Goal: Task Accomplishment & Management: Manage account settings

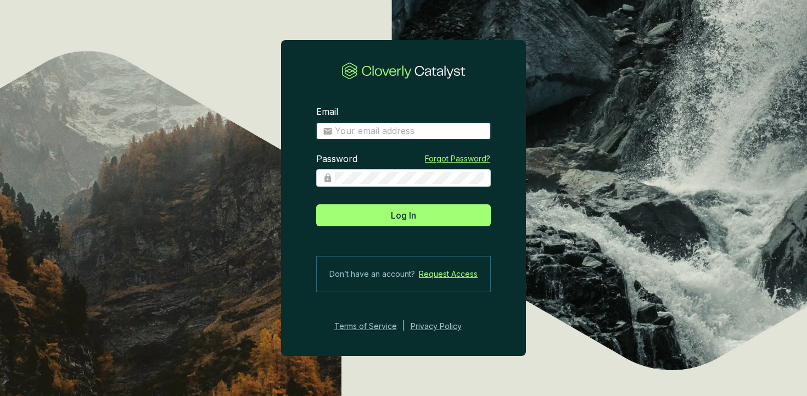
click at [385, 133] on input "Email" at bounding box center [409, 131] width 149 height 12
click at [226, 58] on section "Email Password Forgot Password? Log In Don’t have an account? Request Access Te…" at bounding box center [403, 198] width 807 height 396
click at [368, 108] on div "Email Enter your email address" at bounding box center [403, 129] width 175 height 47
click at [304, 73] on div "Email Enter your email address Password Forgot Password? Log In Don’t have an a…" at bounding box center [403, 198] width 245 height 316
click at [381, 103] on section "Email Enter your email address Password Forgot Password? Log In Don’t have an a…" at bounding box center [403, 219] width 245 height 262
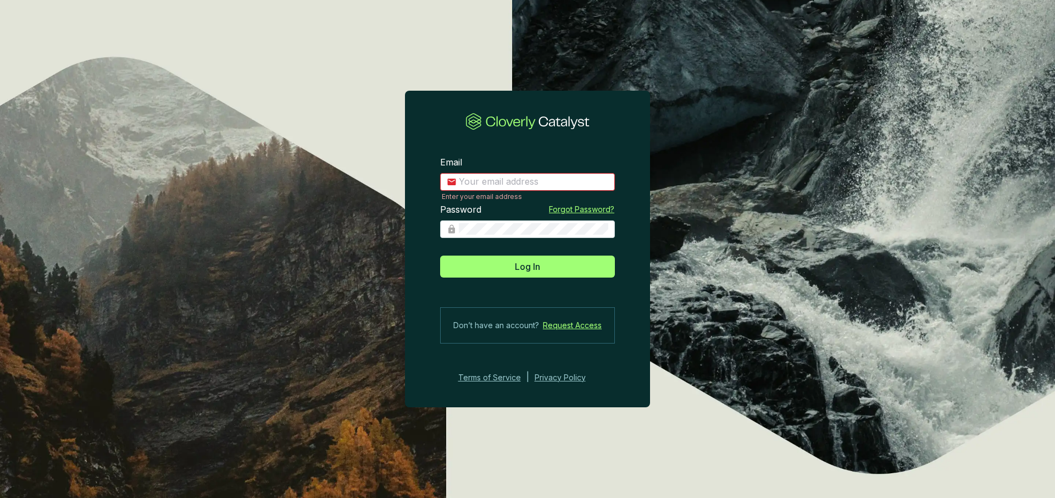
click at [474, 185] on input "Email" at bounding box center [533, 182] width 149 height 12
type input "charley+demo@cloverly.com"
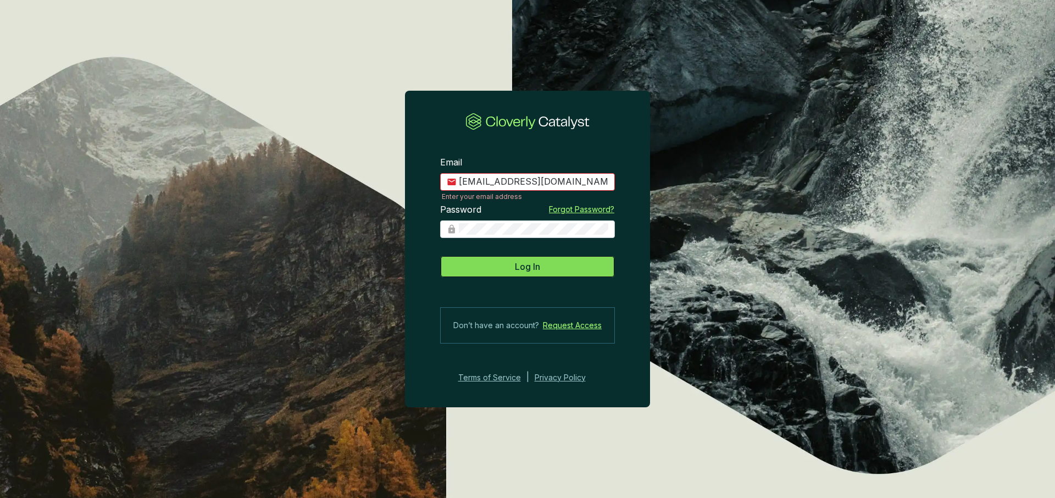
click at [508, 265] on button "Log In" at bounding box center [527, 266] width 175 height 22
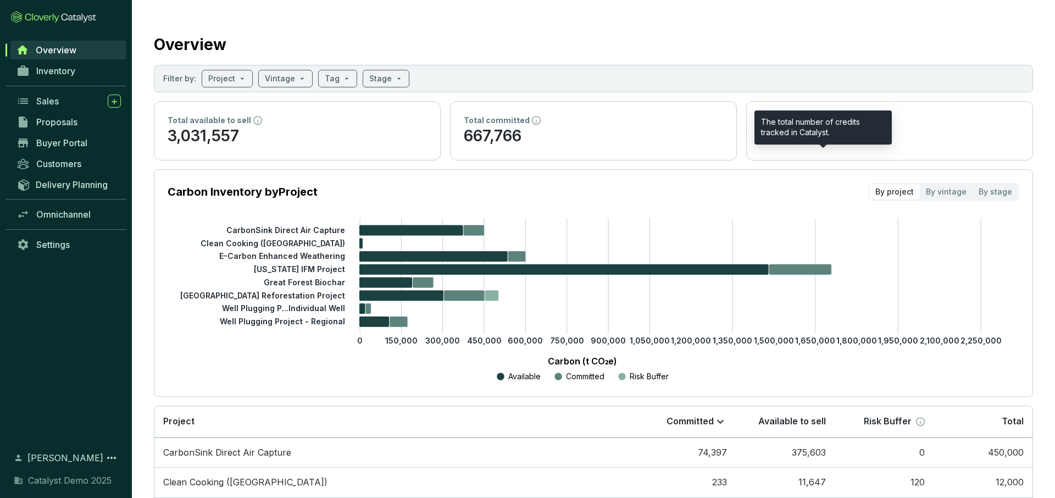
click at [807, 120] on icon at bounding box center [825, 120] width 9 height 9
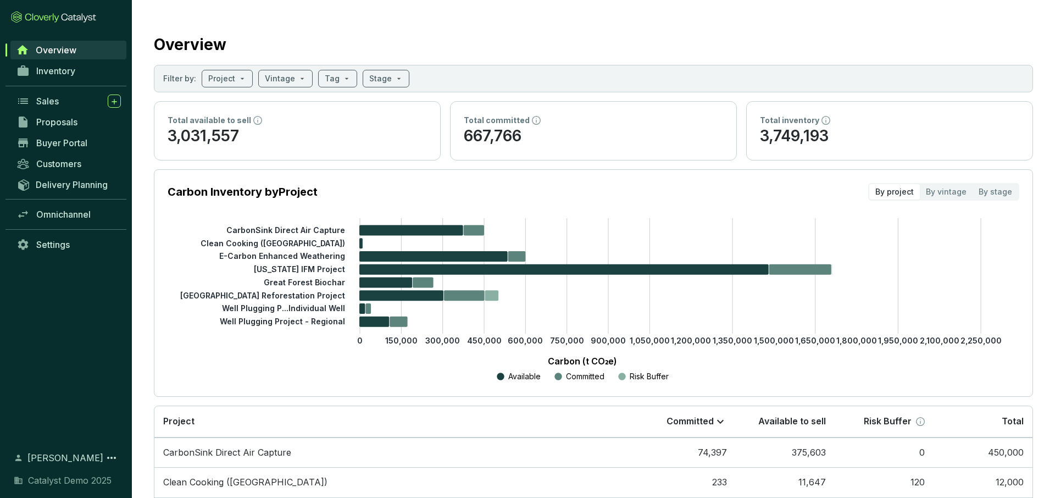
click at [281, 140] on p "3,031,557" at bounding box center [297, 136] width 259 height 21
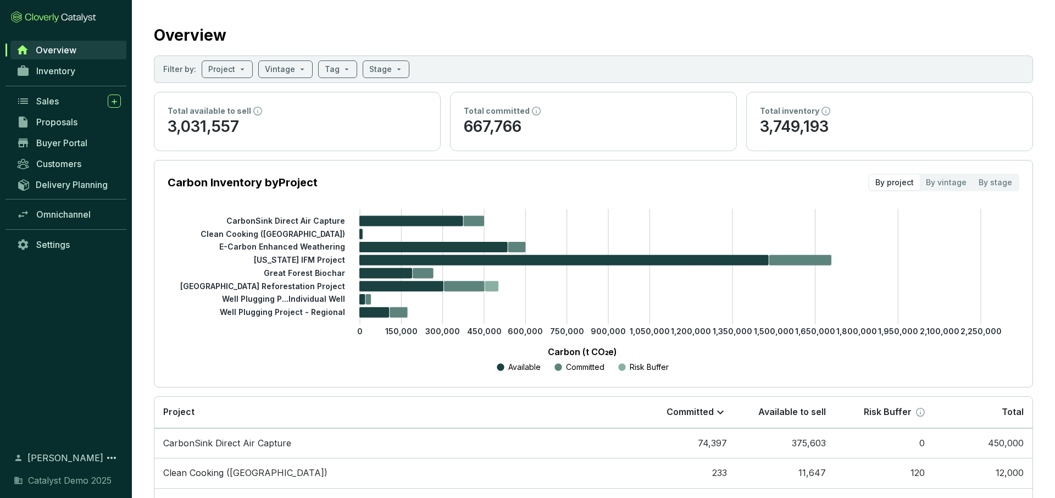
scroll to position [9, 0]
click at [241, 70] on span at bounding box center [227, 70] width 38 height 16
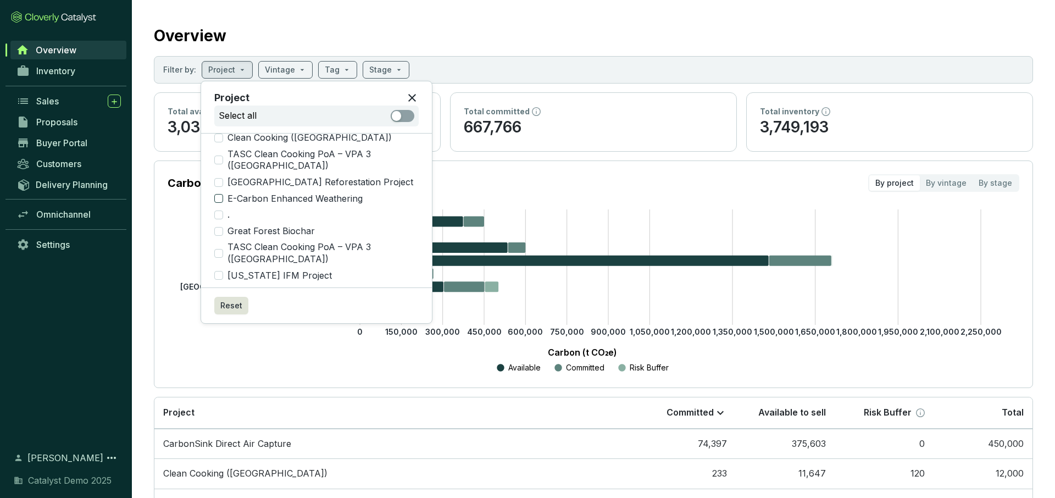
scroll to position [27, 0]
click at [221, 226] on input "Great Forest Biochar" at bounding box center [218, 230] width 9 height 9
checkbox input "true"
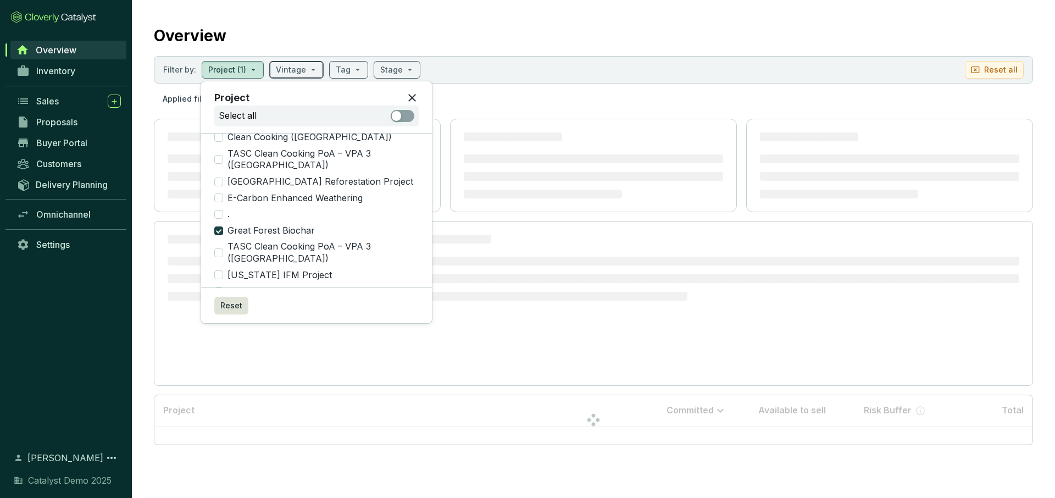
scroll to position [0, 0]
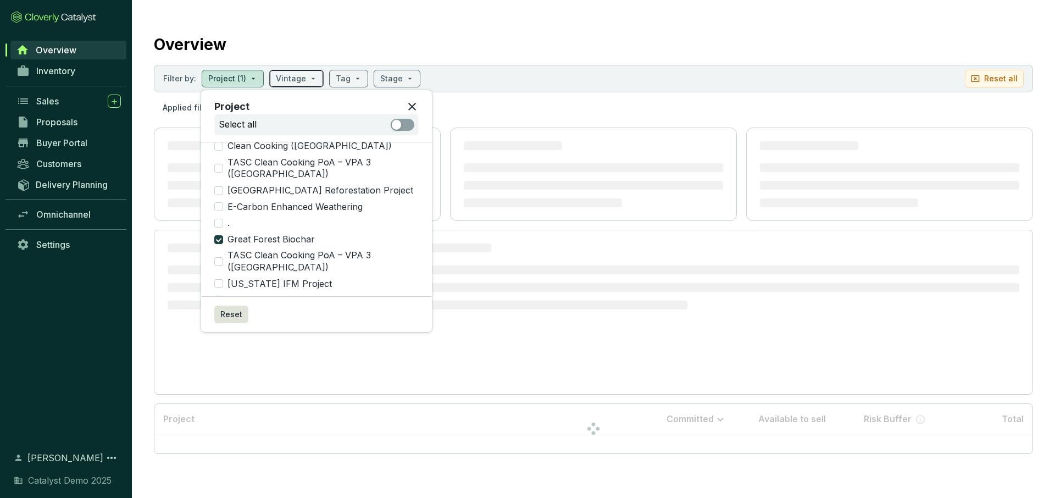
click at [292, 70] on input "search" at bounding box center [291, 78] width 30 height 16
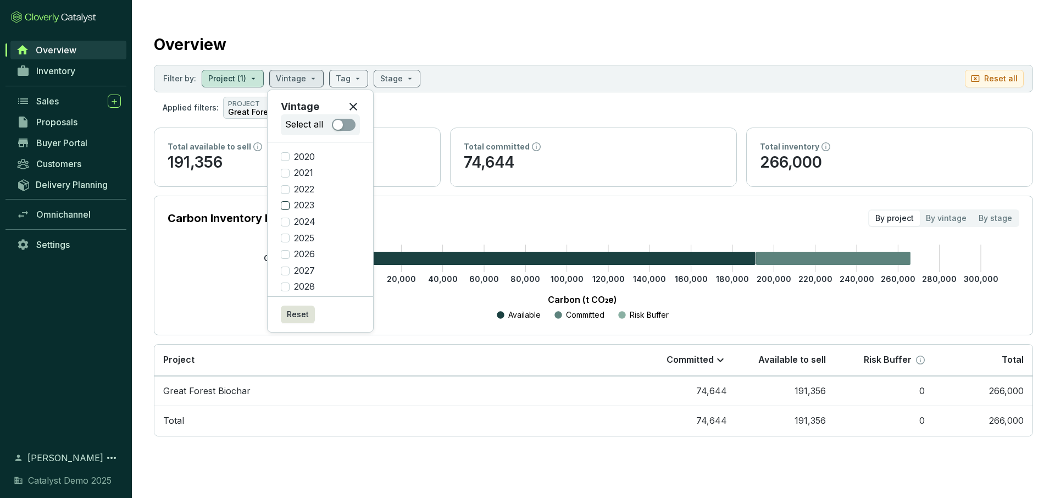
scroll to position [5, 0]
click at [286, 231] on input "2025" at bounding box center [285, 232] width 9 height 9
checkbox input "true"
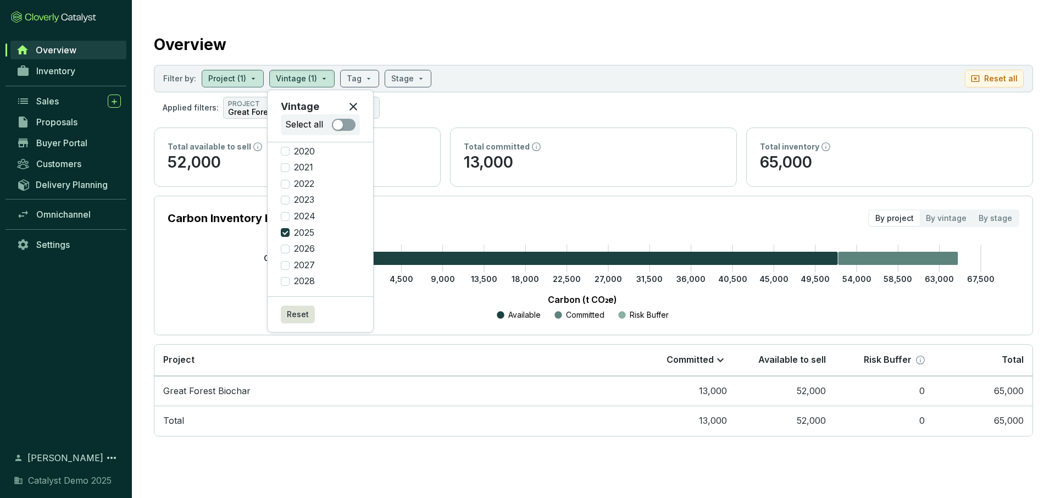
click at [460, 111] on section "Applied filters: PROJECT Great Forest Biochar VINTAGE 2025" at bounding box center [593, 108] width 879 height 22
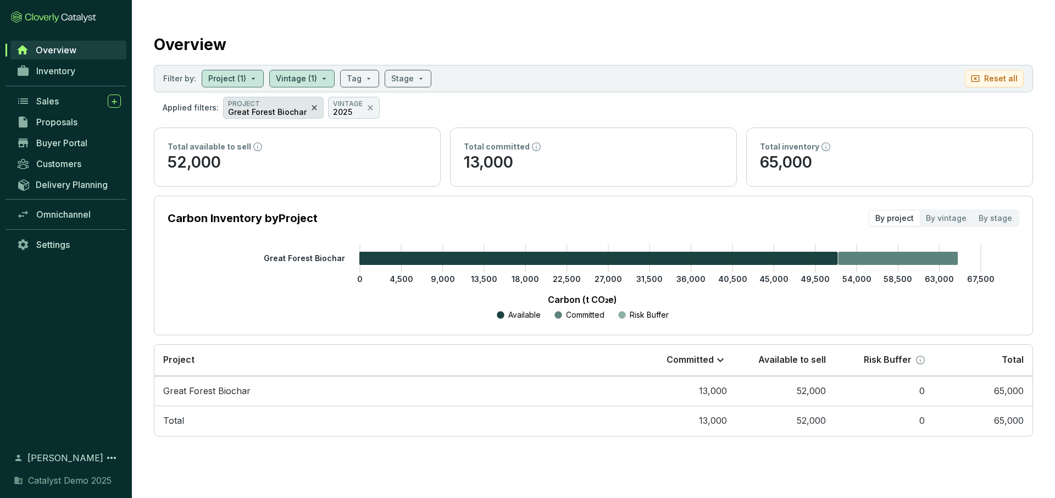
click at [310, 107] on icon at bounding box center [314, 107] width 9 height 13
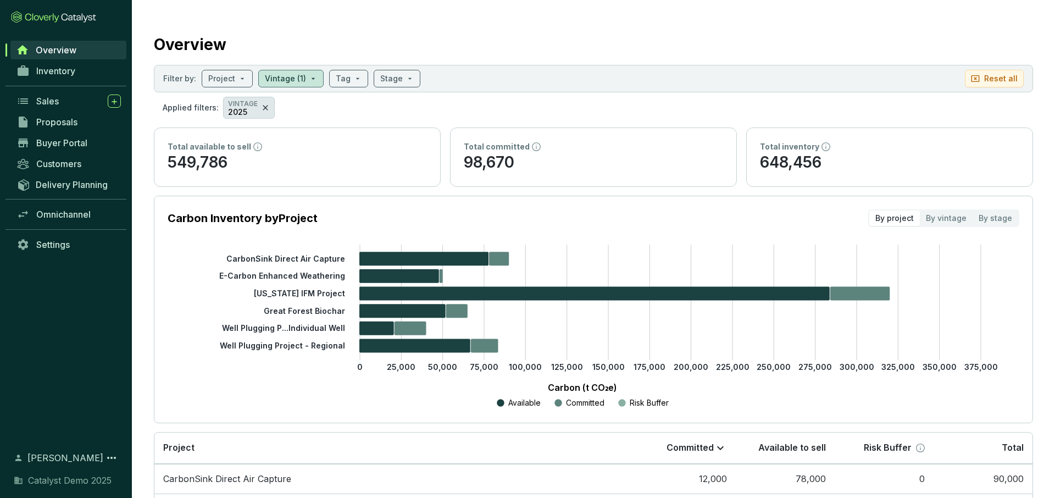
click at [264, 107] on icon at bounding box center [265, 107] width 9 height 13
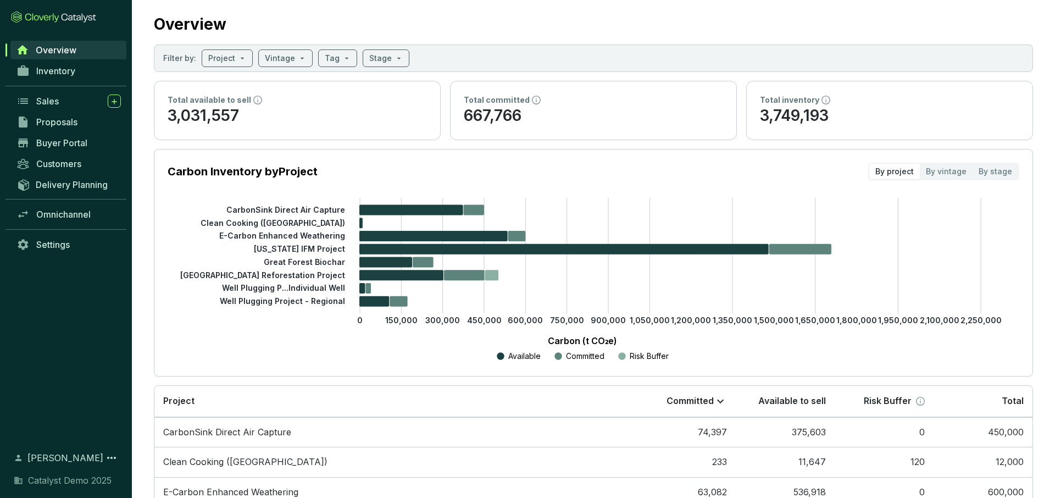
scroll to position [23, 0]
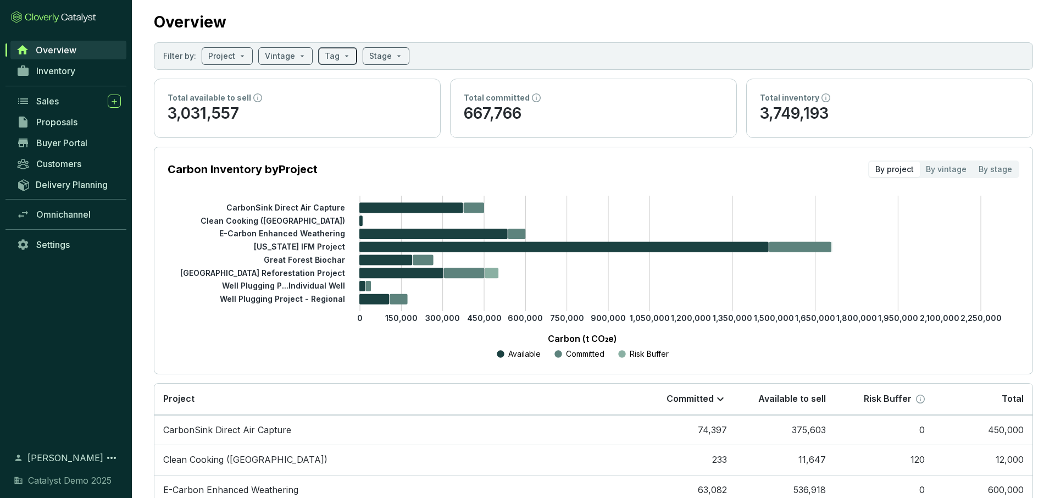
click at [339, 62] on span at bounding box center [338, 56] width 26 height 16
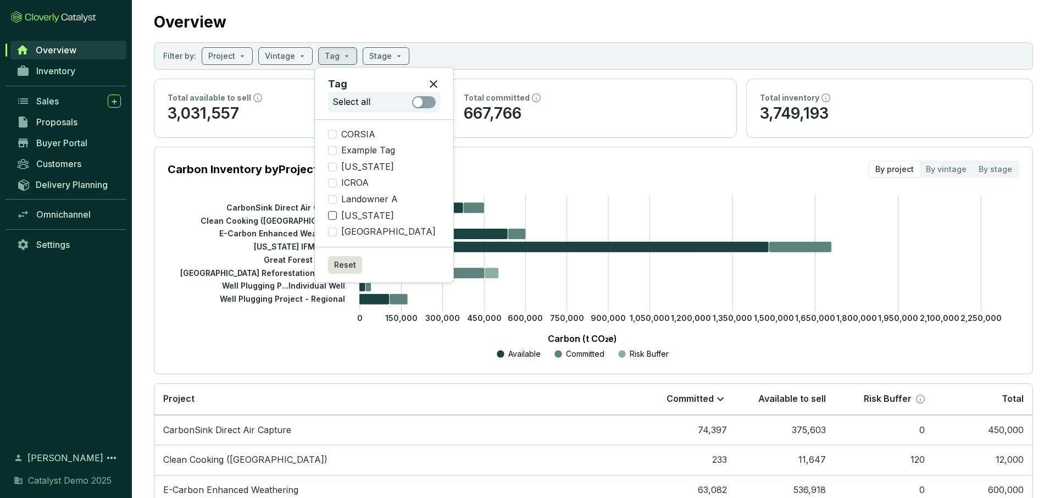
click at [332, 216] on input "[US_STATE]" at bounding box center [332, 215] width 9 height 9
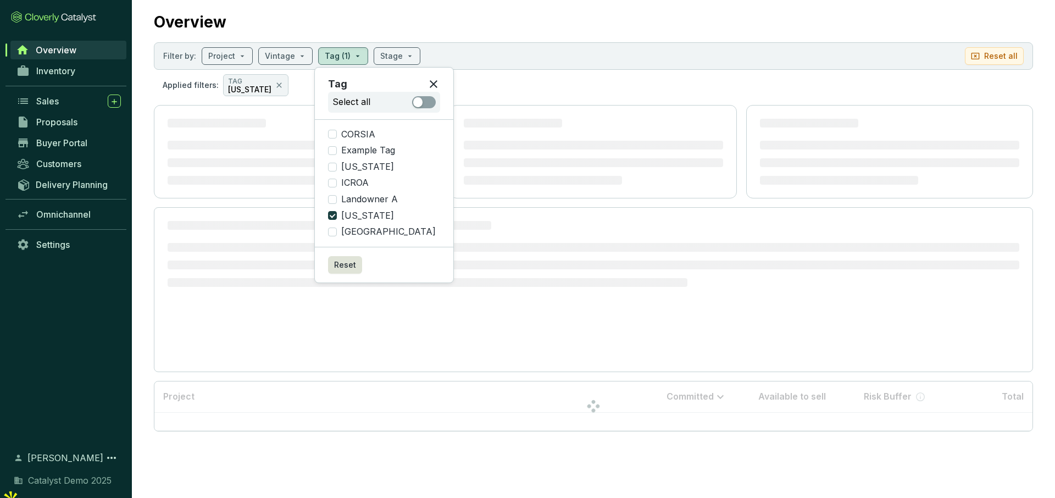
scroll to position [0, 0]
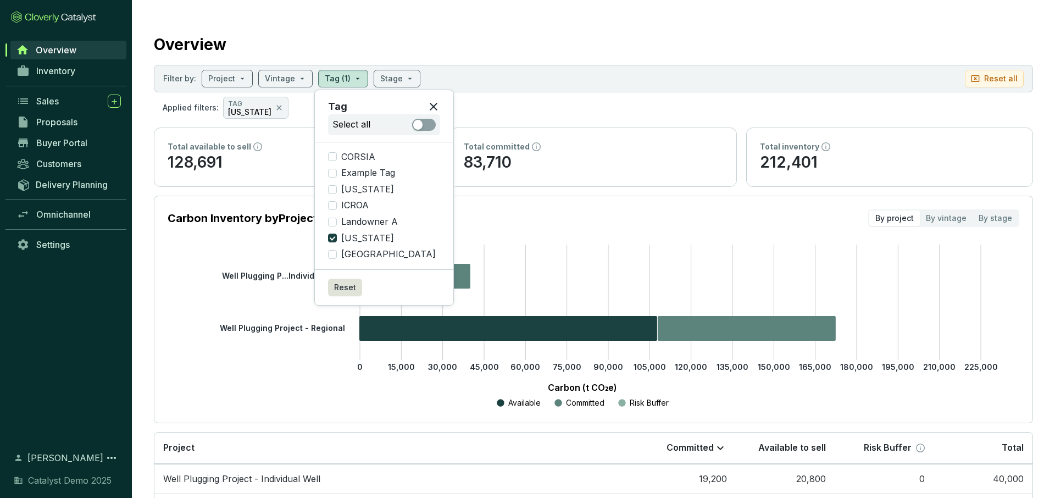
click at [501, 232] on section "Carbon Inventory by Project By project By vintage By stage 0 15,000 30,000 45,0…" at bounding box center [593, 309] width 879 height 227
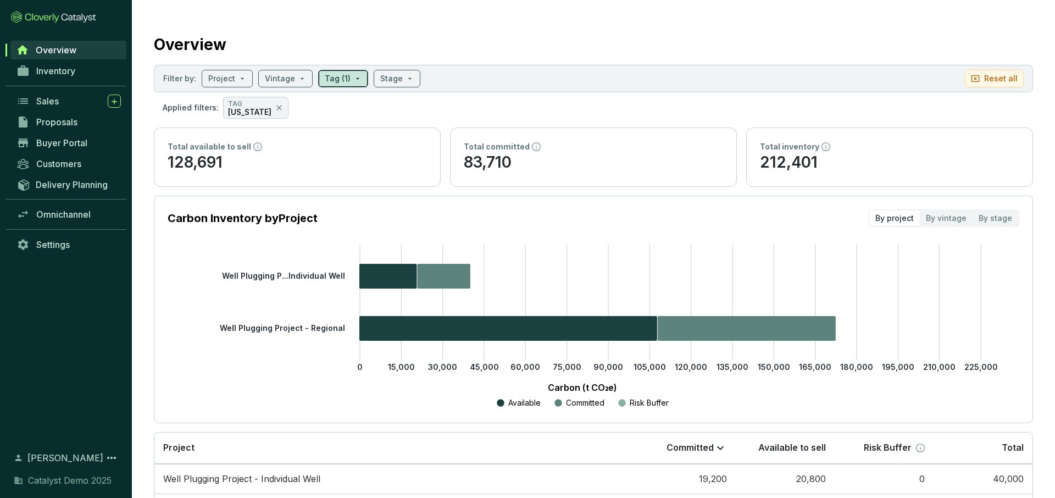
click at [351, 75] on span at bounding box center [343, 78] width 37 height 16
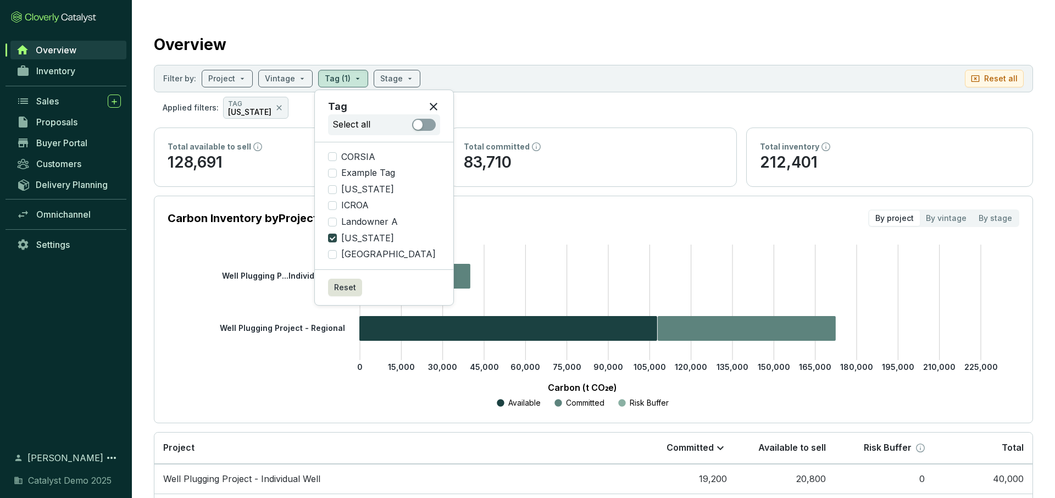
click at [331, 241] on input "[US_STATE]" at bounding box center [332, 237] width 9 height 9
checkbox input "false"
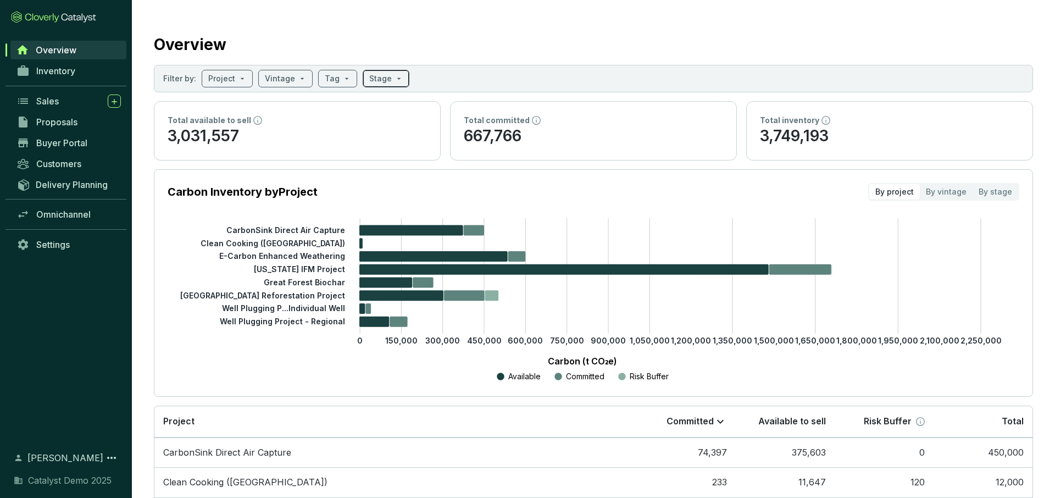
click at [394, 79] on span at bounding box center [386, 78] width 34 height 16
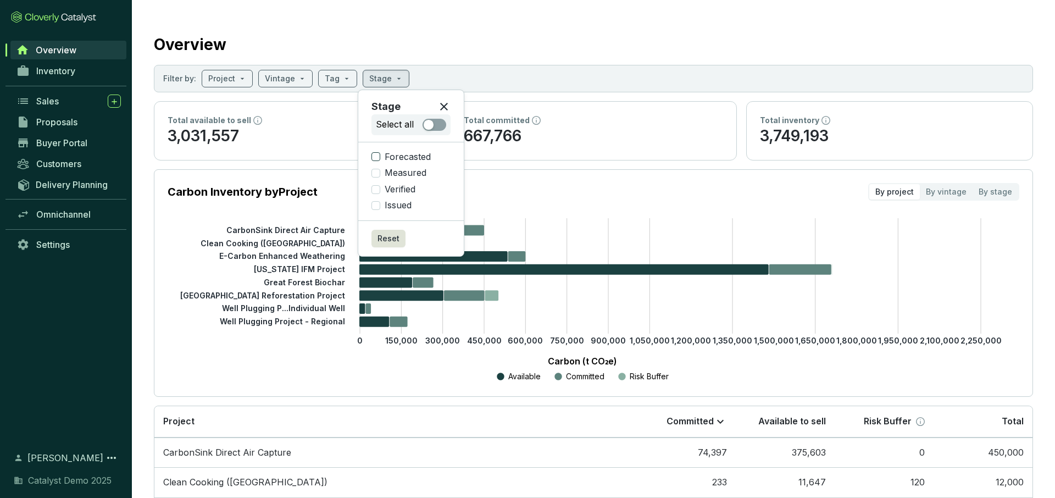
click at [376, 157] on input "Forecasted" at bounding box center [375, 156] width 9 height 9
checkbox input "true"
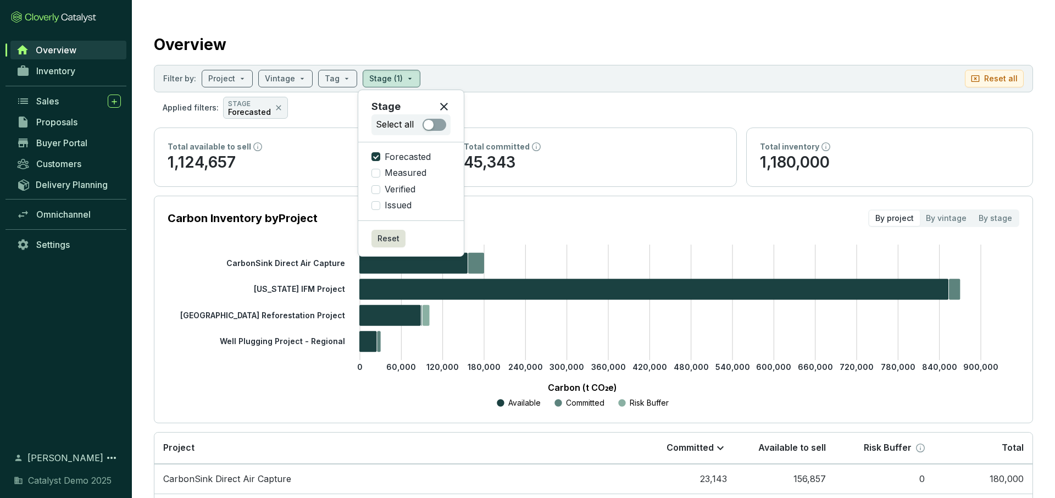
click at [556, 221] on section "Carbon Inventory by Project By project By vintage By stage" at bounding box center [593, 218] width 851 height 18
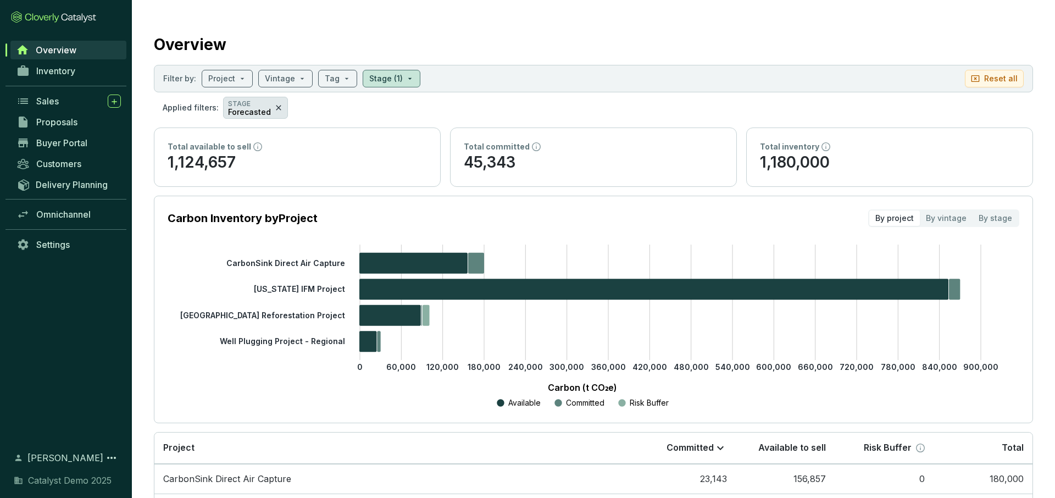
click at [274, 106] on icon at bounding box center [278, 107] width 9 height 13
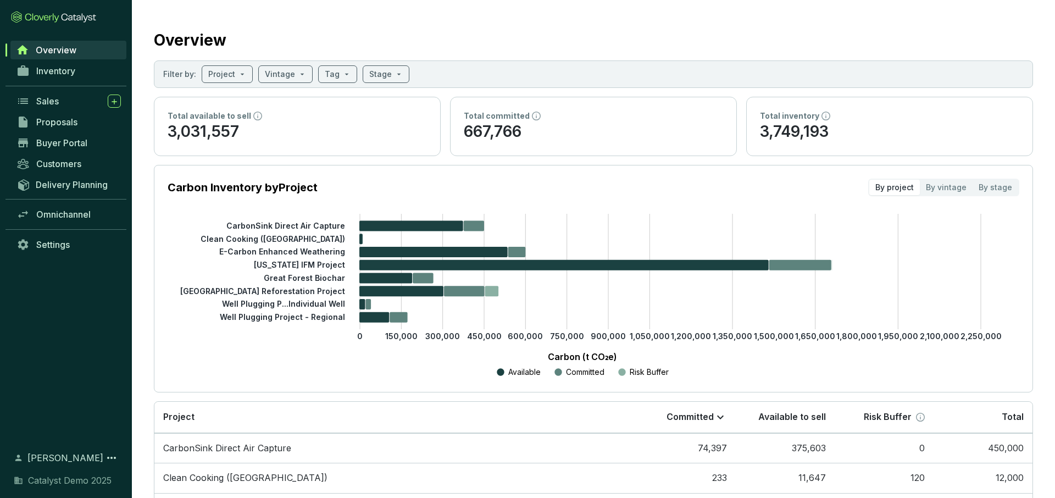
scroll to position [4, 0]
click at [807, 186] on div "By vintage" at bounding box center [945, 187] width 53 height 15
click at [807, 180] on input "By vintage" at bounding box center [919, 180] width 0 height 0
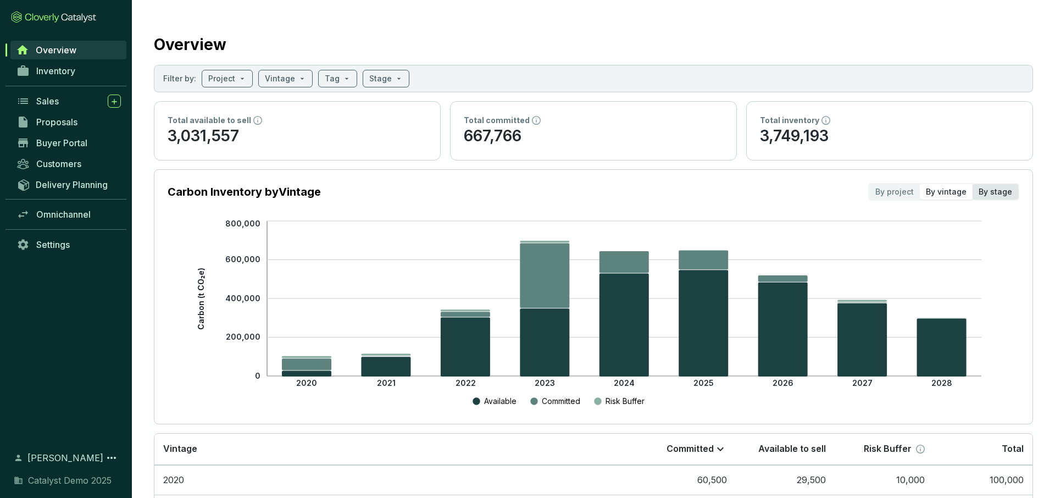
click at [807, 191] on div "By stage" at bounding box center [995, 191] width 46 height 15
click at [807, 184] on input "By stage" at bounding box center [972, 184] width 0 height 0
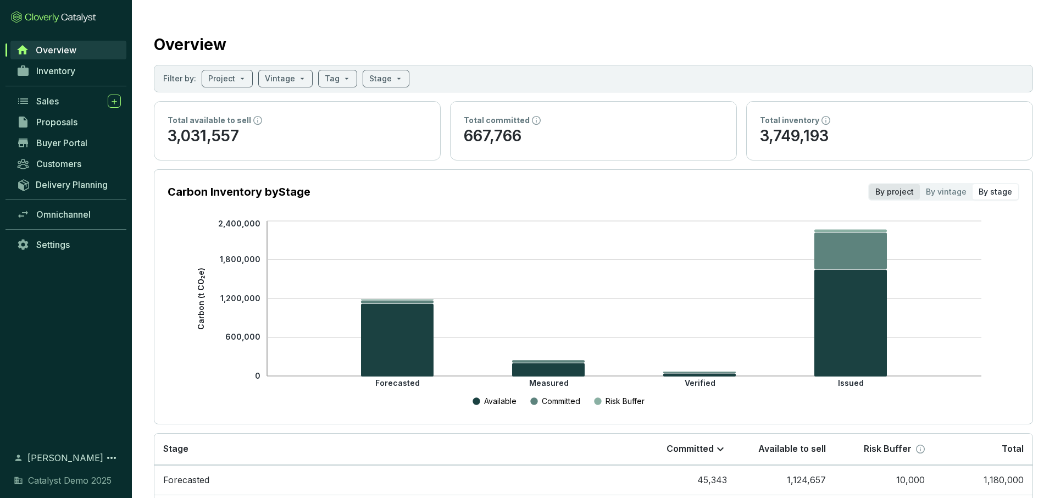
click at [807, 194] on div "By project" at bounding box center [894, 191] width 51 height 15
click at [807, 184] on input "By project" at bounding box center [869, 184] width 0 height 0
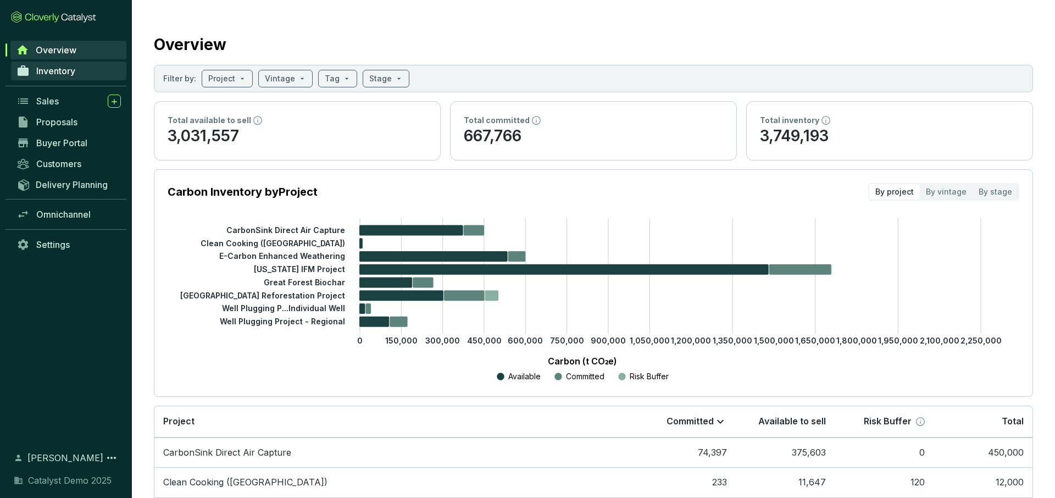
click at [62, 66] on span "Inventory" at bounding box center [55, 70] width 39 height 11
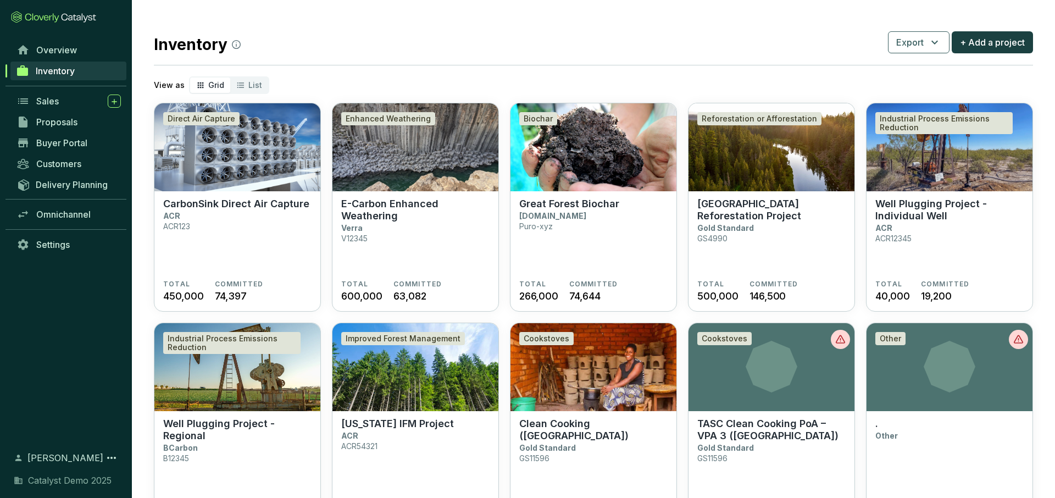
click at [576, 54] on div "Inventory Export + Add a project" at bounding box center [593, 42] width 879 height 27
click at [807, 43] on span "+ Add a project" at bounding box center [992, 42] width 65 height 13
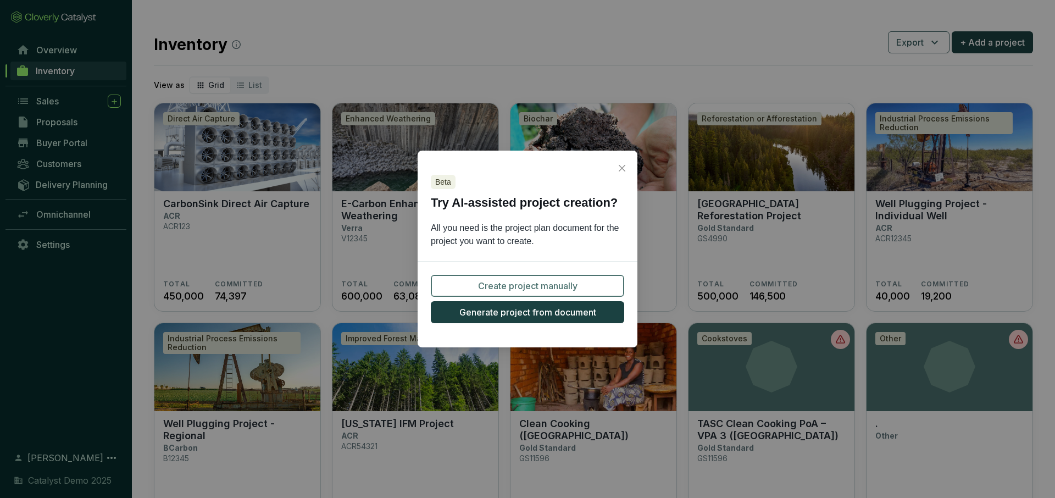
click at [531, 281] on span "Create project manually" at bounding box center [527, 285] width 99 height 13
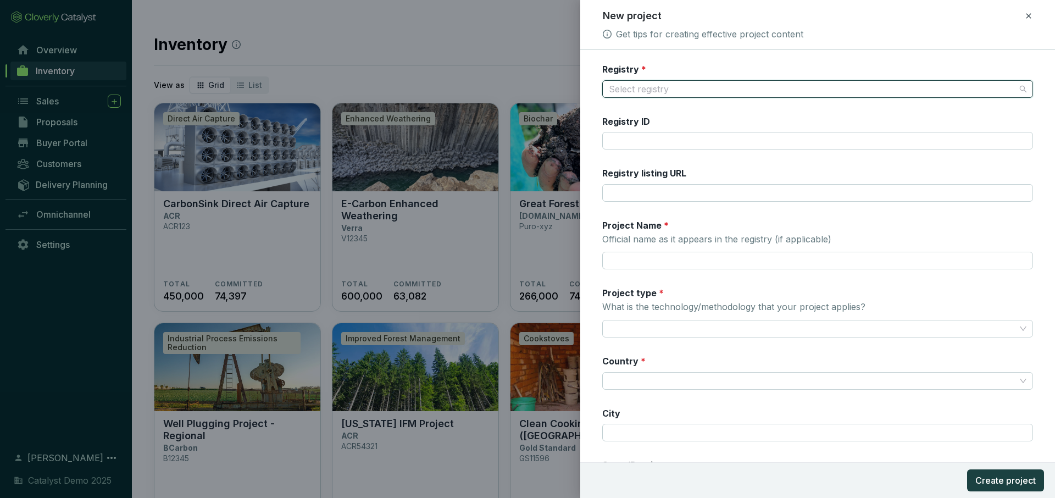
click at [687, 90] on input "Registry *" at bounding box center [812, 89] width 406 height 16
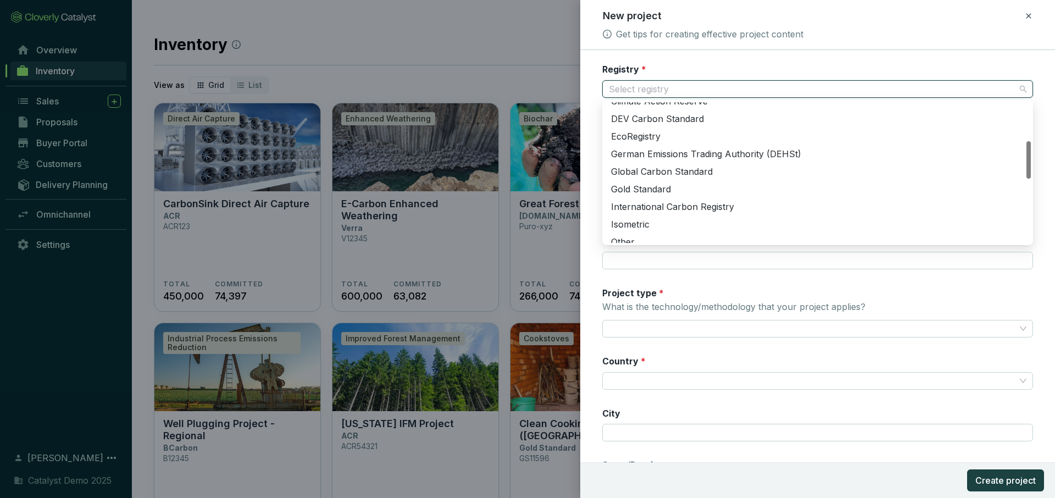
scroll to position [142, 0]
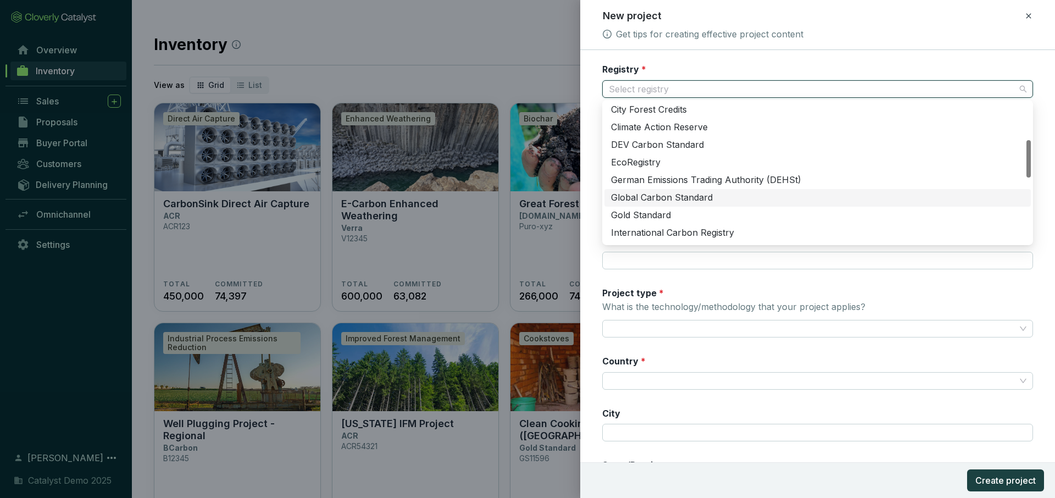
click at [590, 194] on form "Registry * Select registry Registry ID Registry listing URL Project Name * Offi…" at bounding box center [817, 344] width 475 height 562
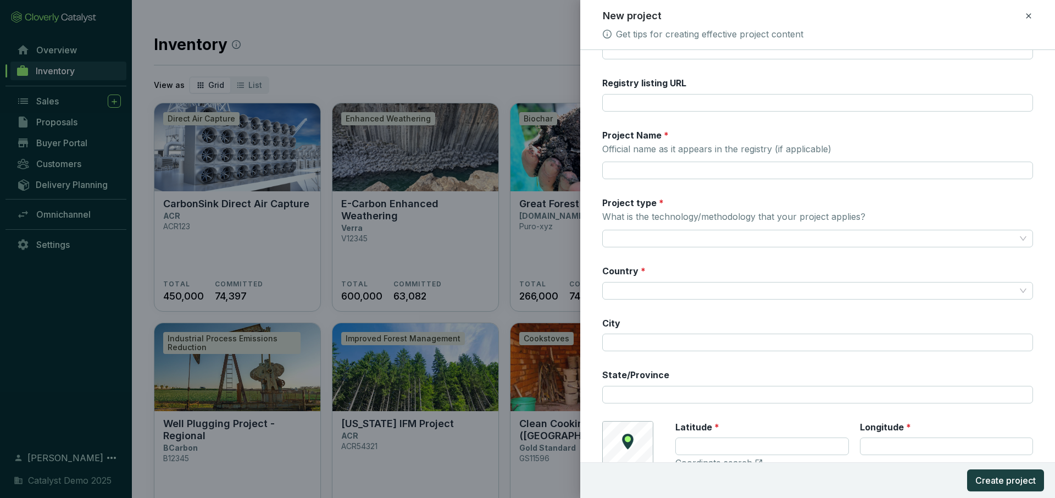
scroll to position [92, 0]
click at [657, 242] on input "Project type * What is the technology/methodology that your project applies?" at bounding box center [812, 236] width 406 height 16
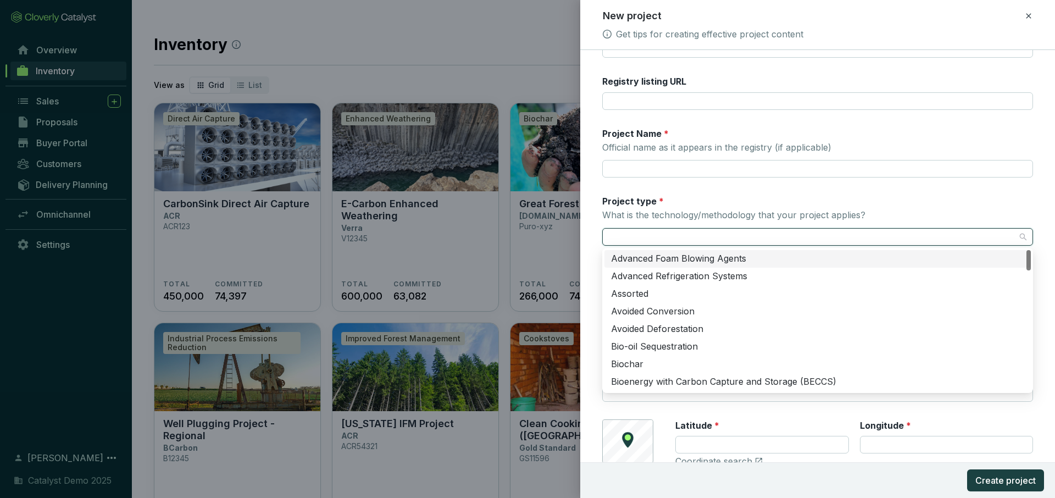
click at [657, 242] on input "Project type * What is the technology/methodology that your project applies?" at bounding box center [812, 236] width 406 height 16
click at [600, 277] on form "Registry * Select registry Registry ID Registry listing URL Project Name * Offi…" at bounding box center [817, 252] width 475 height 562
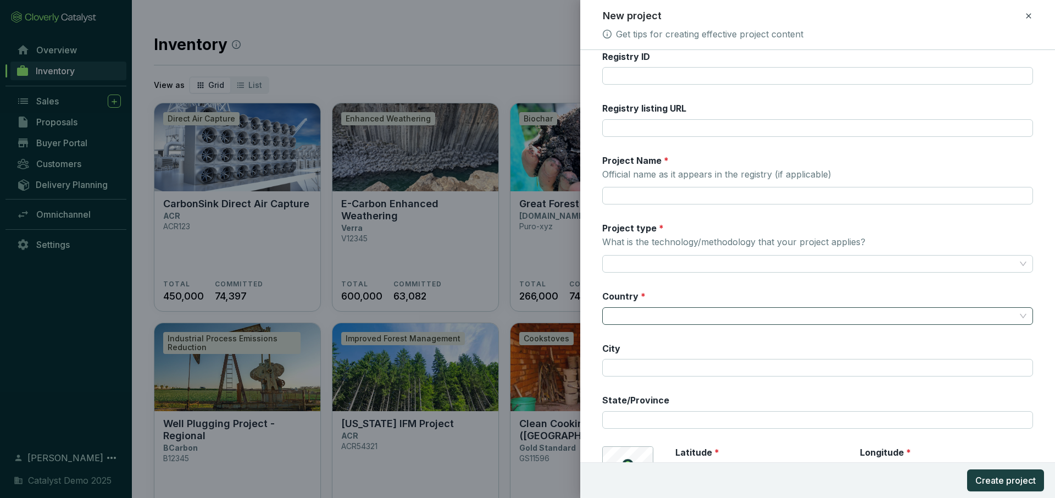
scroll to position [0, 0]
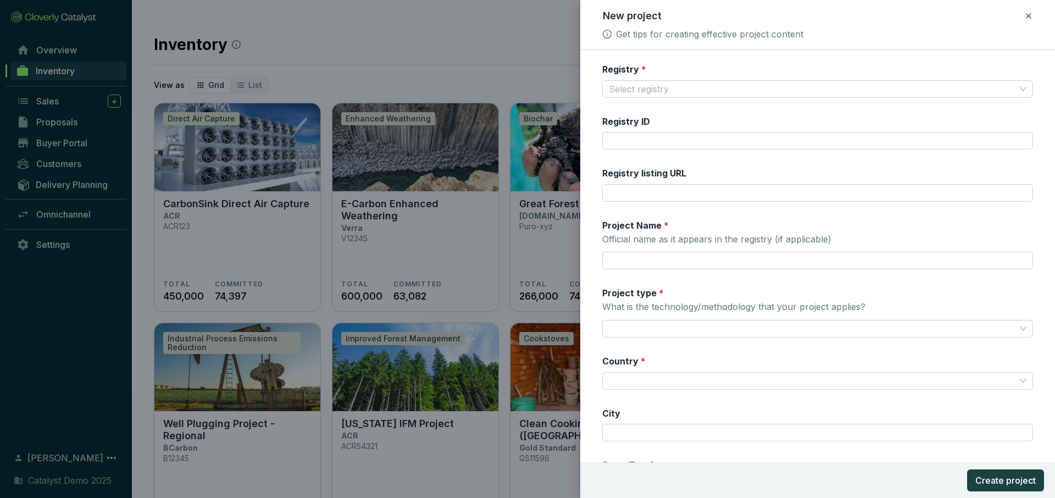
click at [807, 16] on icon at bounding box center [1027, 15] width 5 height 5
click at [807, 65] on span "Discard" at bounding box center [948, 63] width 29 height 11
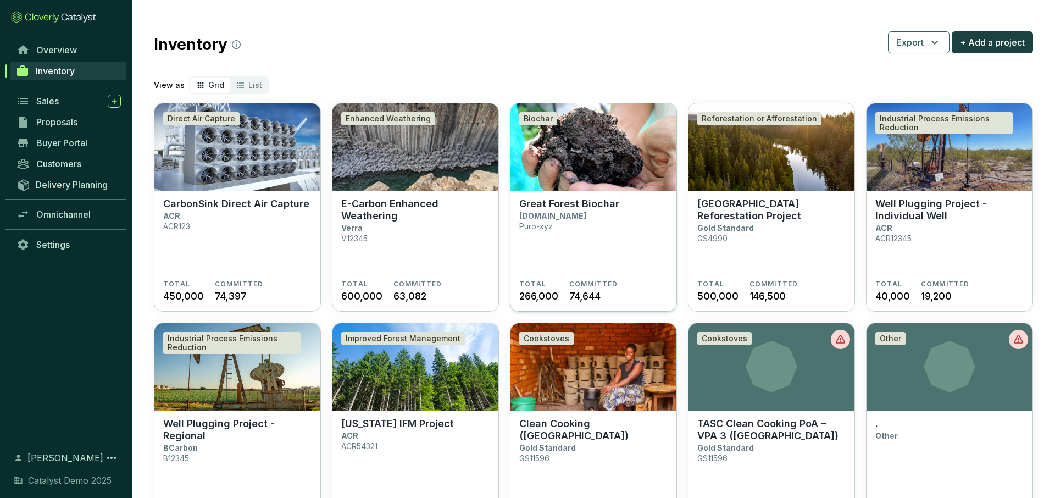
click at [596, 267] on section "Great Forest Biochar Puro.earth Puro-xyz" at bounding box center [593, 239] width 148 height 82
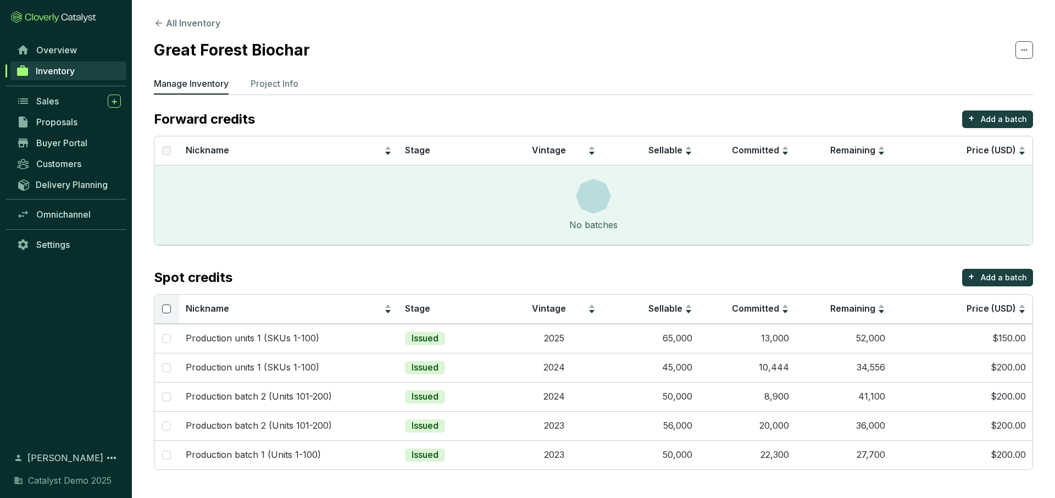
click at [165, 309] on input "Select all" at bounding box center [166, 308] width 9 height 9
checkbox input "true"
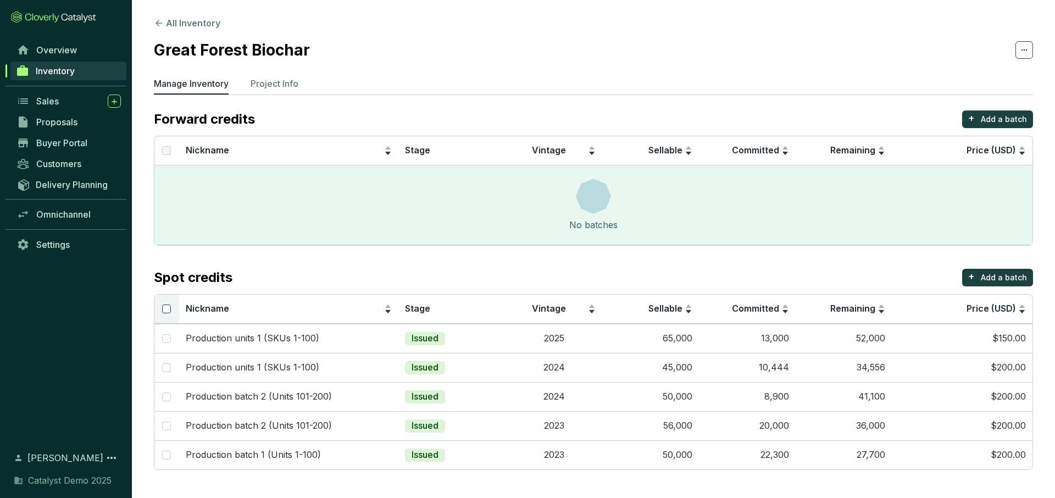
checkbox input "true"
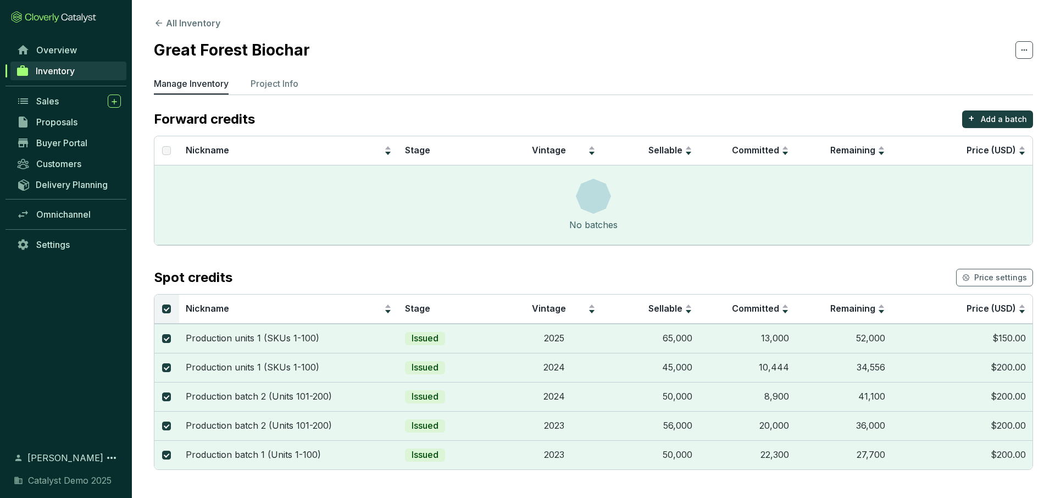
click at [160, 310] on th at bounding box center [166, 308] width 25 height 29
click at [168, 307] on input "Select all" at bounding box center [166, 308] width 9 height 9
checkbox input "false"
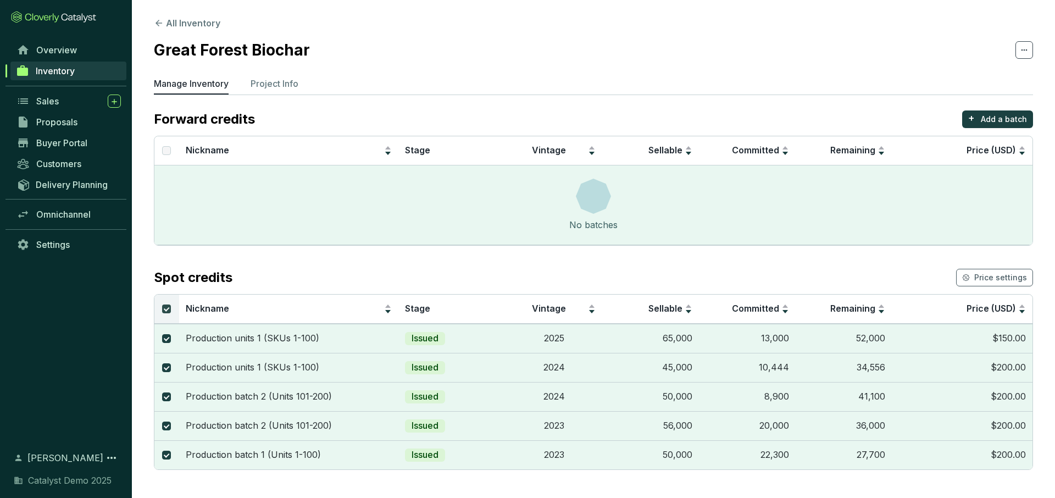
checkbox input "false"
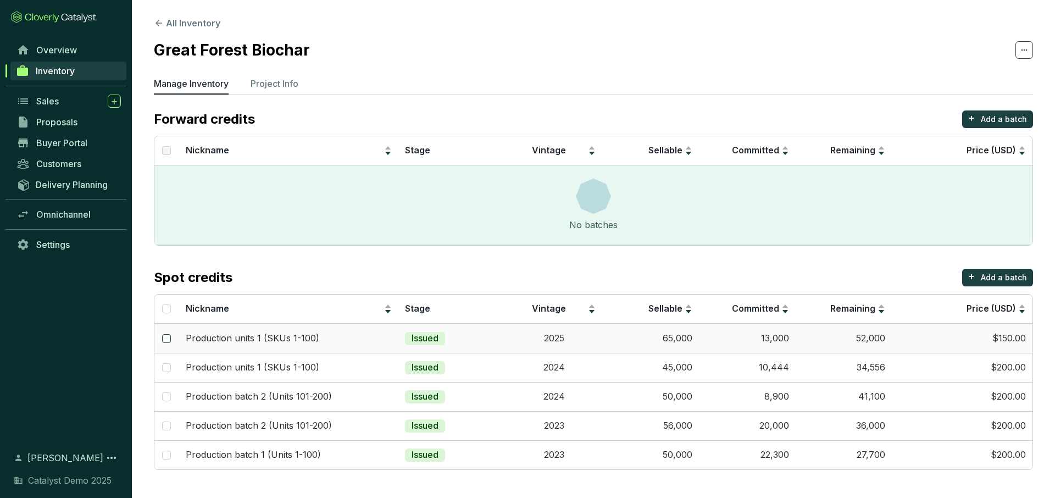
click at [166, 340] on input "checkbox" at bounding box center [166, 338] width 9 height 9
checkbox input "true"
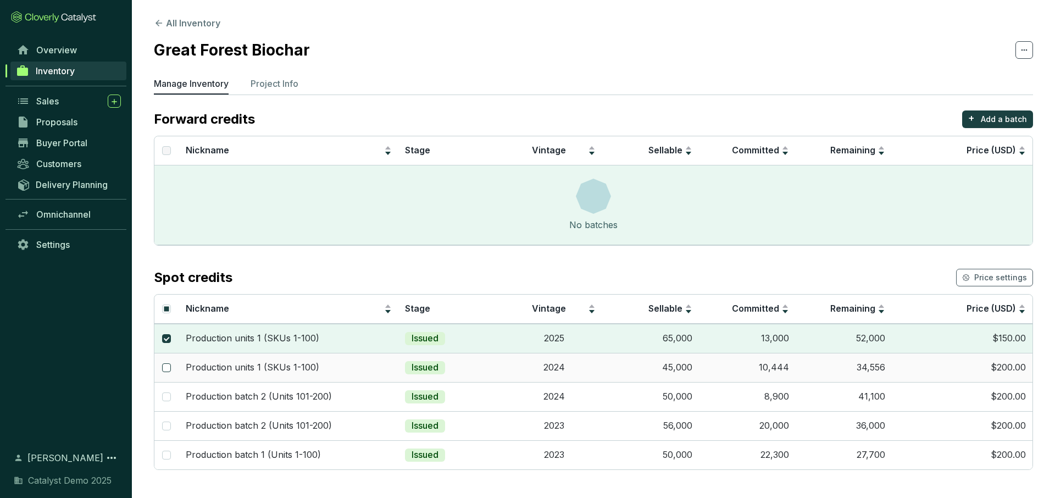
click at [168, 367] on input "checkbox" at bounding box center [166, 367] width 9 height 9
checkbox input "true"
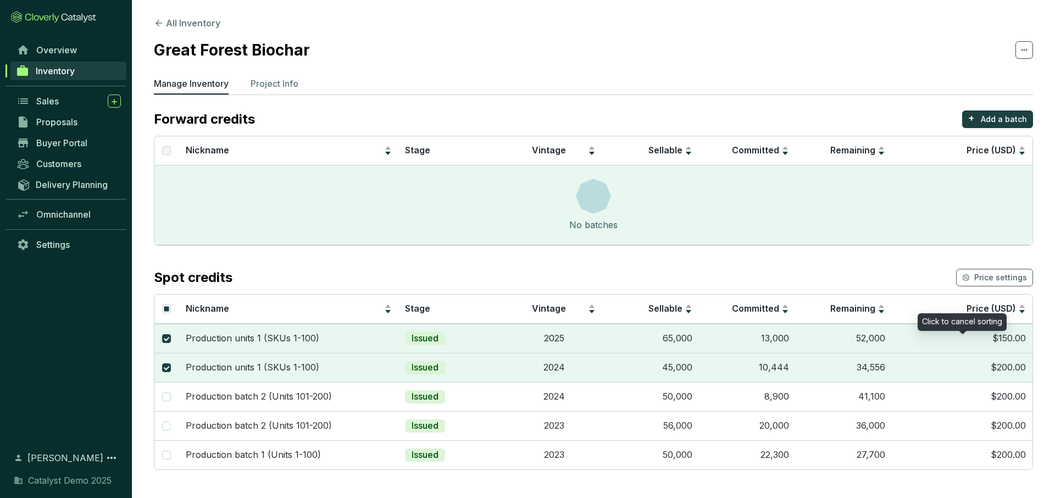
click at [978, 313] on div "Click to cancel sorting" at bounding box center [961, 322] width 89 height 18
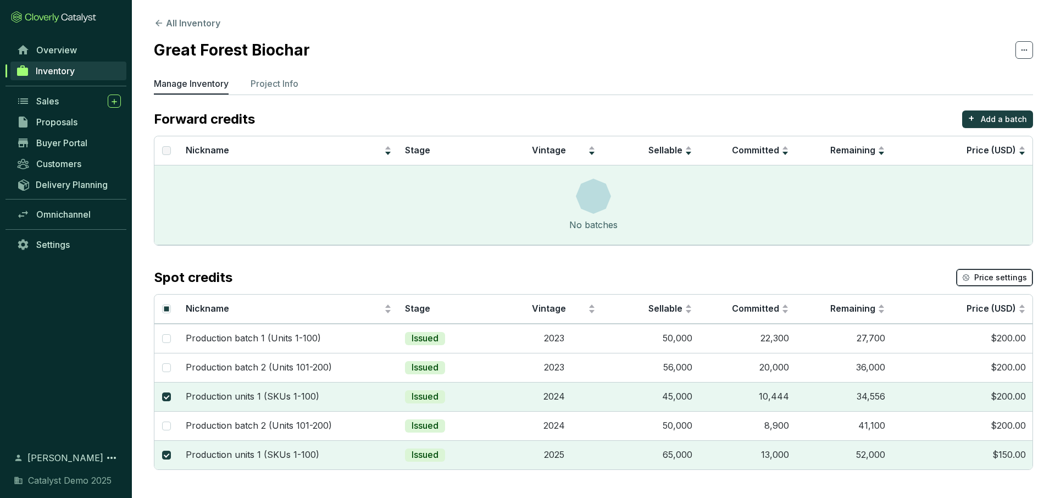
click at [985, 277] on span "Price settings" at bounding box center [1000, 277] width 53 height 11
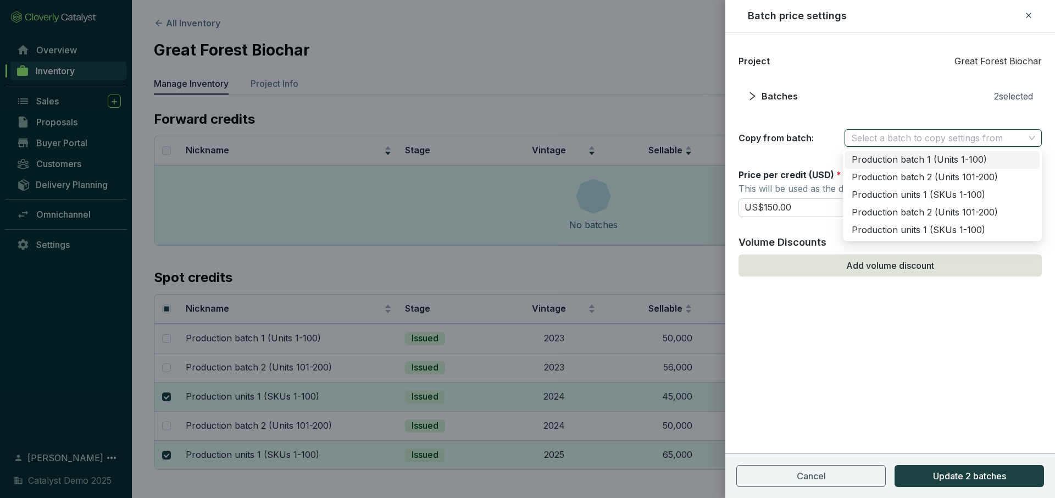
click at [916, 140] on input "search" at bounding box center [937, 138] width 173 height 16
click at [891, 361] on div "Project Great Forest Biochar Batches 2 selected Copy from batch: Select a batch…" at bounding box center [890, 264] width 330 height 465
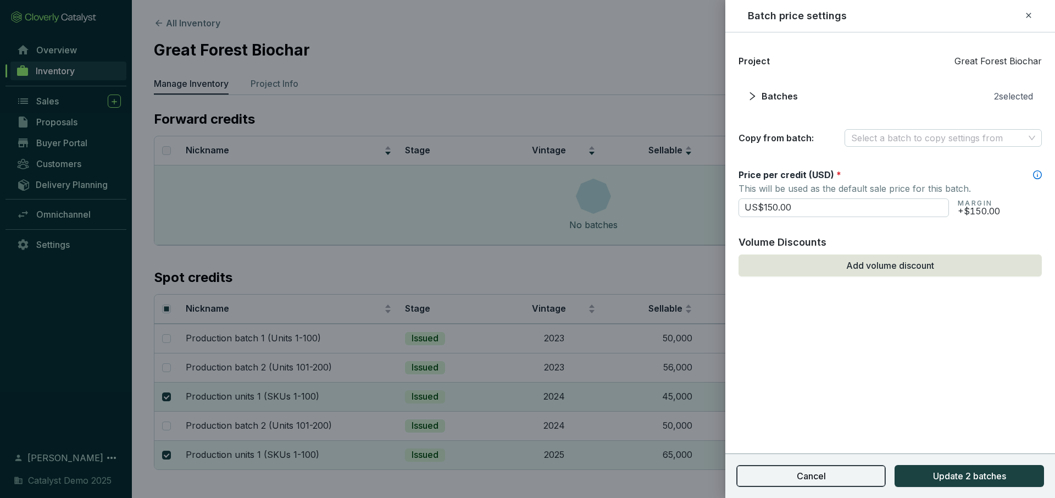
click at [832, 469] on button "Cancel" at bounding box center [810, 476] width 149 height 22
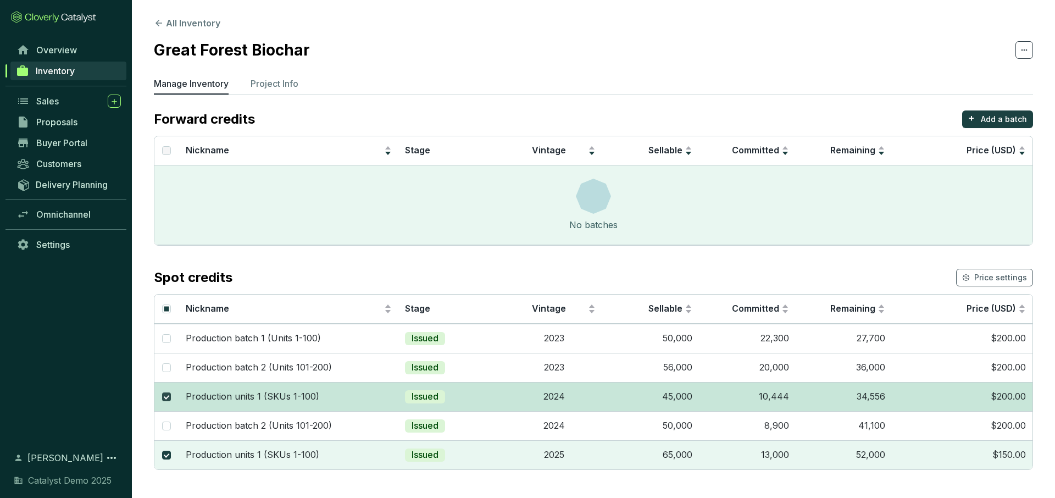
click at [165, 397] on input "checkbox" at bounding box center [166, 396] width 9 height 9
checkbox input "false"
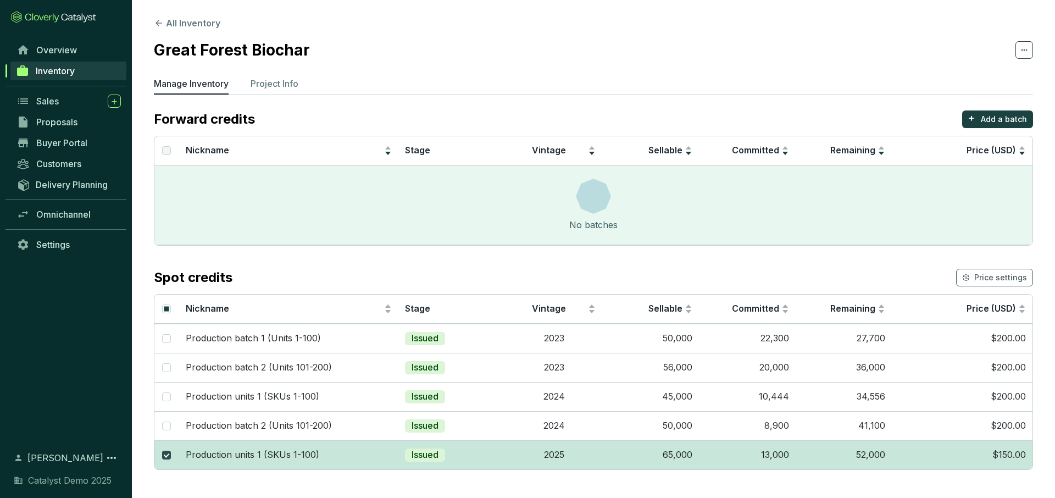
click at [164, 455] on input "checkbox" at bounding box center [166, 454] width 9 height 9
checkbox input "false"
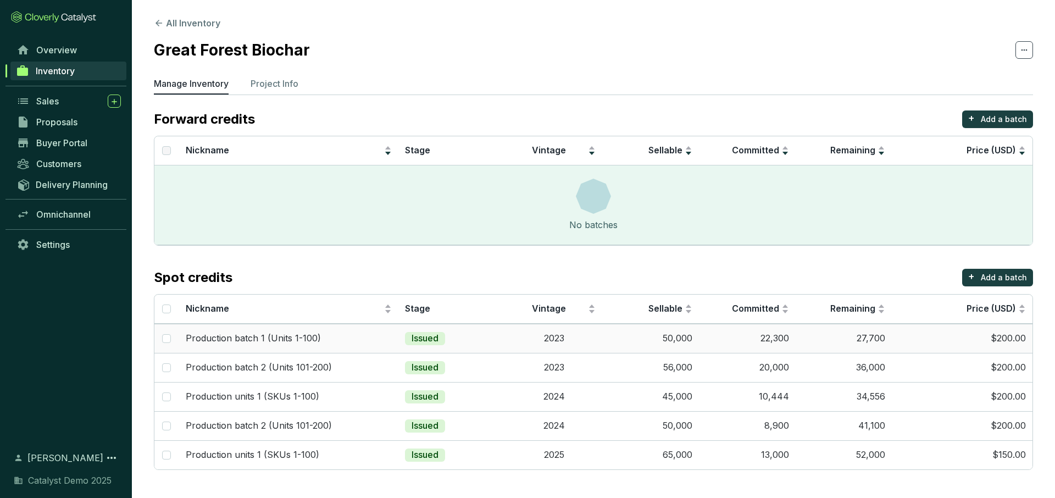
click at [505, 341] on td "2023" at bounding box center [553, 338] width 97 height 29
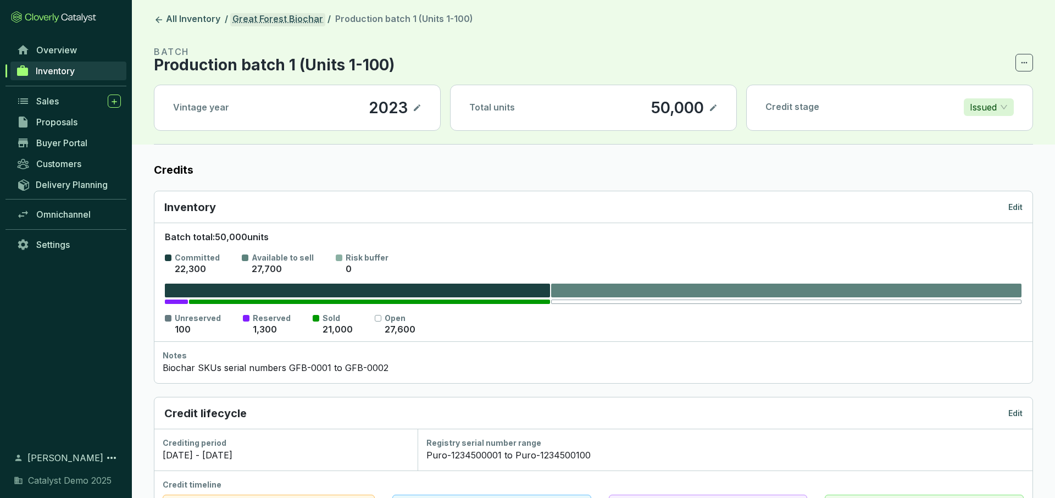
click at [289, 19] on link "Great Forest Biochar" at bounding box center [277, 19] width 95 height 13
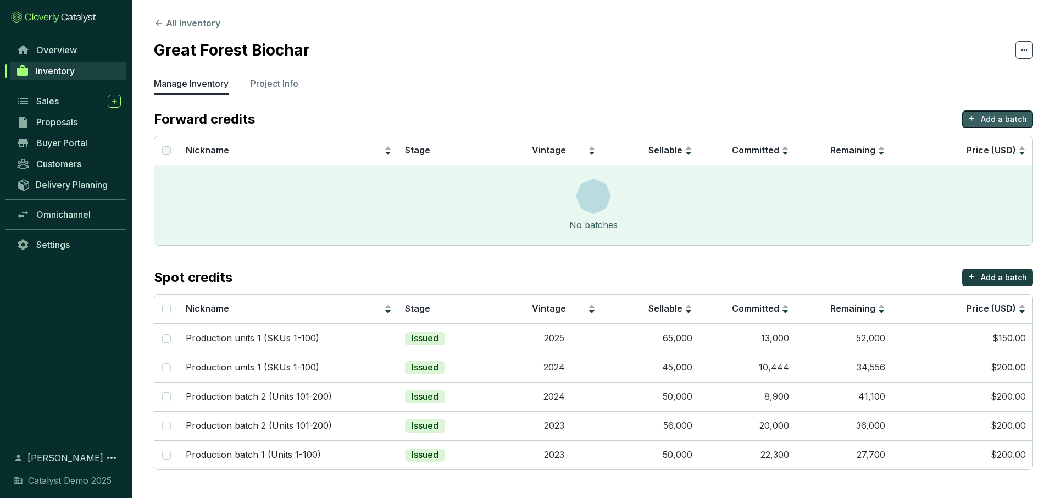
click at [969, 118] on p "+" at bounding box center [971, 117] width 7 height 15
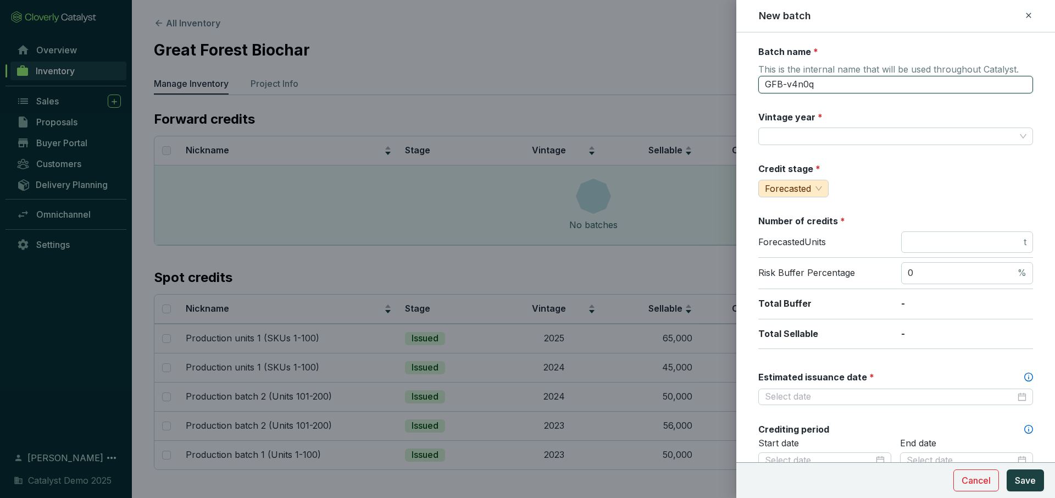
drag, startPoint x: 855, startPoint y: 87, endPoint x: 774, endPoint y: 87, distance: 81.3
click at [774, 87] on input "GFB-v4n0q" at bounding box center [895, 85] width 275 height 18
type input "G"
type input "batch 1"
click at [793, 145] on div "Batch name * This is the internal name that will be used throughout Catalyst. b…" at bounding box center [895, 434] width 275 height 777
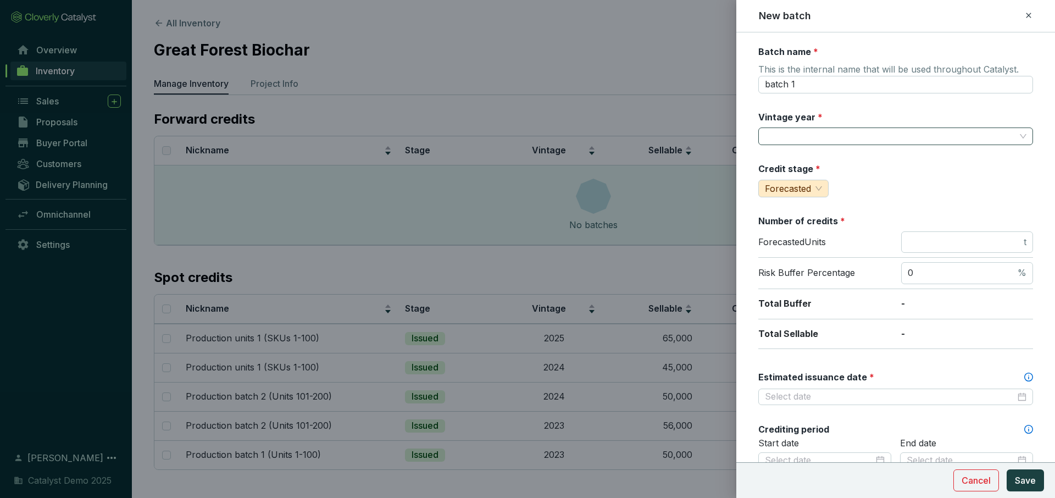
click at [799, 132] on input "Vintage year *" at bounding box center [890, 136] width 250 height 16
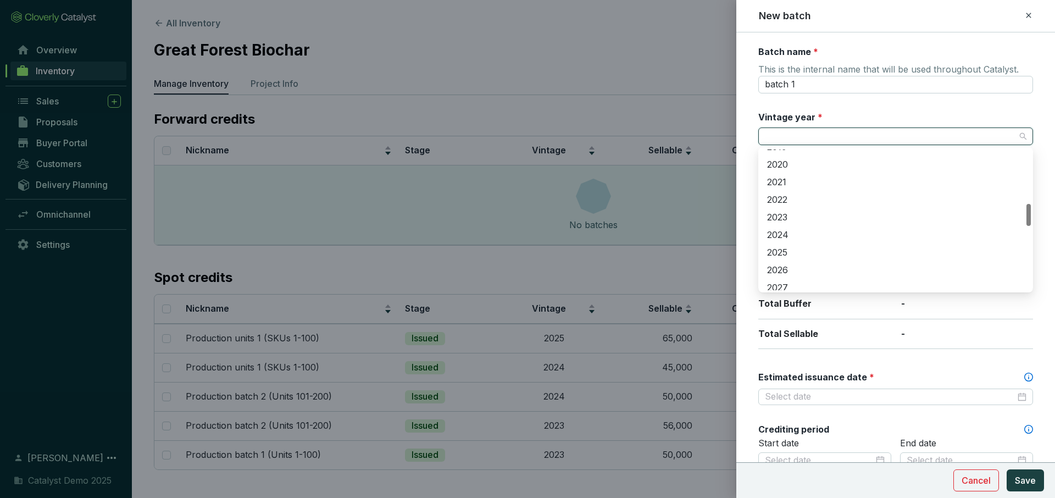
scroll to position [387, 0]
click at [785, 227] on div "2026" at bounding box center [895, 228] width 257 height 12
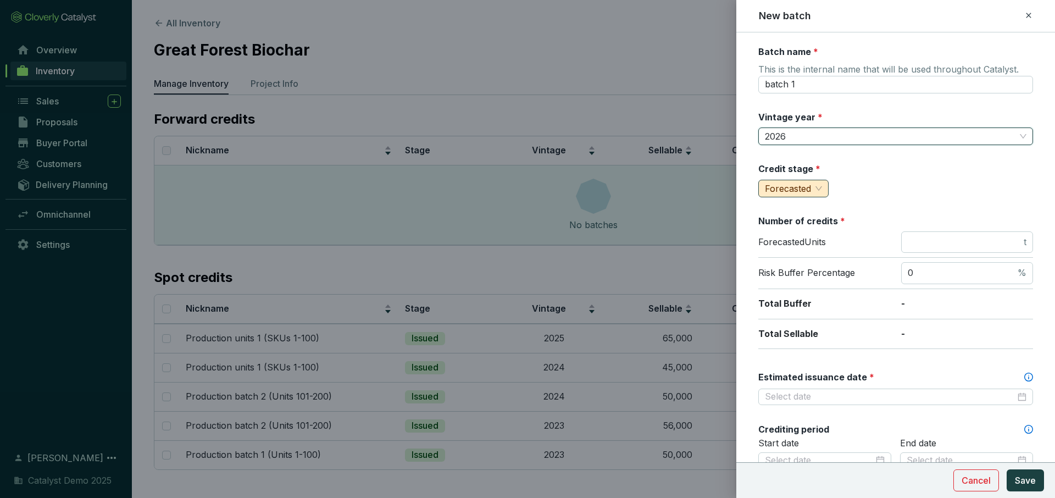
click at [816, 184] on span "Forecasted" at bounding box center [793, 188] width 57 height 16
click at [798, 207] on span "Forecasted" at bounding box center [791, 209] width 49 height 11
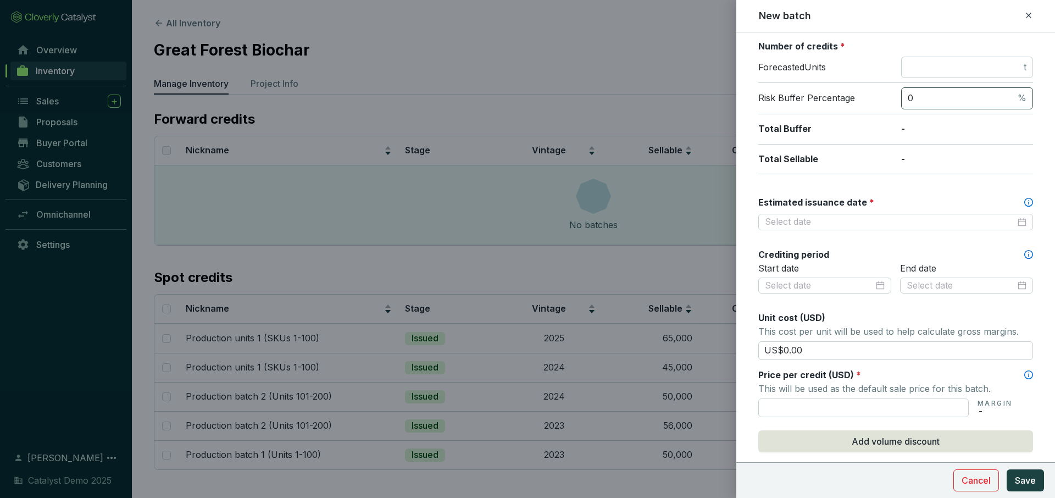
scroll to position [178, 0]
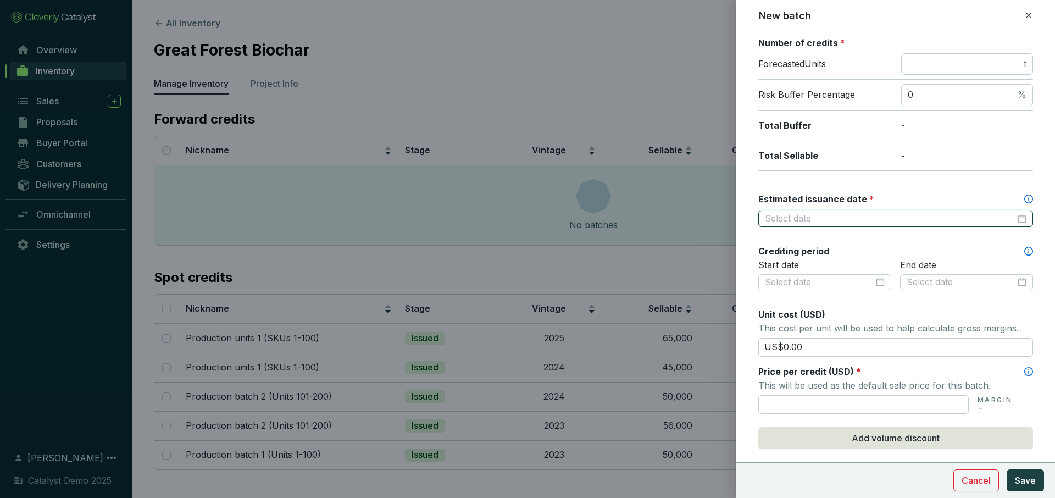
click at [852, 217] on input "Estimated issuance date *" at bounding box center [890, 219] width 250 height 12
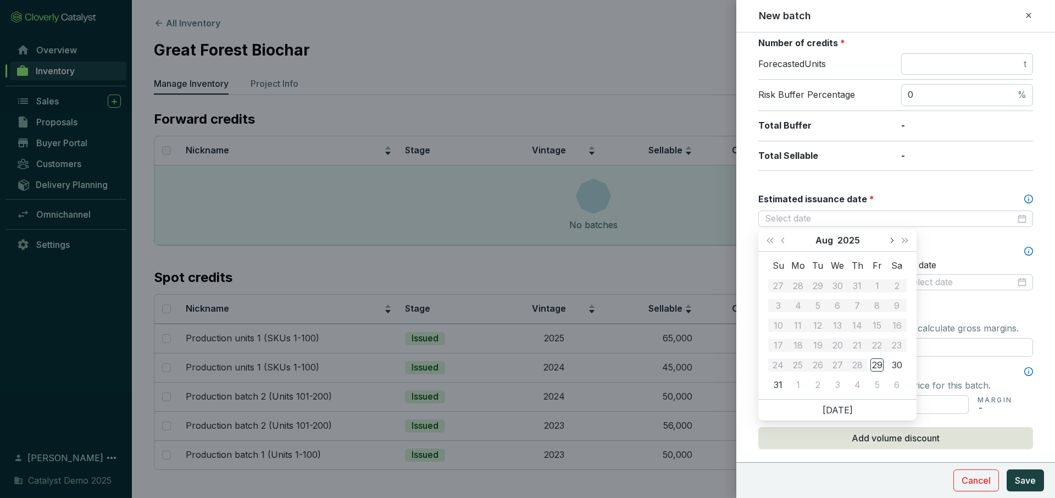
click at [889, 241] on span "Next month (PageDown)" at bounding box center [890, 239] width 5 height 5
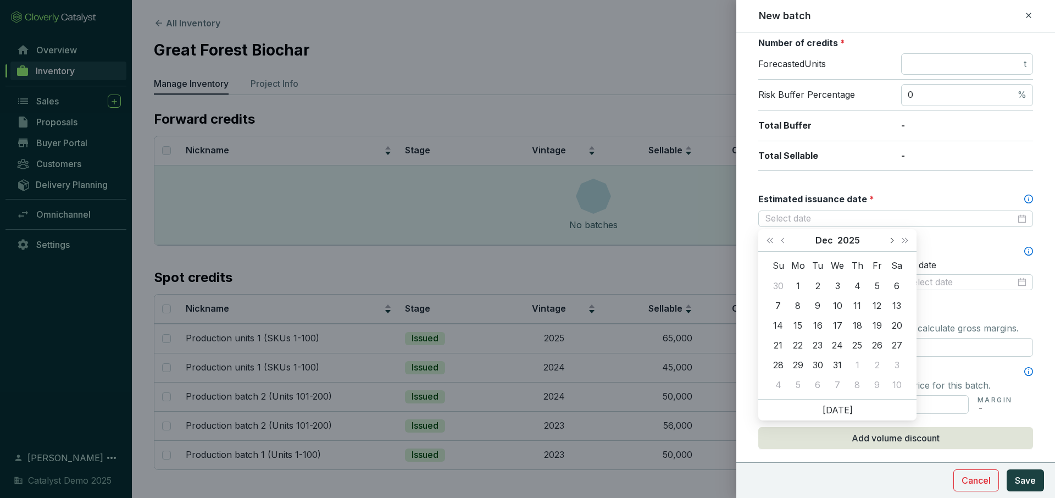
click at [889, 241] on span "Next month (PageDown)" at bounding box center [890, 239] width 5 height 5
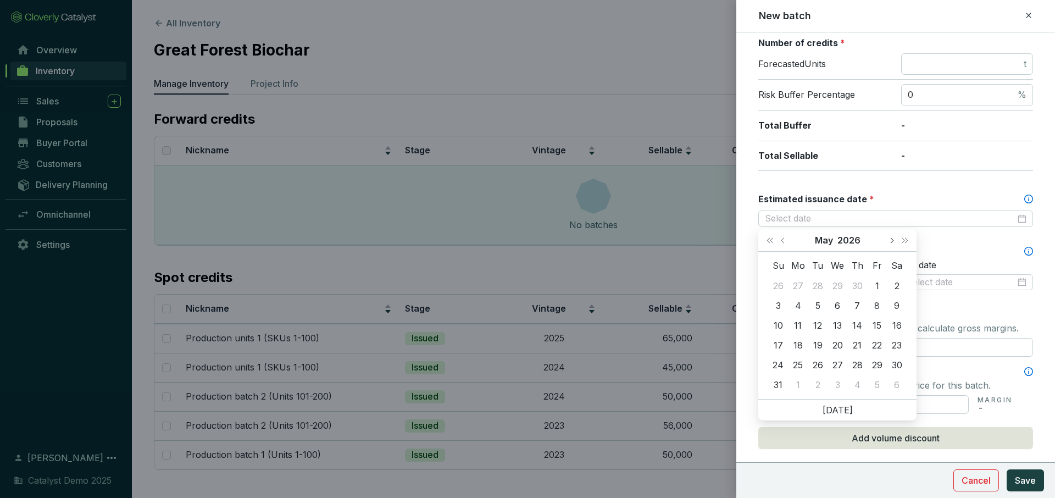
click at [889, 241] on span "Next month (PageDown)" at bounding box center [890, 239] width 5 height 5
type input "[DATE]"
click at [877, 303] on div "10" at bounding box center [876, 305] width 13 height 13
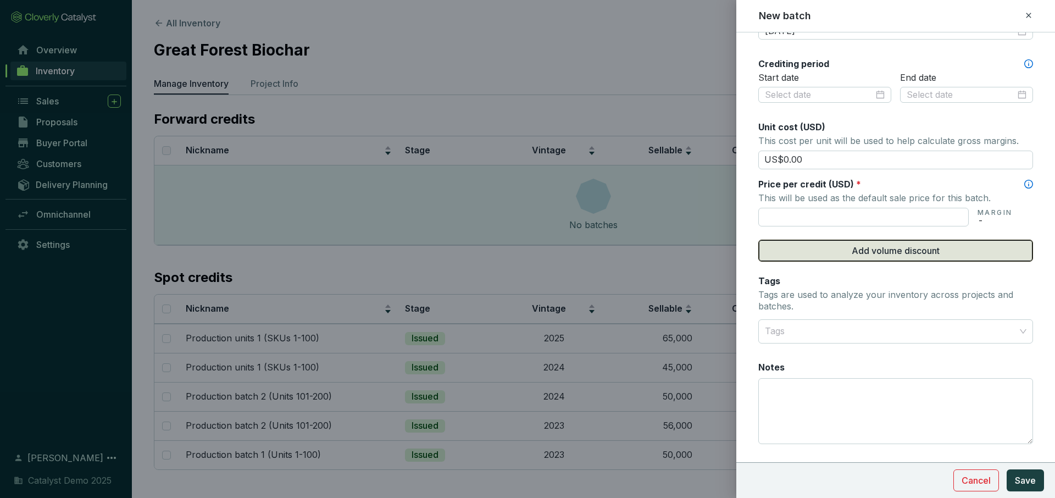
scroll to position [391, 0]
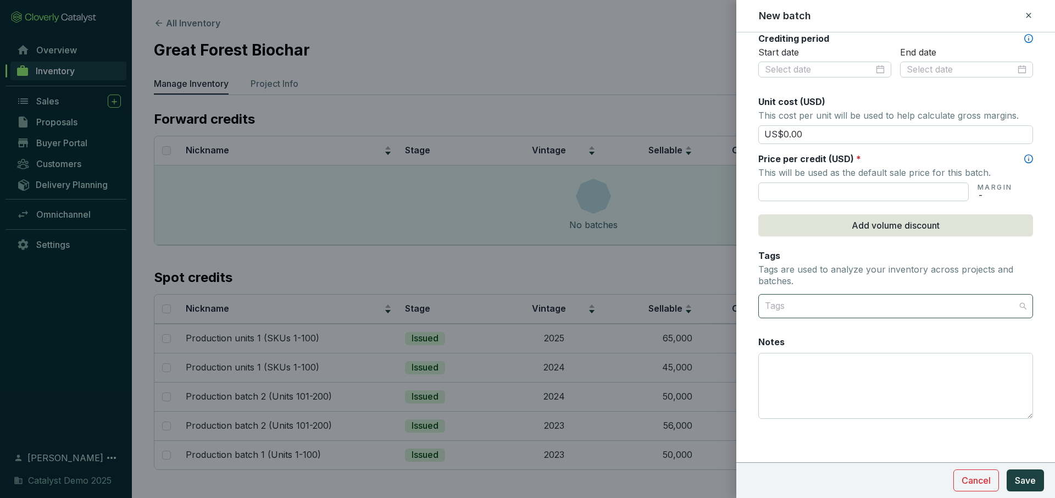
click at [866, 306] on div at bounding box center [889, 306] width 258 height 22
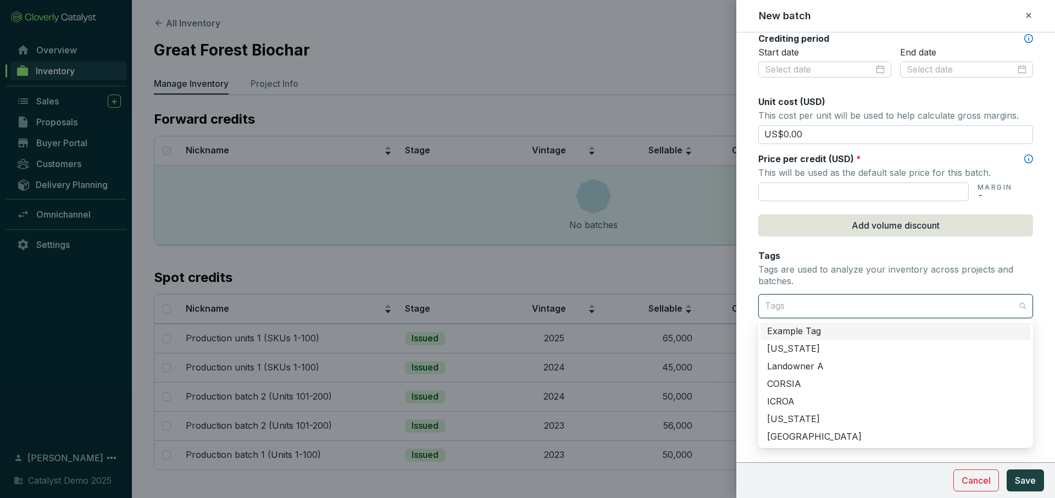
click at [839, 307] on div at bounding box center [889, 306] width 258 height 22
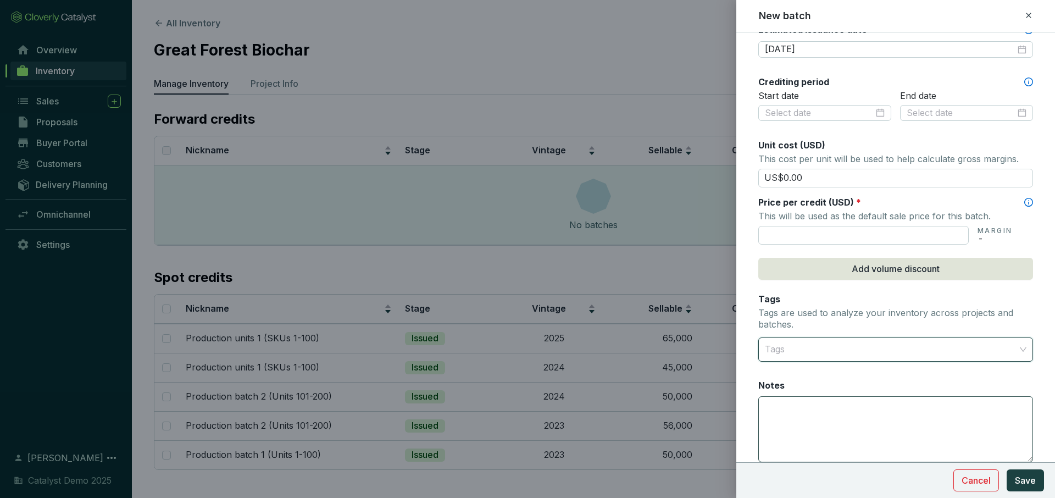
scroll to position [347, 0]
click at [984, 483] on span "Cancel" at bounding box center [975, 479] width 29 height 13
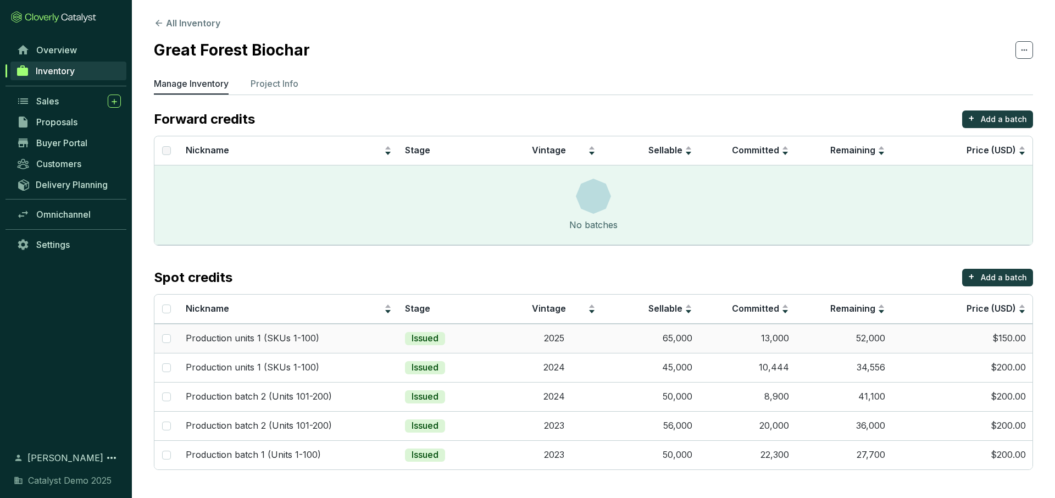
click at [475, 333] on td "Issued" at bounding box center [451, 338] width 107 height 29
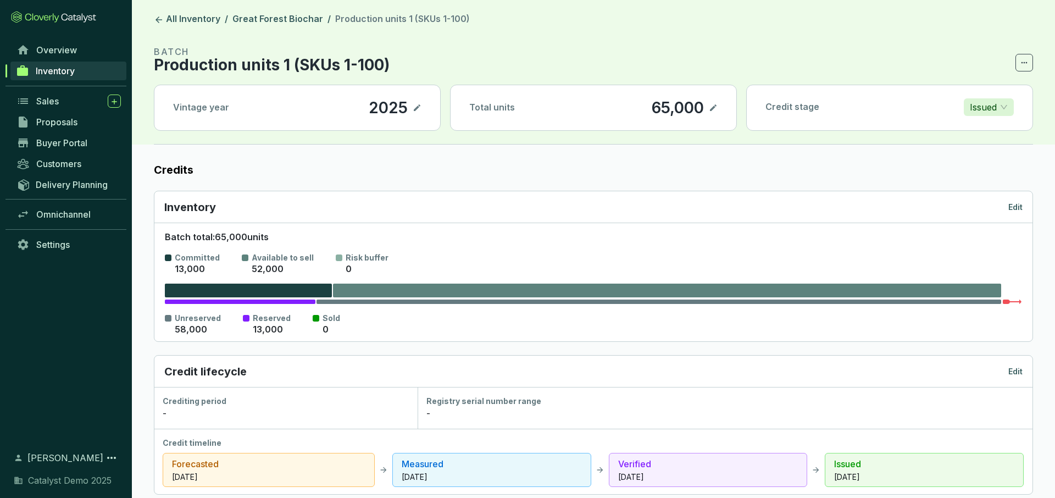
click at [974, 111] on p "Issued" at bounding box center [982, 107] width 27 height 16
click at [979, 126] on p "Forecasted" at bounding box center [995, 129] width 46 height 12
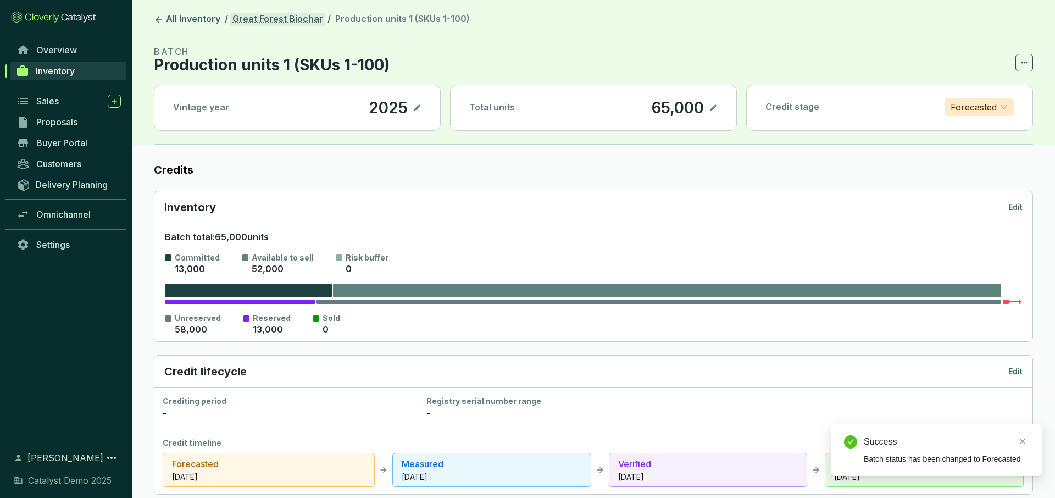
click at [300, 16] on link "Great Forest Biochar" at bounding box center [277, 19] width 95 height 13
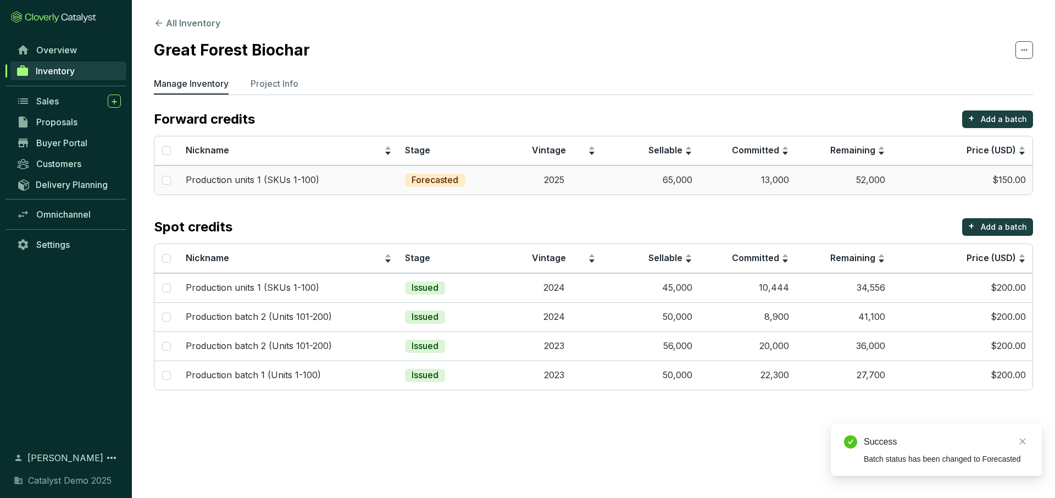
click at [345, 181] on div "Production units 1 (SKUs 1-100)" at bounding box center [289, 180] width 207 height 12
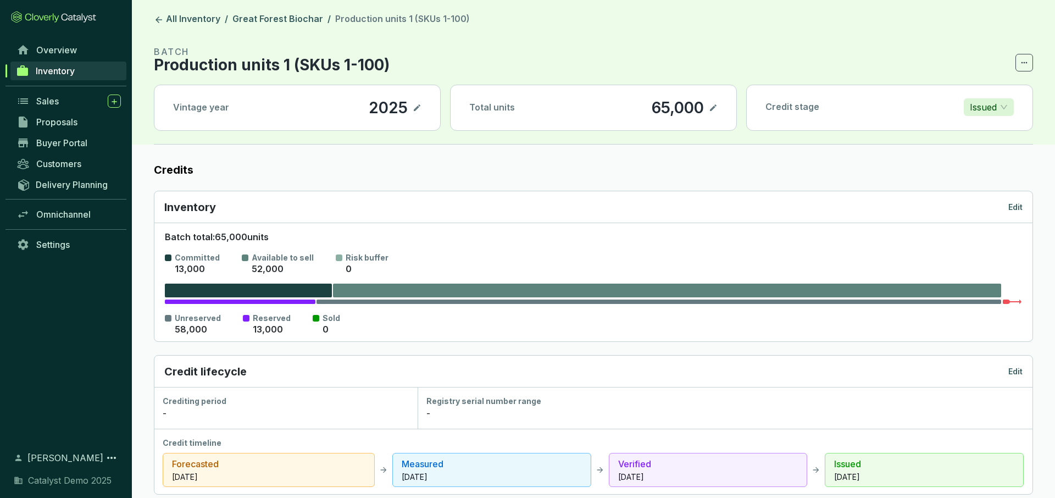
click at [416, 108] on icon at bounding box center [417, 107] width 7 height 7
click at [602, 170] on label "Credits" at bounding box center [593, 169] width 879 height 15
click at [416, 106] on icon at bounding box center [416, 107] width 9 height 13
click at [990, 112] on p "Issued" at bounding box center [982, 107] width 27 height 16
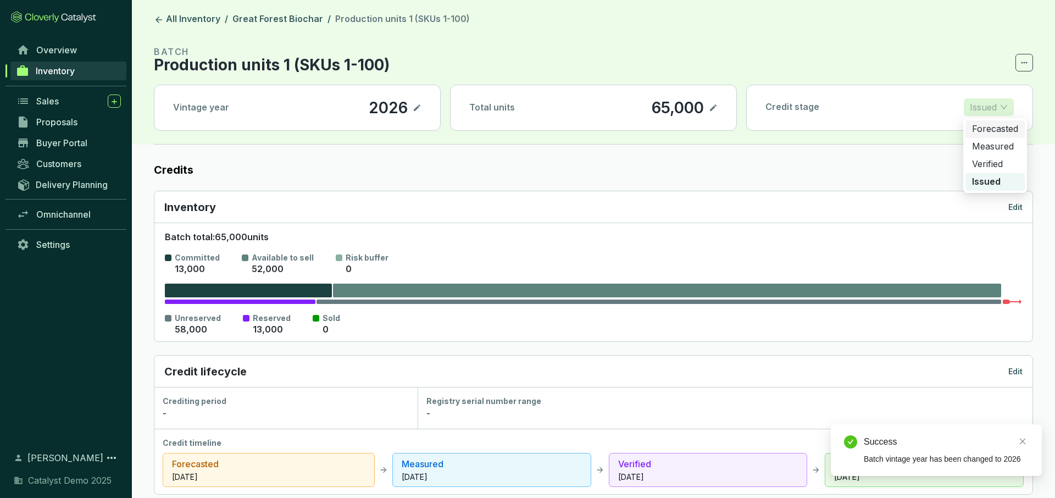
click at [983, 130] on p "Forecasted" at bounding box center [995, 129] width 46 height 12
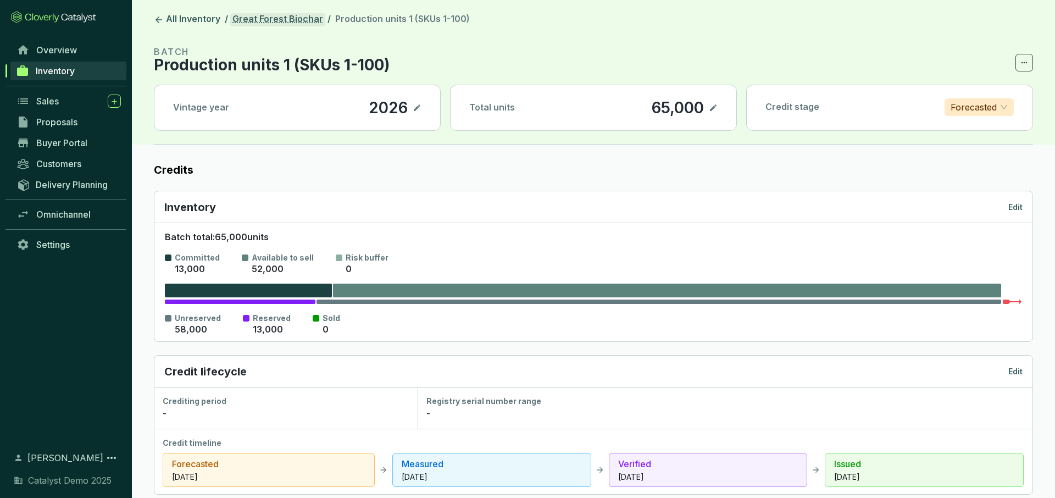
click at [275, 19] on link "Great Forest Biochar" at bounding box center [277, 19] width 95 height 13
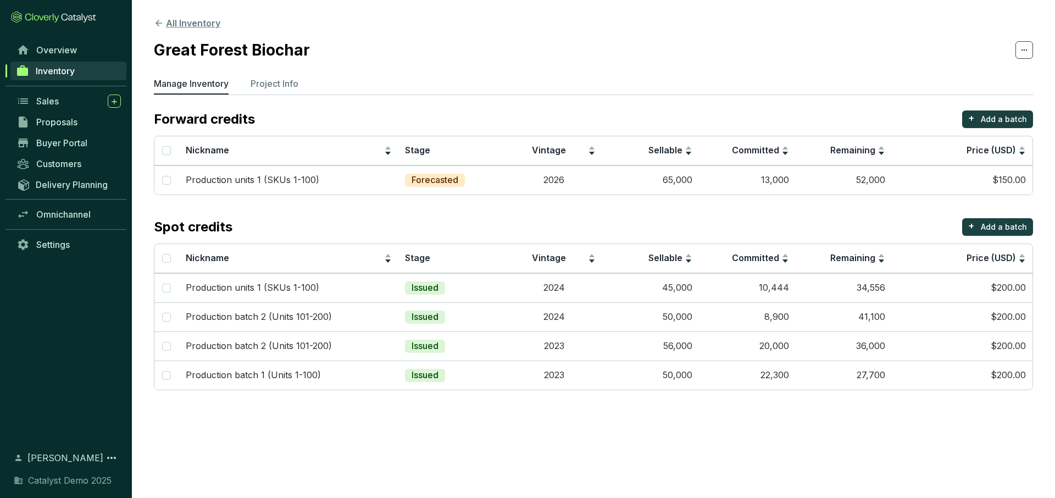
click at [186, 19] on button "All Inventory" at bounding box center [187, 22] width 66 height 13
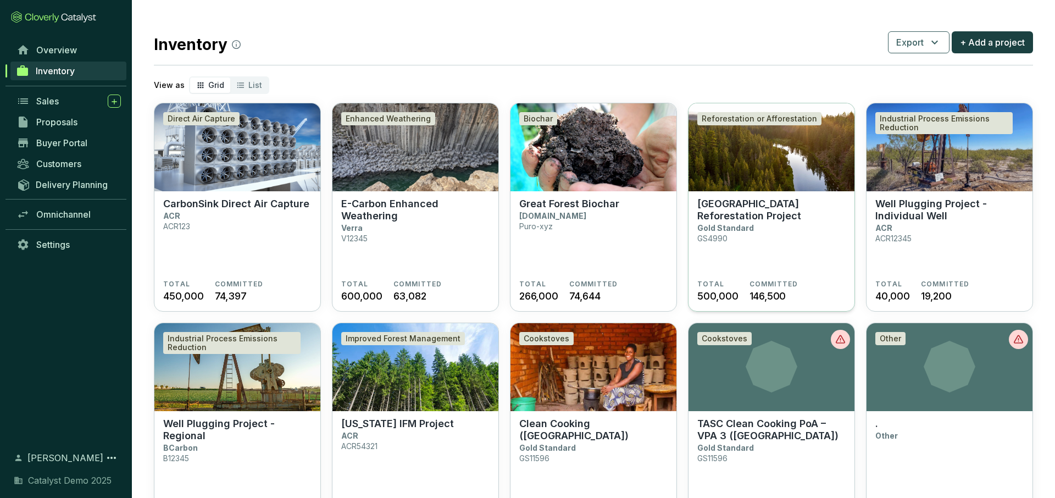
click at [771, 250] on section "Great Oaks Reforestation Project Gold Standard GS4990" at bounding box center [771, 239] width 148 height 82
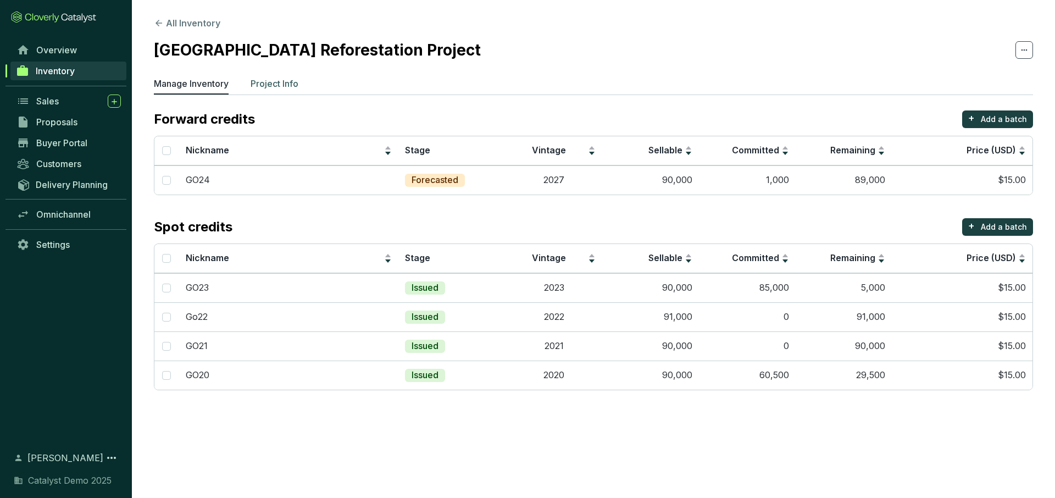
click at [273, 87] on p "Project Info" at bounding box center [274, 83] width 48 height 13
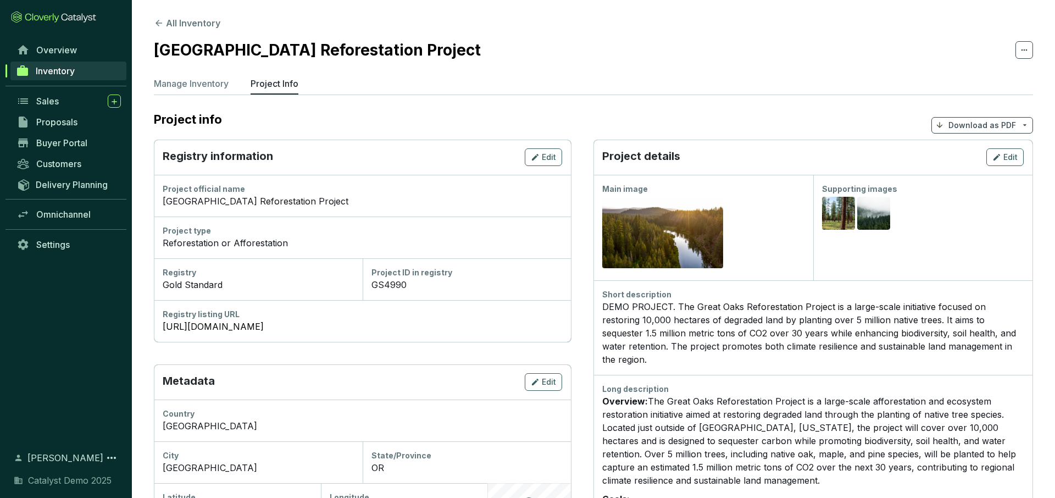
click at [975, 125] on p "Download as PDF" at bounding box center [982, 125] width 68 height 11
click at [962, 155] on p "Show pricing" at bounding box center [983, 151] width 87 height 19
click at [184, 84] on p "Manage Inventory" at bounding box center [191, 83] width 75 height 13
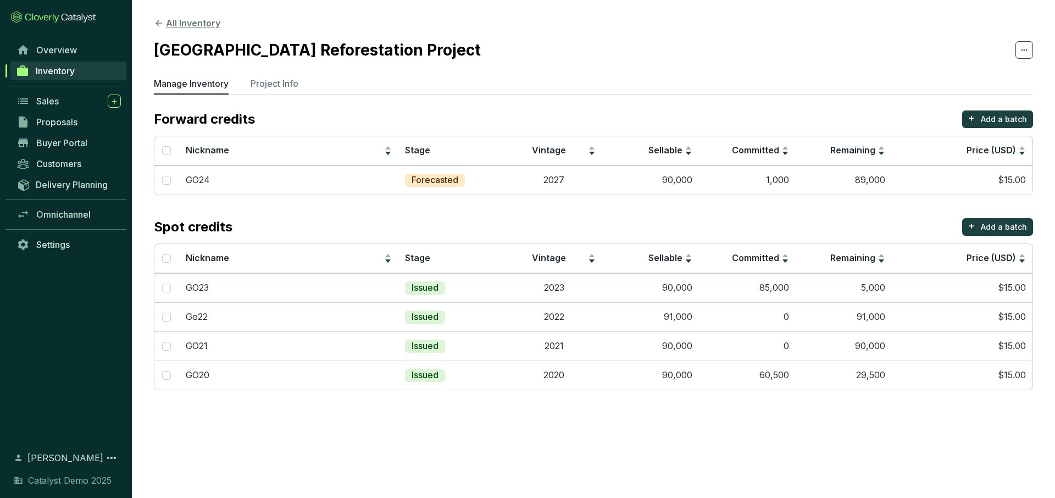
click at [191, 24] on button "All Inventory" at bounding box center [187, 22] width 66 height 13
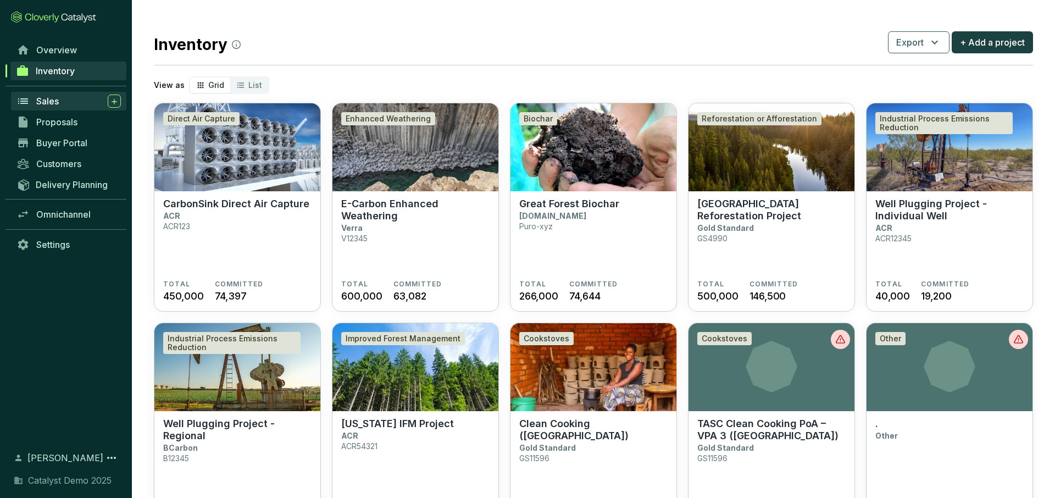
click at [48, 105] on span "Sales" at bounding box center [47, 101] width 23 height 11
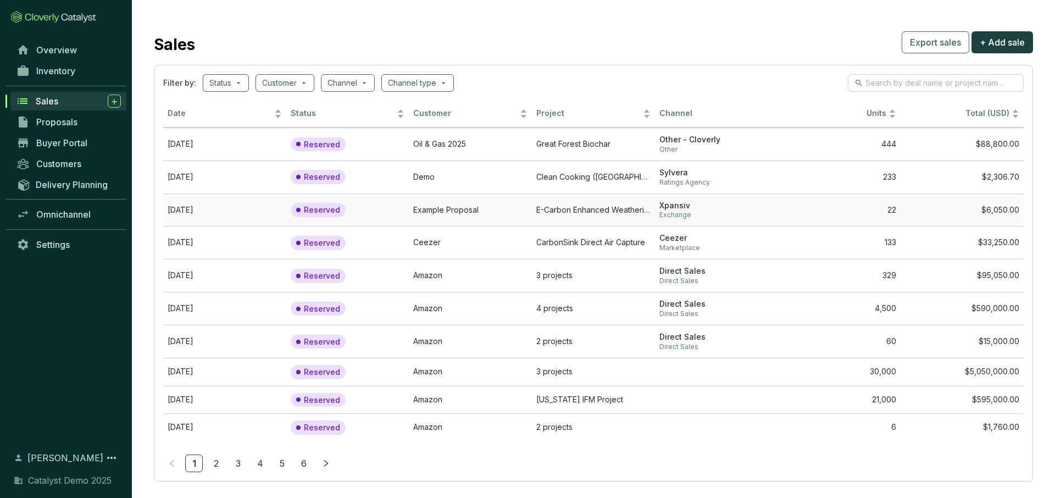
scroll to position [2, 0]
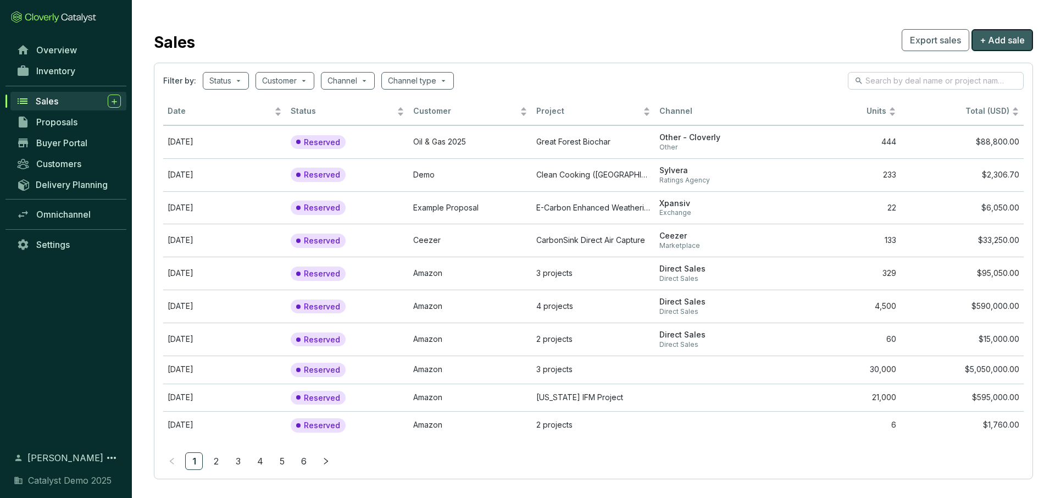
click at [998, 44] on span "+ Add sale" at bounding box center [1001, 40] width 45 height 13
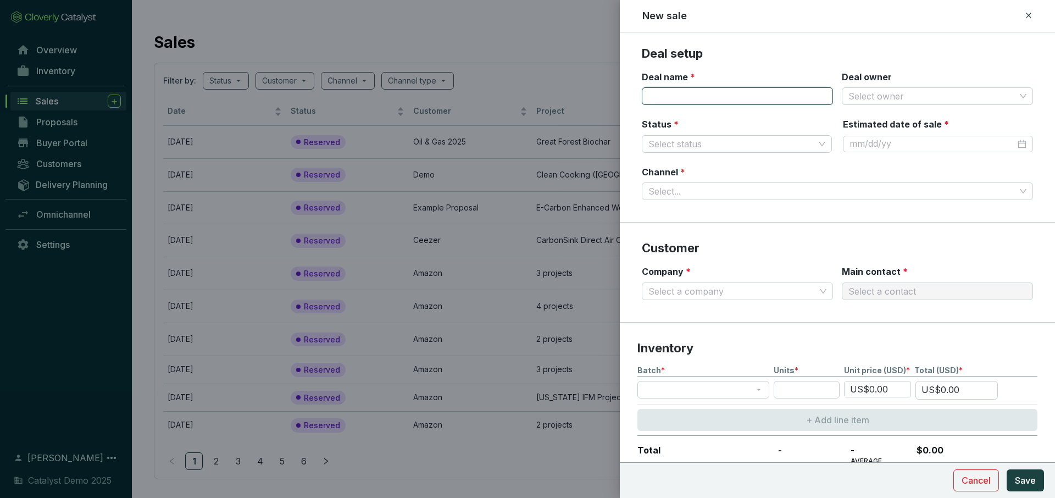
click at [704, 92] on input "Deal name *" at bounding box center [737, 96] width 191 height 18
type input "bank"
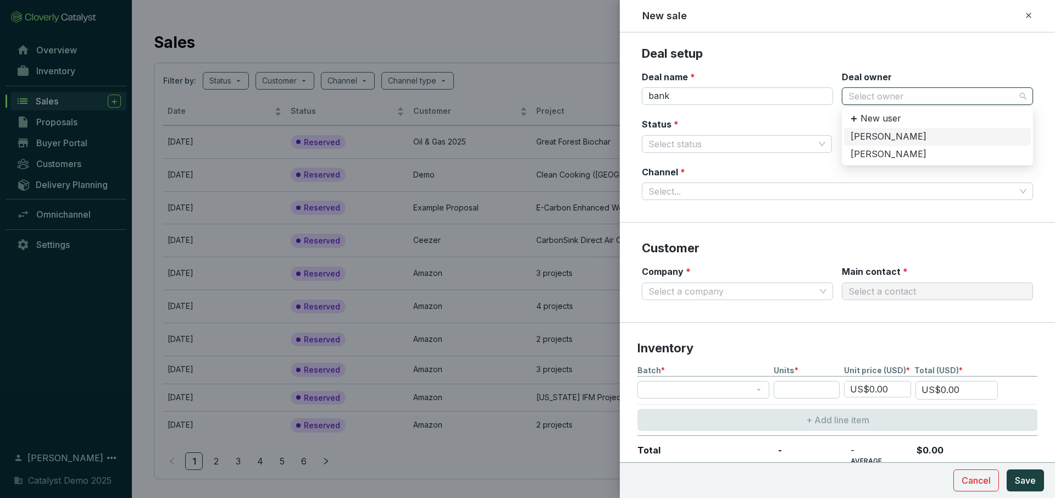
click at [885, 96] on input "Deal owner" at bounding box center [931, 96] width 167 height 16
click at [881, 149] on div "[PERSON_NAME]" at bounding box center [937, 154] width 174 height 12
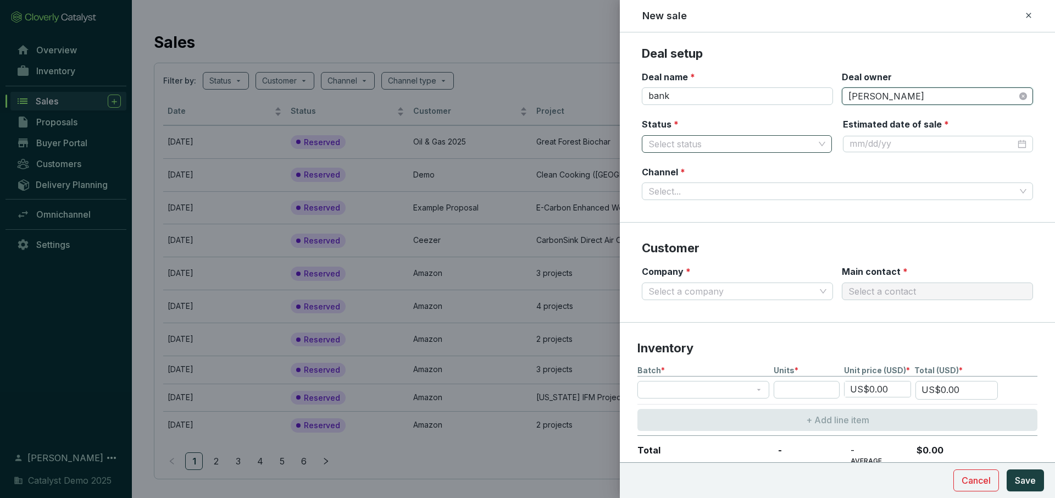
click at [722, 144] on input "Status *" at bounding box center [731, 144] width 166 height 16
click at [693, 169] on div "Reserved" at bounding box center [736, 166] width 172 height 12
click at [717, 118] on div "Status * Reserved Reserved" at bounding box center [737, 135] width 190 height 35
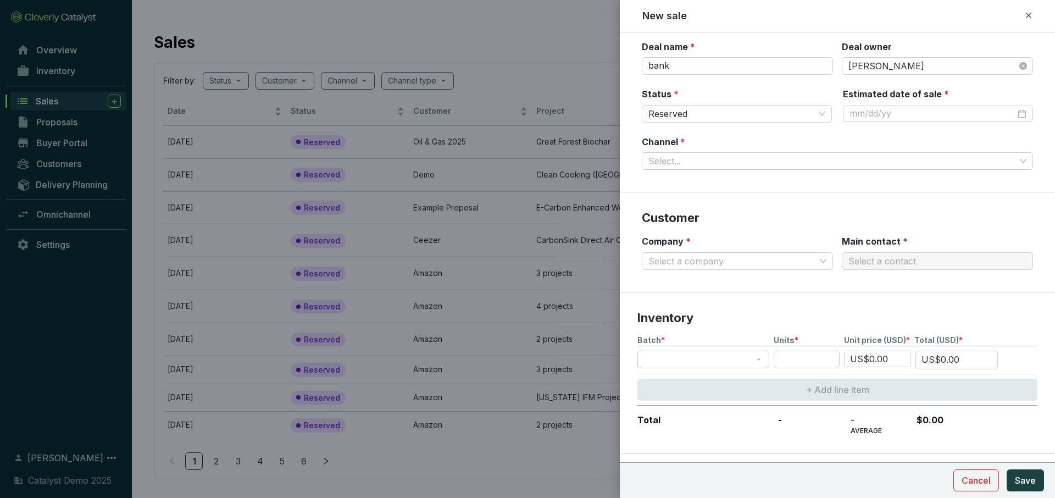
scroll to position [31, 0]
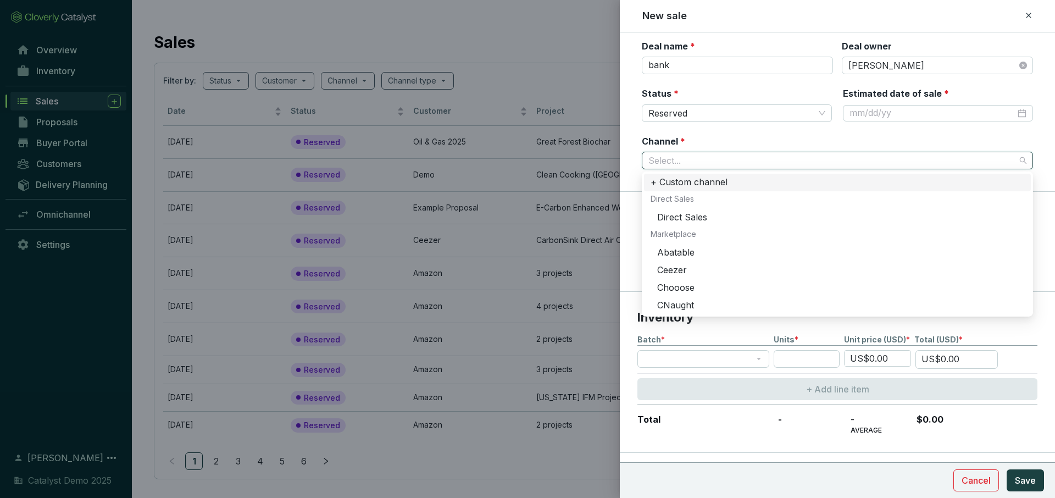
click at [763, 164] on input "Channel *" at bounding box center [831, 160] width 367 height 16
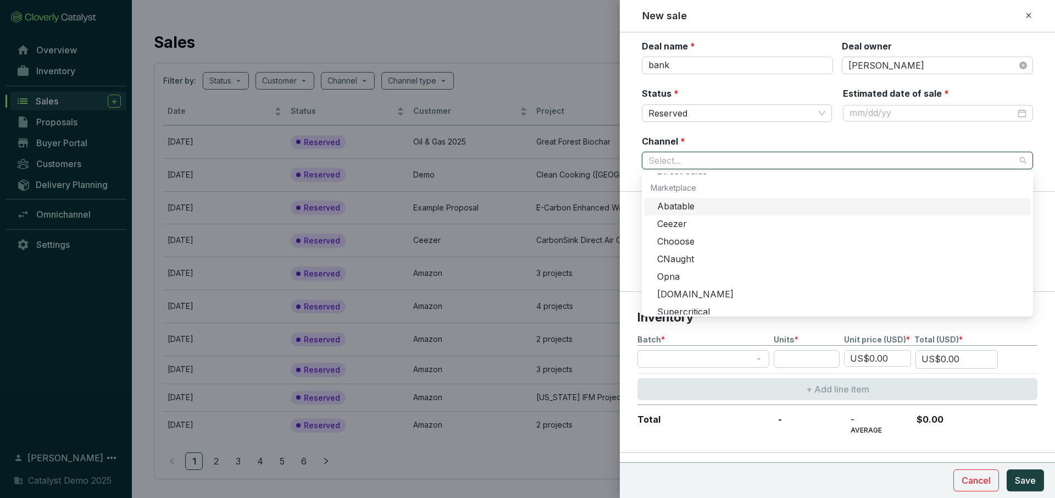
scroll to position [0, 0]
click at [709, 214] on div "Direct Sales" at bounding box center [840, 217] width 367 height 12
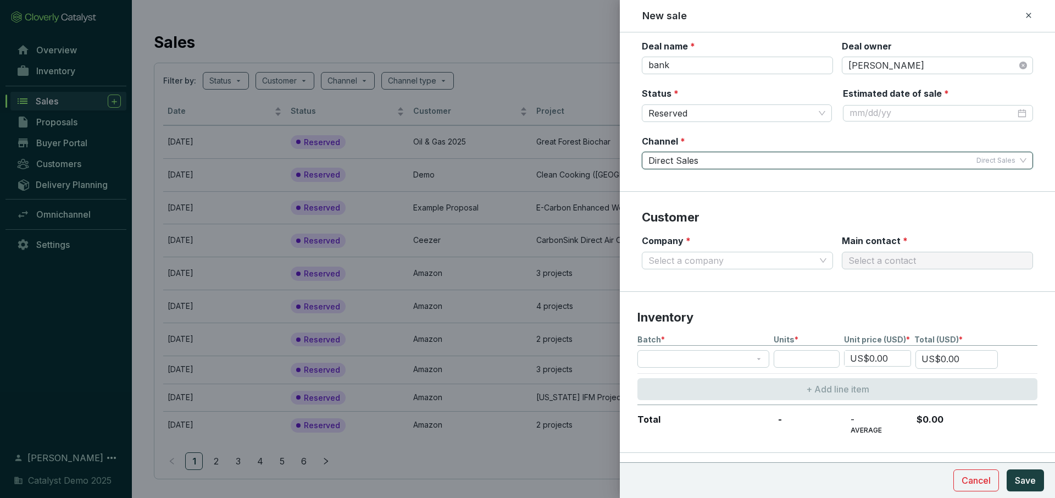
click at [738, 194] on section "Customer Company * Select a company Main contact * Select a contact" at bounding box center [837, 241] width 435 height 99
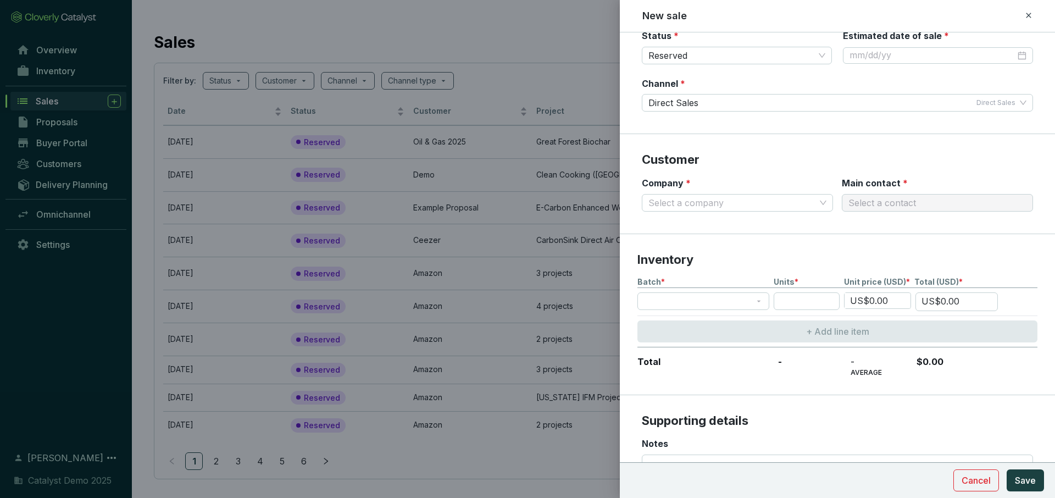
scroll to position [94, 0]
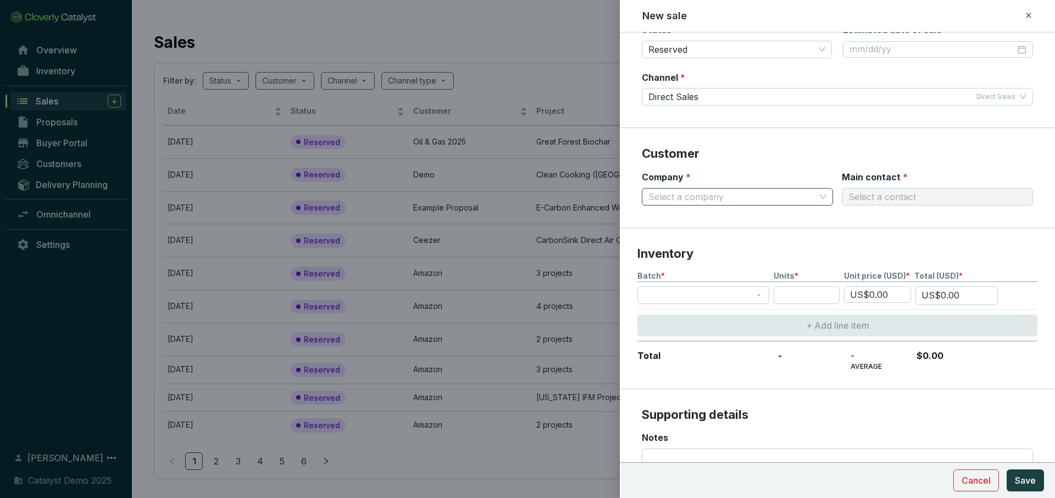
click at [732, 197] on input "Company *" at bounding box center [731, 196] width 167 height 16
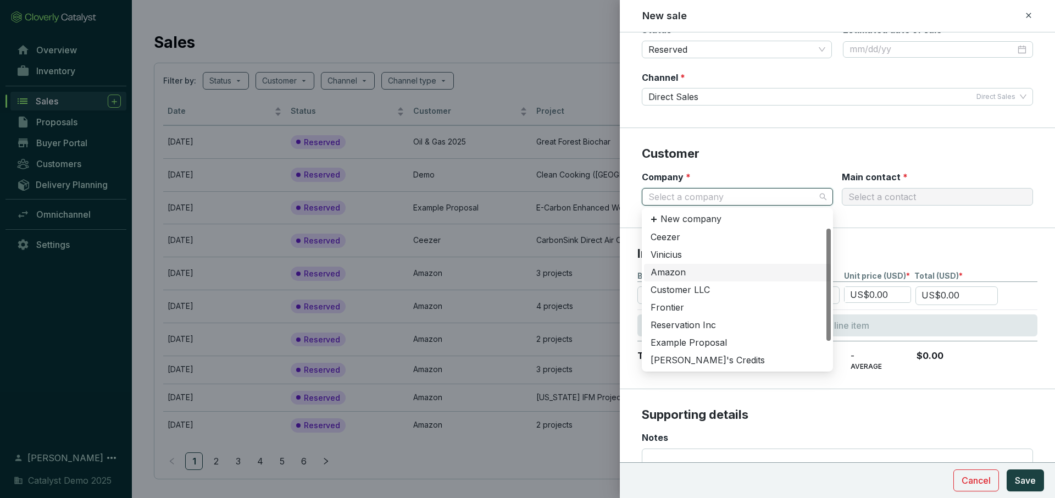
click at [673, 273] on div "Amazon" at bounding box center [737, 272] width 174 height 12
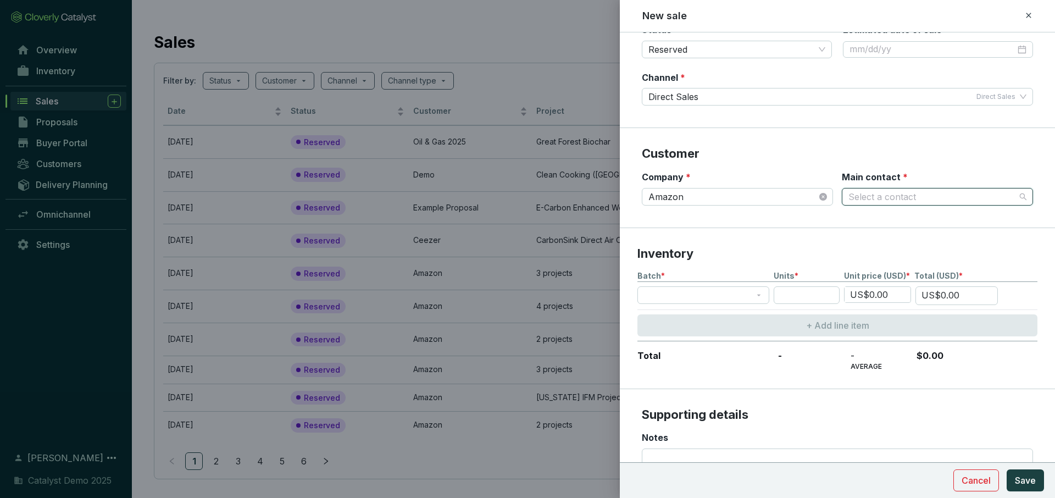
click at [869, 193] on input "Main contact *" at bounding box center [931, 196] width 167 height 16
click at [877, 239] on div "Jeff Bezos" at bounding box center [937, 237] width 174 height 12
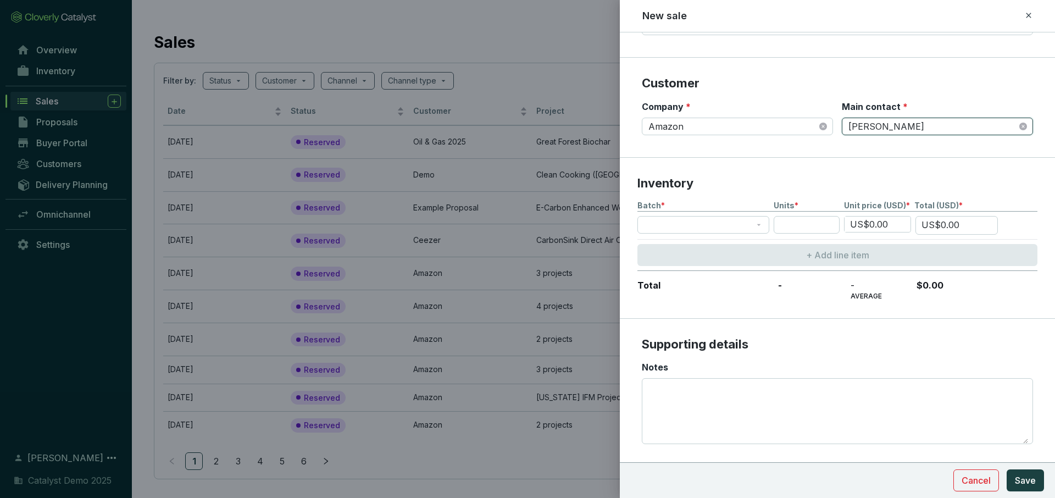
scroll to position [180, 0]
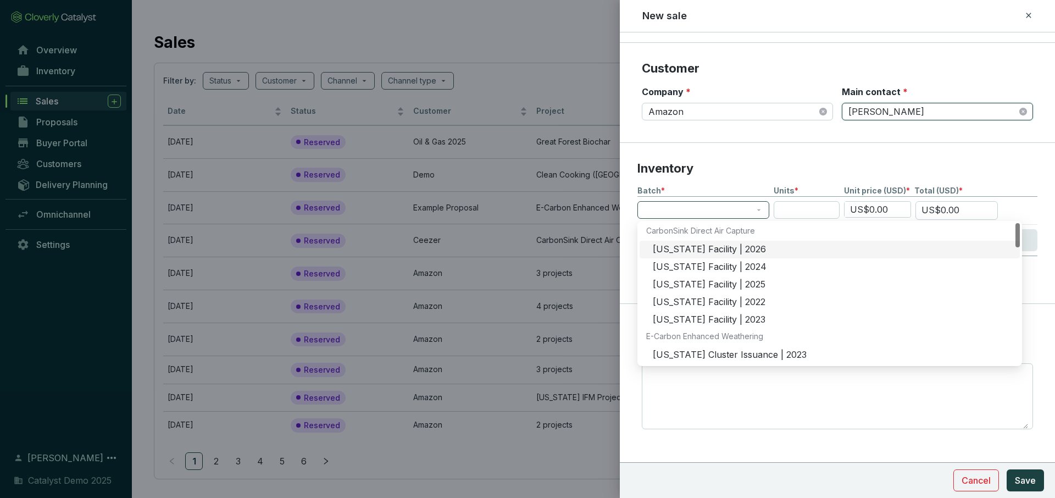
click at [738, 214] on span at bounding box center [703, 210] width 119 height 16
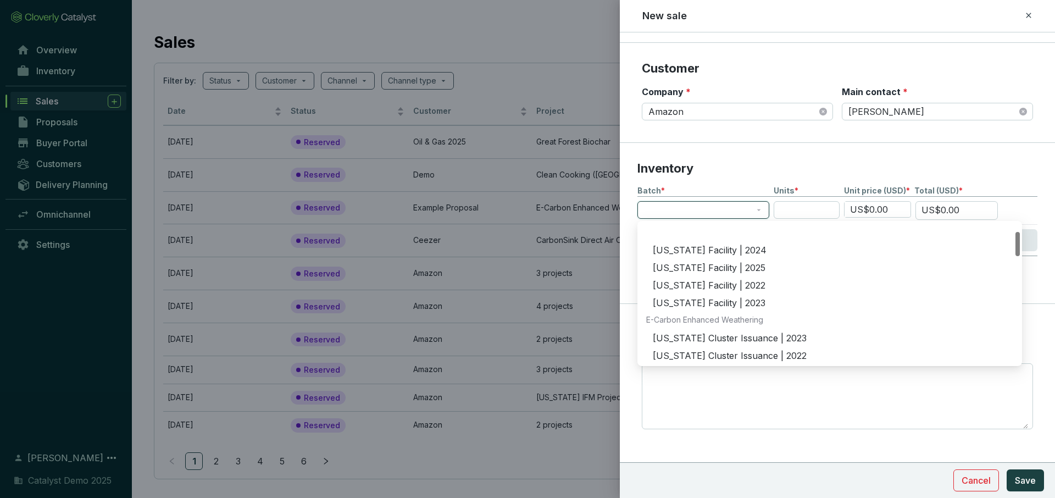
scroll to position [0, 0]
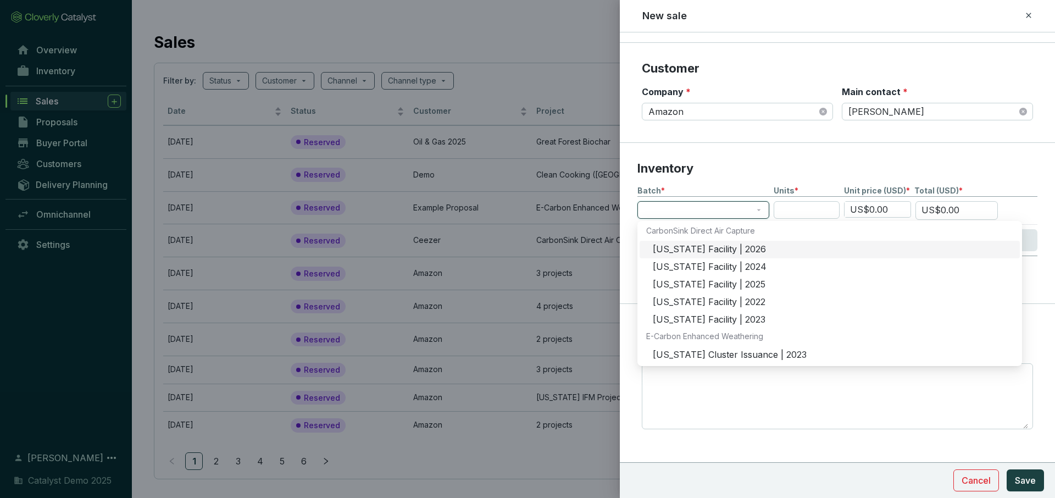
click at [703, 251] on div "Wyoming Facility | 2026" at bounding box center [832, 249] width 360 height 12
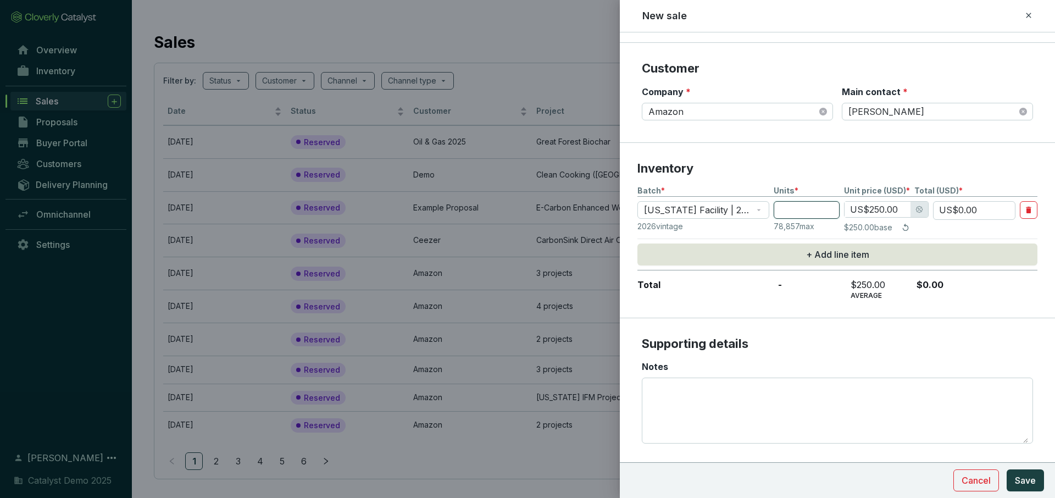
click at [802, 205] on input "number" at bounding box center [806, 210] width 66 height 18
type input "7"
type input "US$1,750.00"
type input "70"
type input "US$17,500.00"
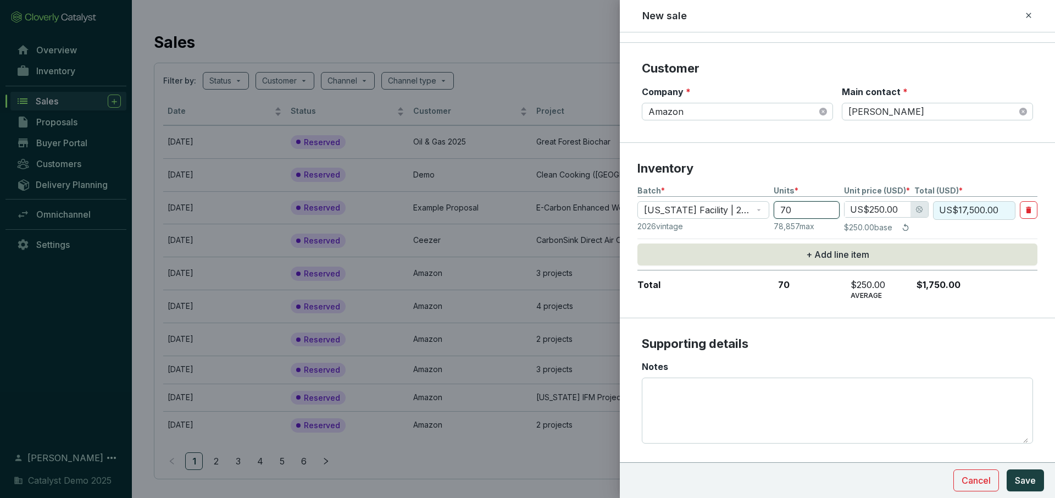
type input "700"
type input "US$175,000.00"
type input "700"
click at [978, 479] on span "Cancel" at bounding box center [975, 479] width 29 height 13
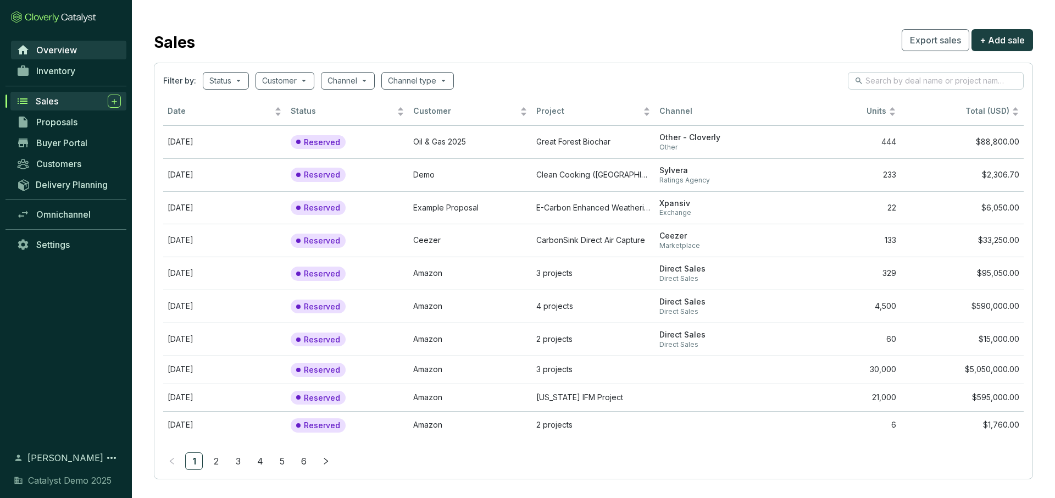
click at [82, 53] on link "Overview" at bounding box center [68, 50] width 115 height 19
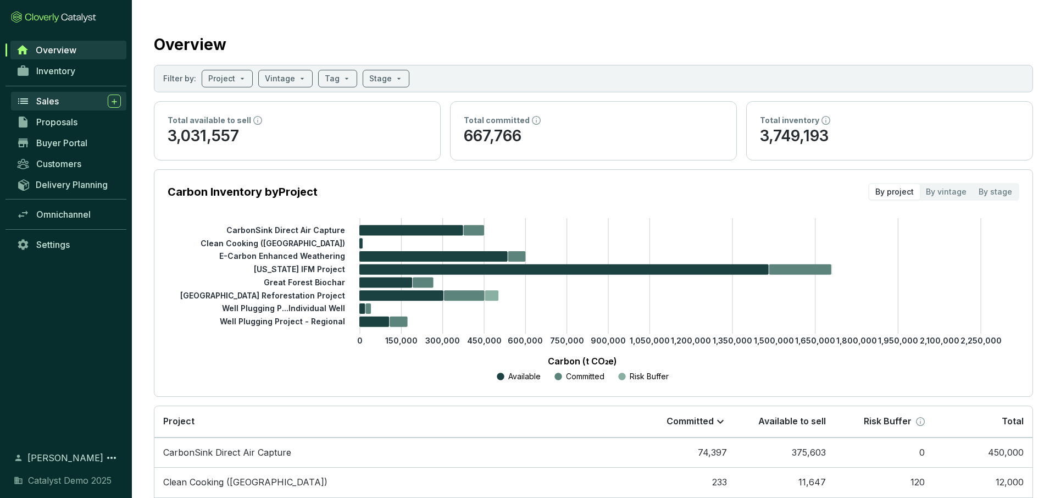
click at [54, 98] on span "Sales" at bounding box center [47, 101] width 23 height 11
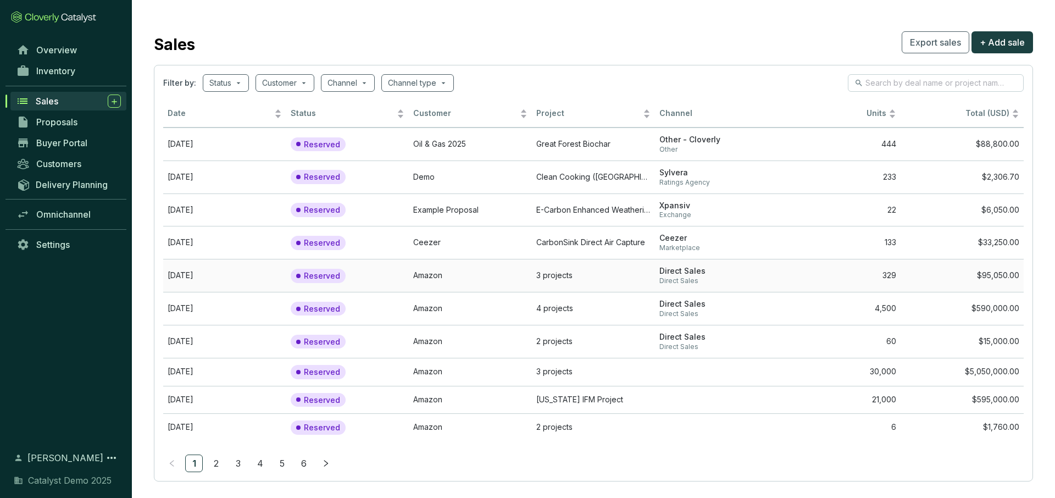
scroll to position [12, 0]
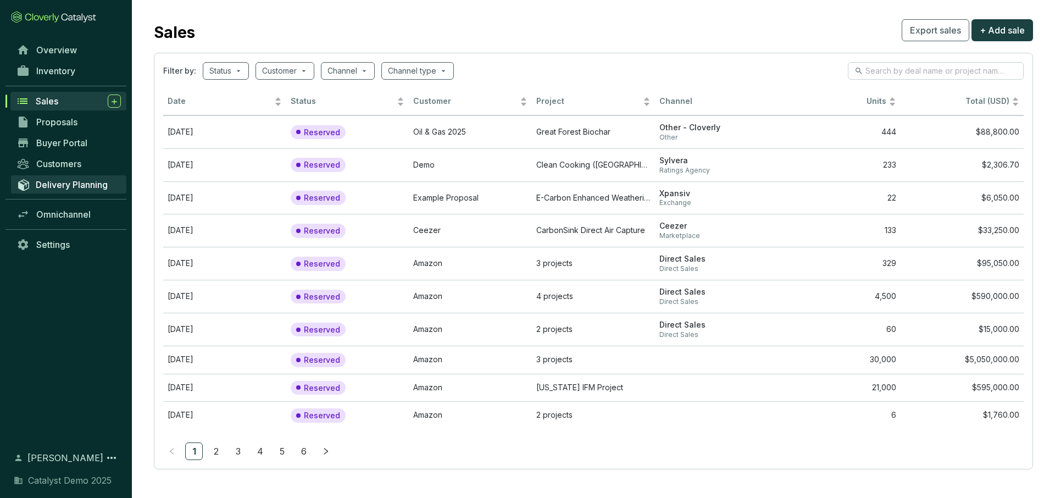
click at [72, 184] on span "Delivery Planning" at bounding box center [72, 184] width 72 height 11
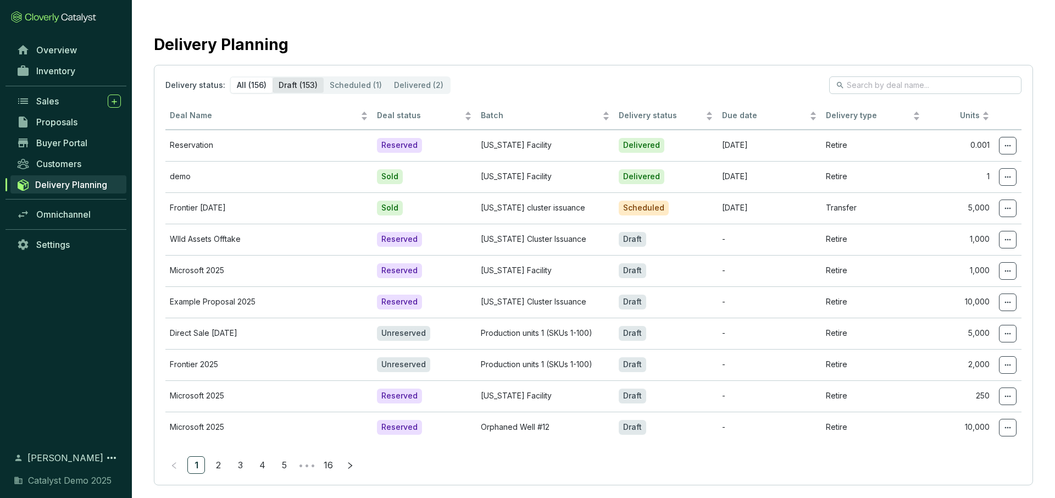
click at [300, 86] on div "Draft (153)" at bounding box center [297, 84] width 51 height 15
click at [272, 77] on input "Draft (153)" at bounding box center [272, 77] width 0 height 0
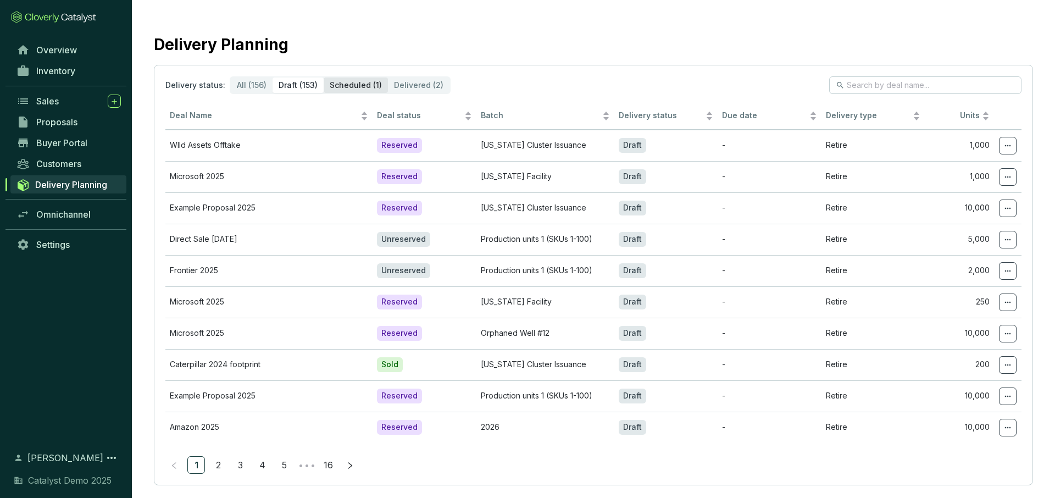
click at [348, 83] on div "Scheduled (1)" at bounding box center [356, 84] width 64 height 15
click at [324, 77] on input "Scheduled (1)" at bounding box center [324, 77] width 0 height 0
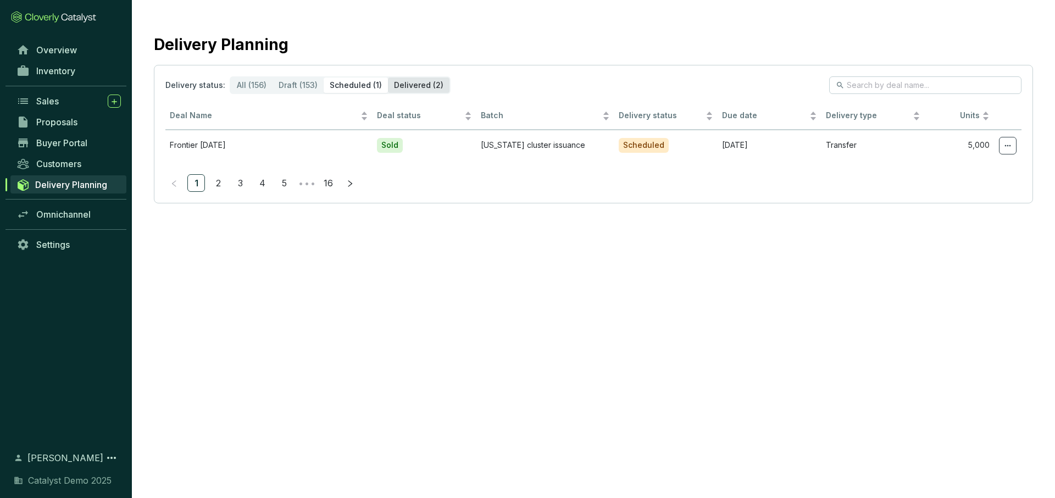
click at [428, 88] on div "Delivered (2)" at bounding box center [419, 84] width 62 height 15
click at [388, 77] on input "Delivered (2)" at bounding box center [388, 77] width 0 height 0
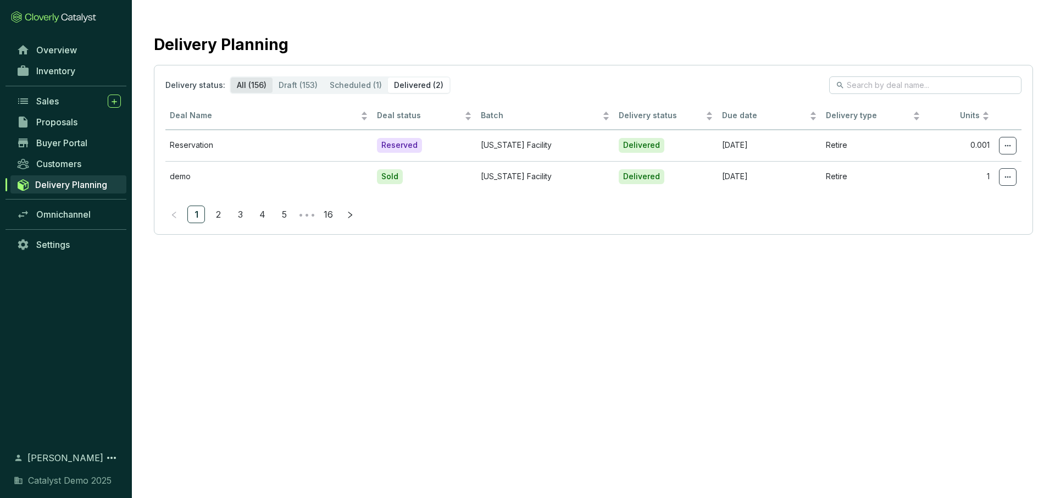
click at [252, 83] on div "All (156)" at bounding box center [252, 84] width 42 height 15
click at [231, 77] on input "All (156)" at bounding box center [231, 77] width 0 height 0
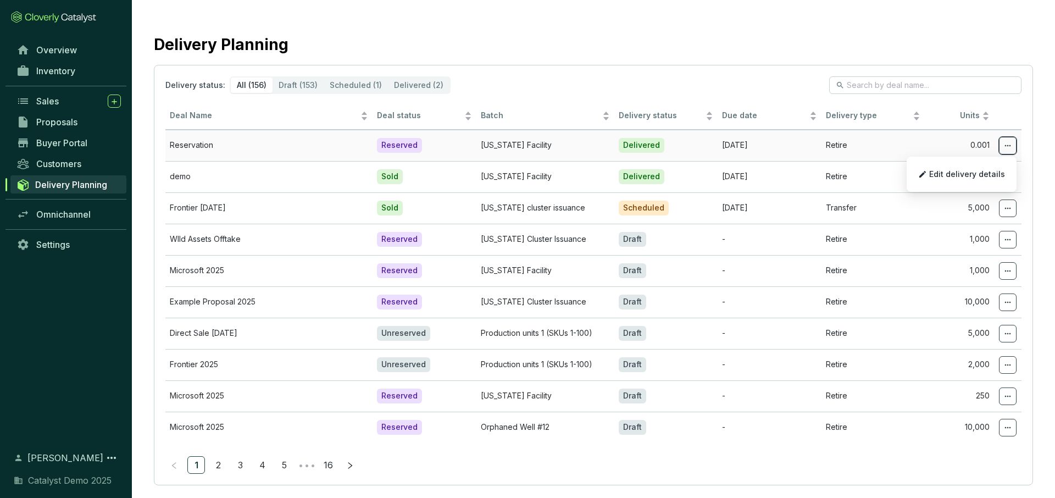
click at [1006, 146] on icon at bounding box center [1007, 145] width 9 height 13
click at [967, 176] on span "Edit delivery details" at bounding box center [967, 174] width 76 height 9
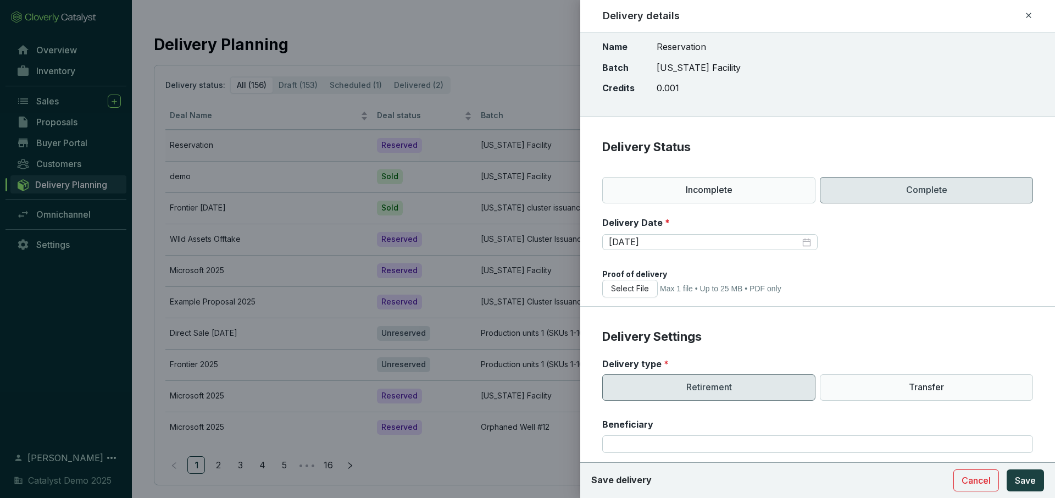
scroll to position [6, 0]
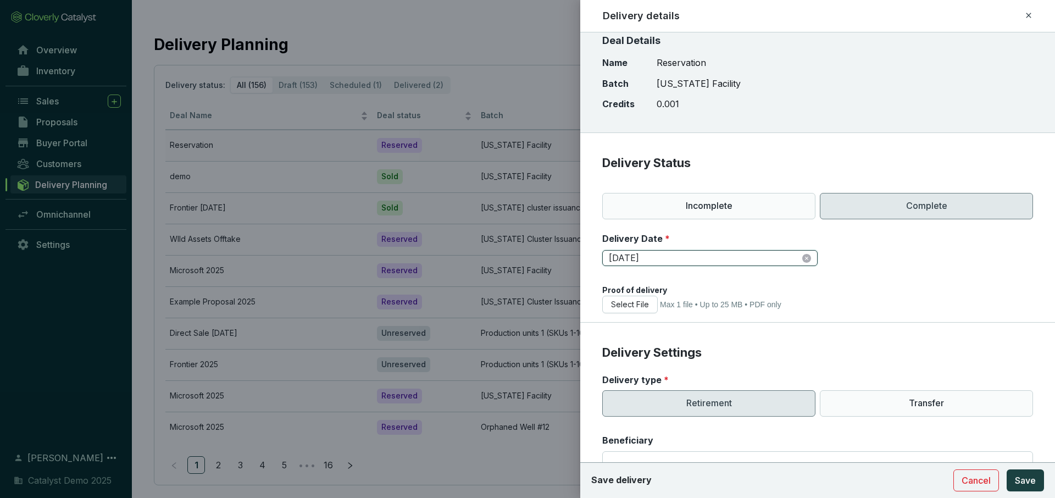
click at [752, 261] on input "2024-12-27" at bounding box center [704, 258] width 191 height 12
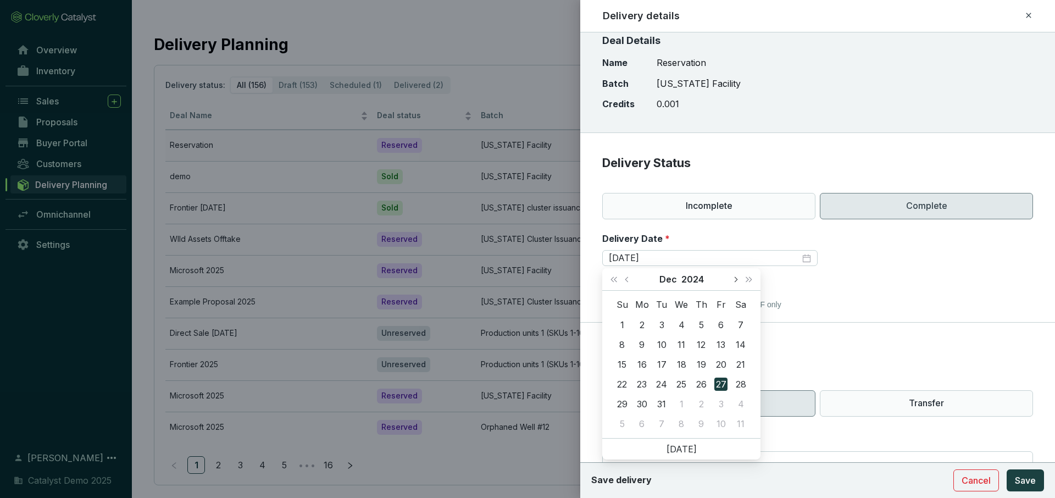
click at [737, 282] on button "Next month (PageDown)" at bounding box center [735, 279] width 14 height 22
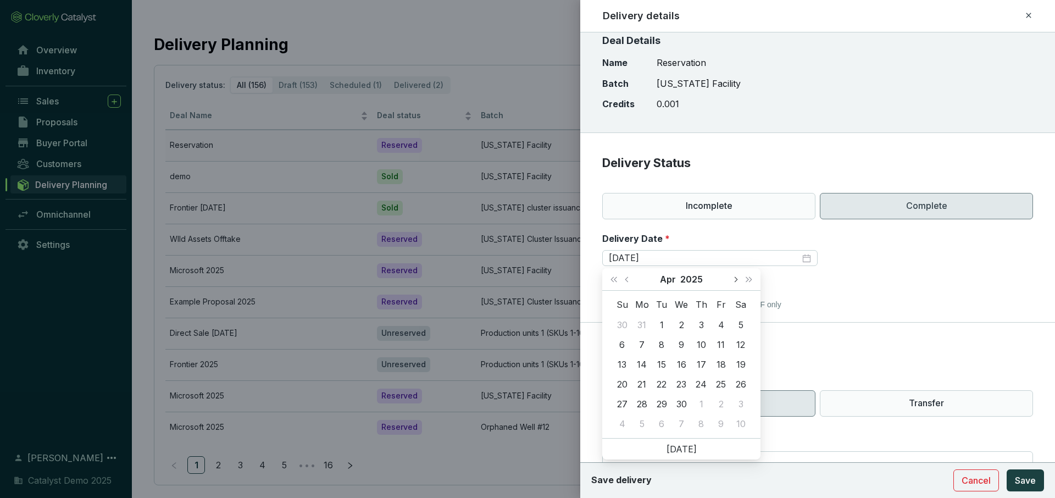
click at [737, 282] on button "Next month (PageDown)" at bounding box center [735, 279] width 14 height 22
type input "2025-09-12"
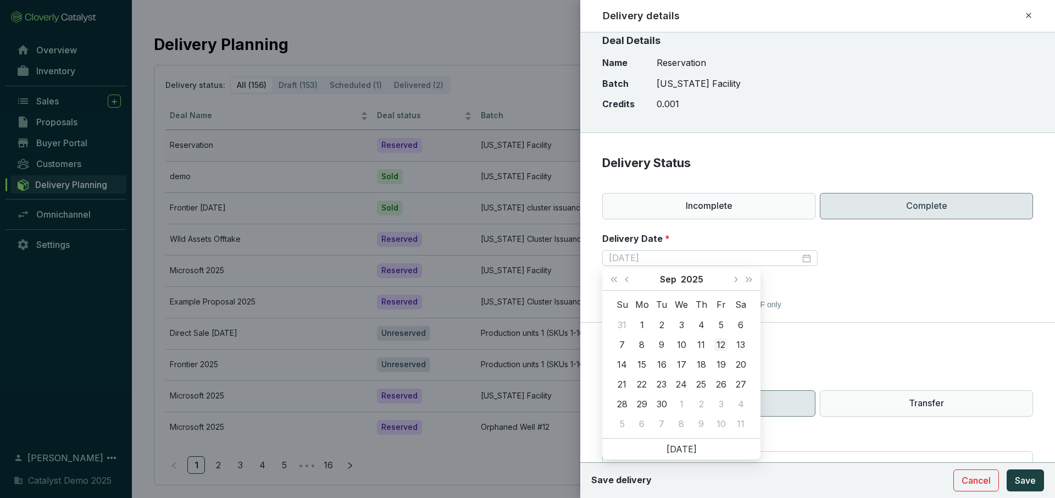
click at [717, 345] on div "12" at bounding box center [720, 344] width 13 height 13
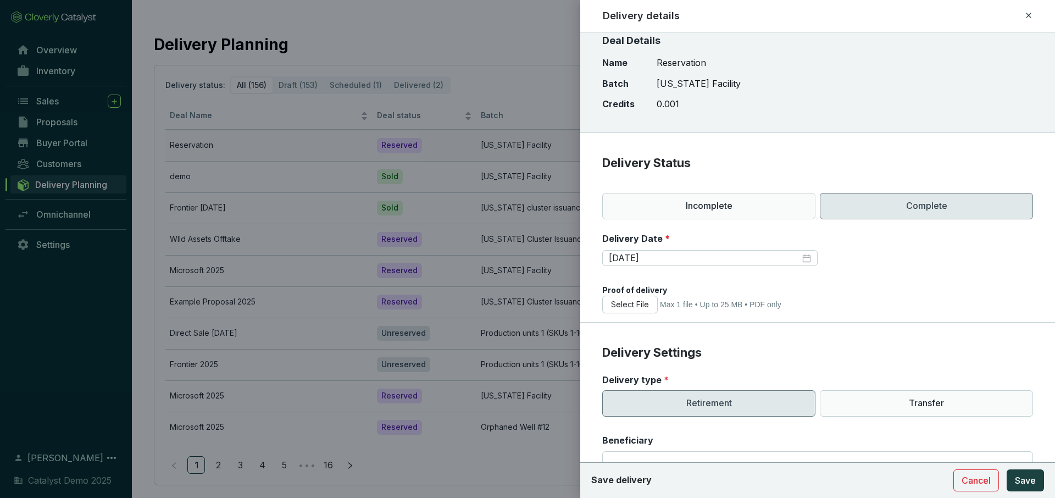
scroll to position [0, 0]
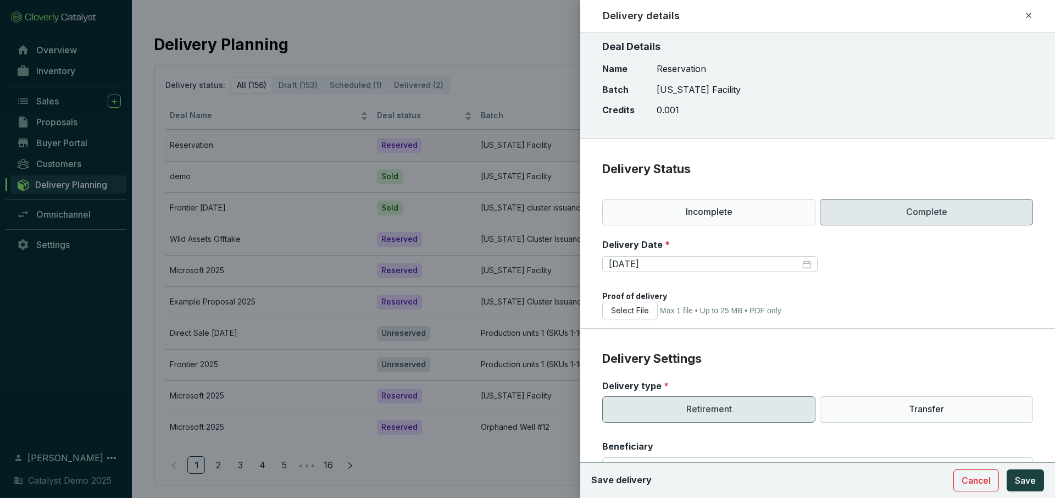
click at [1027, 9] on icon at bounding box center [1028, 15] width 9 height 13
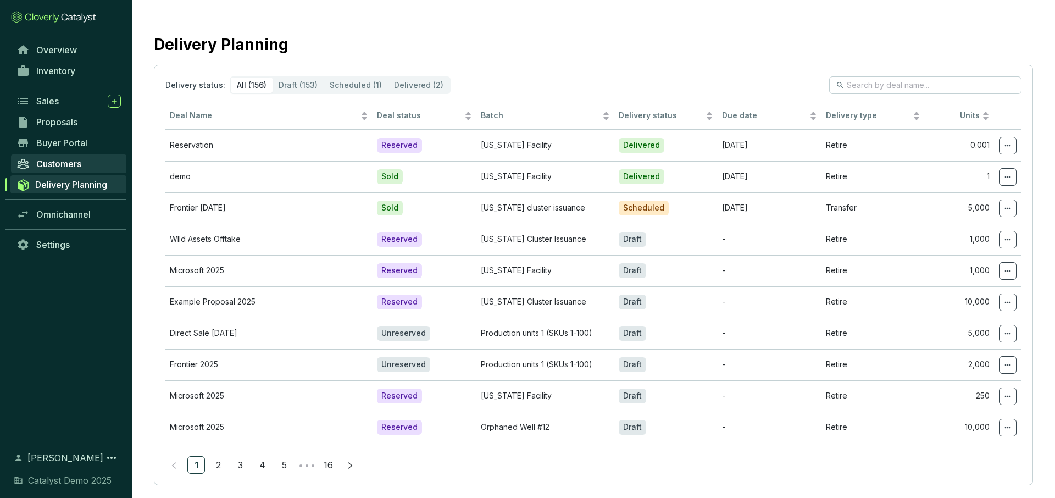
click at [63, 166] on span "Customers" at bounding box center [58, 163] width 45 height 11
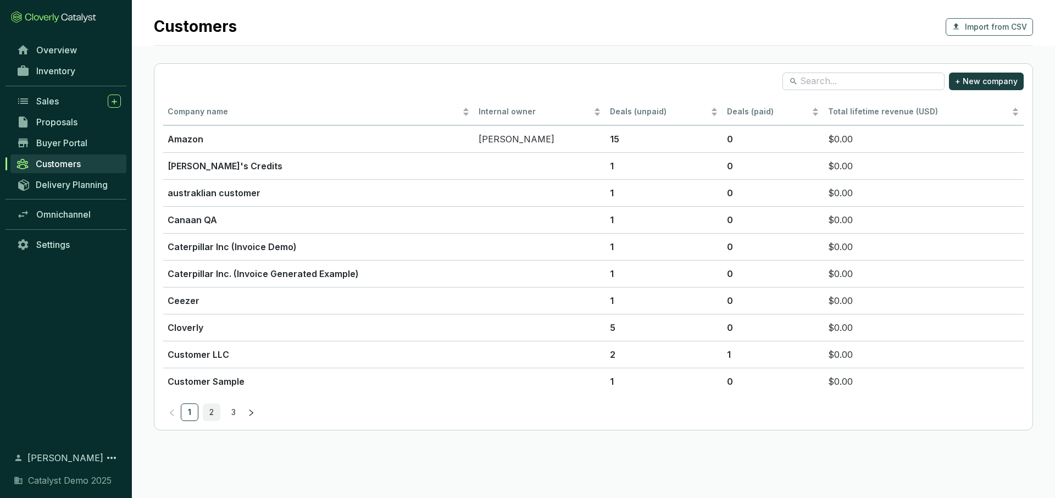
click at [215, 406] on link "2" at bounding box center [211, 412] width 16 height 16
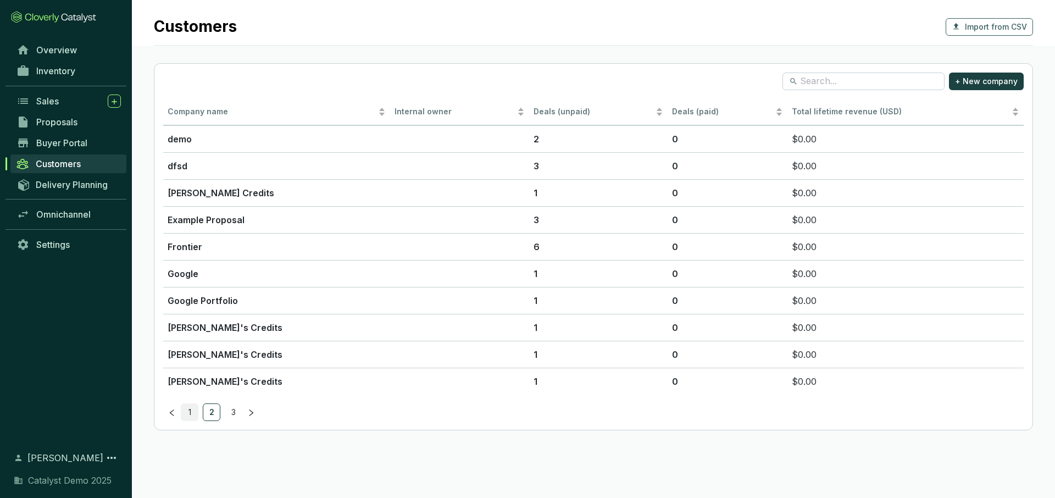
click at [188, 413] on link "1" at bounding box center [189, 412] width 16 height 16
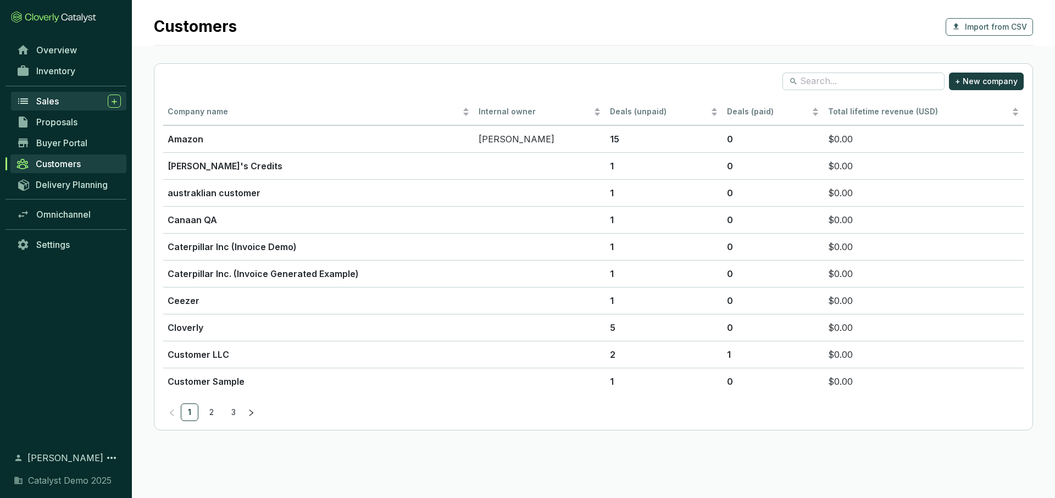
click at [53, 99] on span "Sales" at bounding box center [47, 101] width 23 height 11
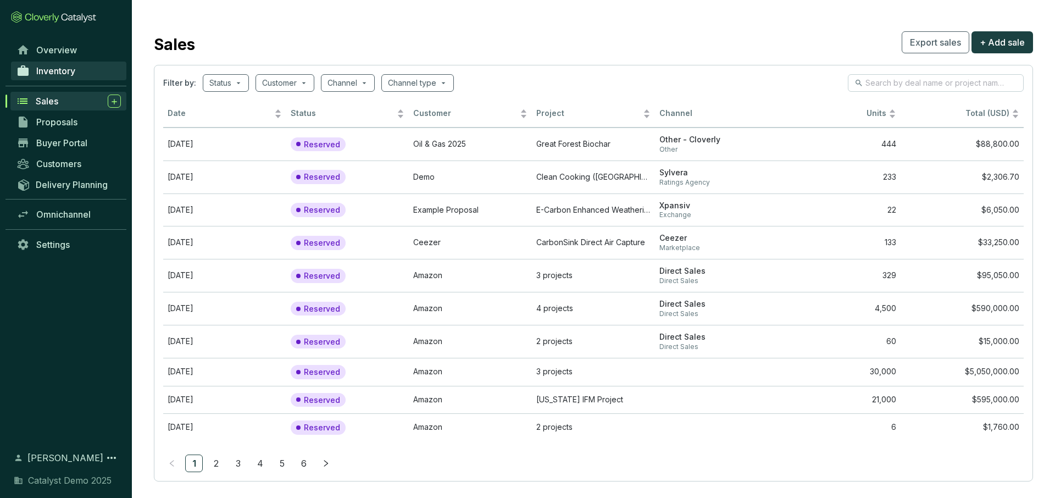
click at [65, 67] on span "Inventory" at bounding box center [55, 70] width 39 height 11
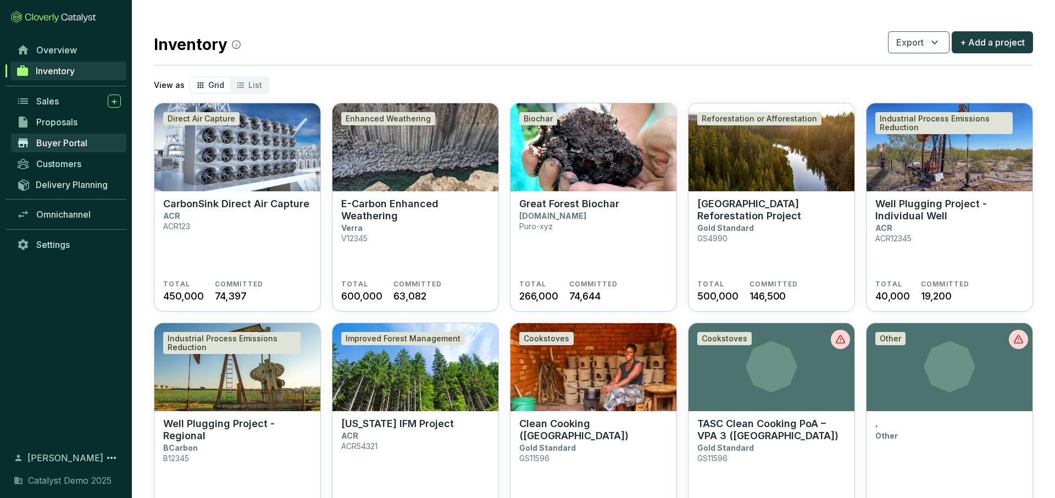
click at [65, 142] on span "Buyer Portal" at bounding box center [61, 142] width 51 height 11
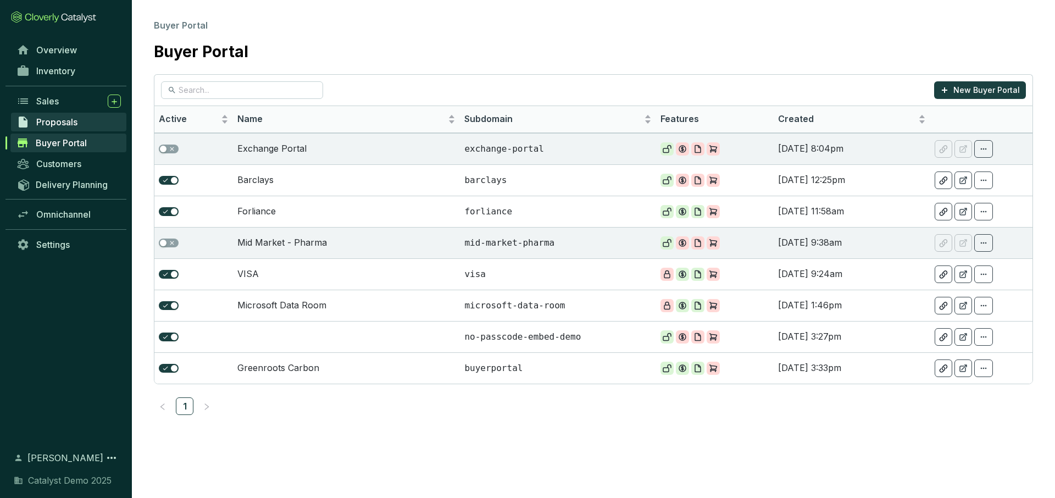
click at [66, 118] on span "Proposals" at bounding box center [56, 121] width 41 height 11
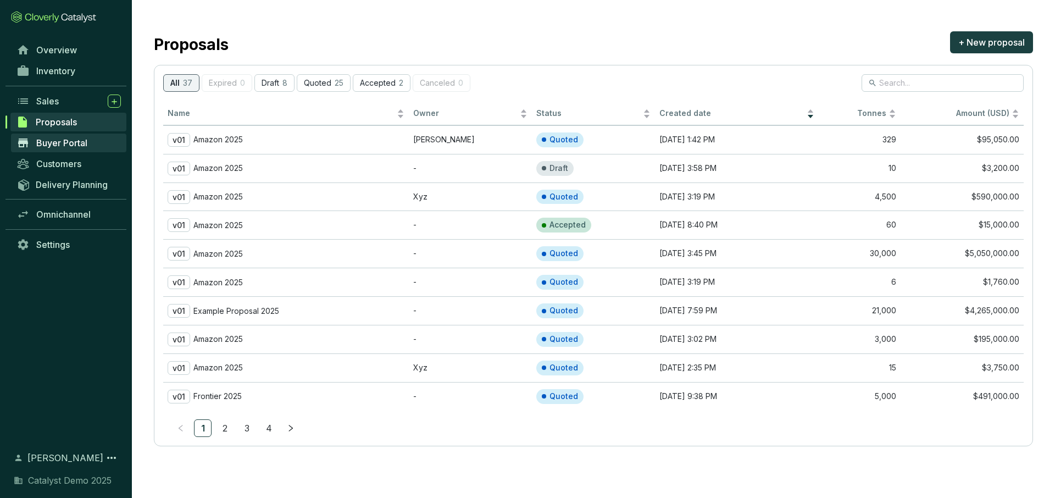
click at [58, 143] on span "Buyer Portal" at bounding box center [61, 142] width 51 height 11
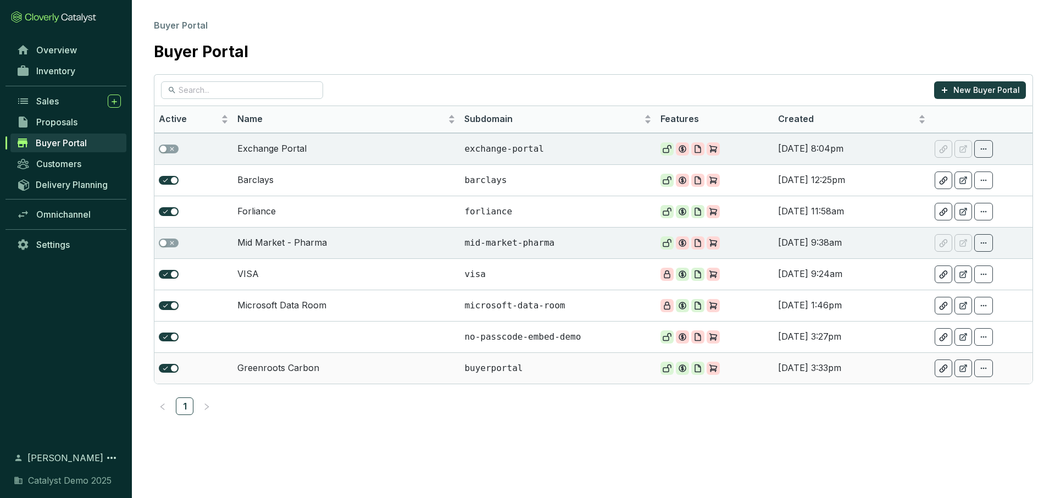
click at [295, 369] on td "Greenroots Carbon" at bounding box center [346, 367] width 227 height 31
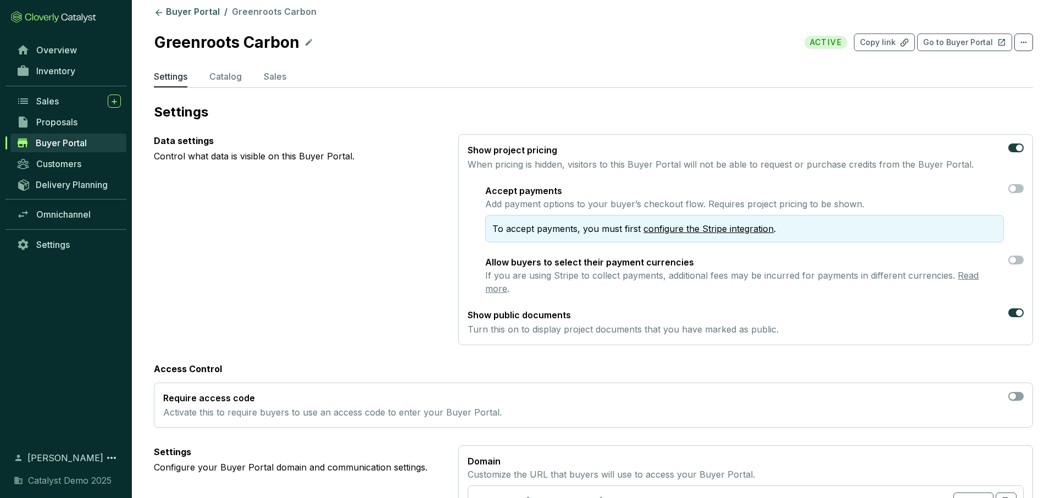
scroll to position [4, 0]
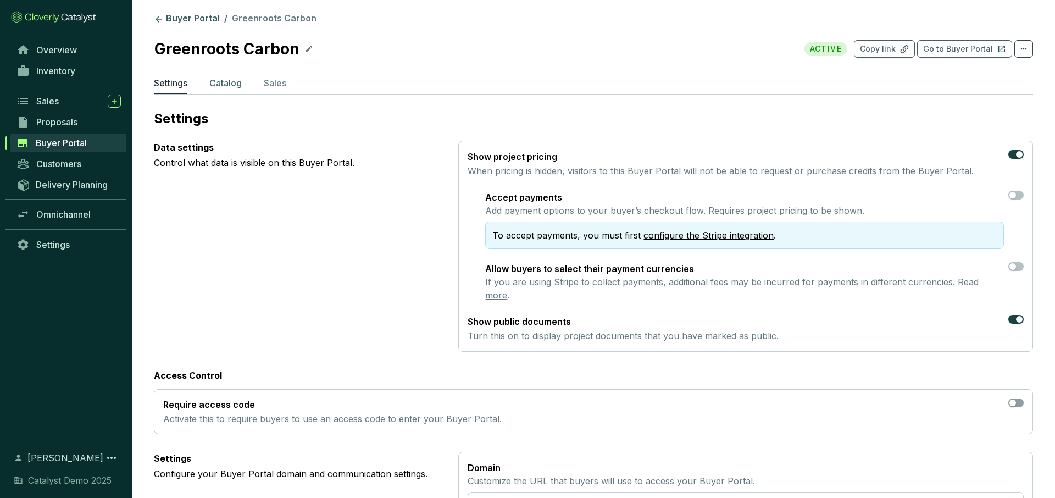
click at [224, 81] on p "Catalog" at bounding box center [225, 82] width 32 height 13
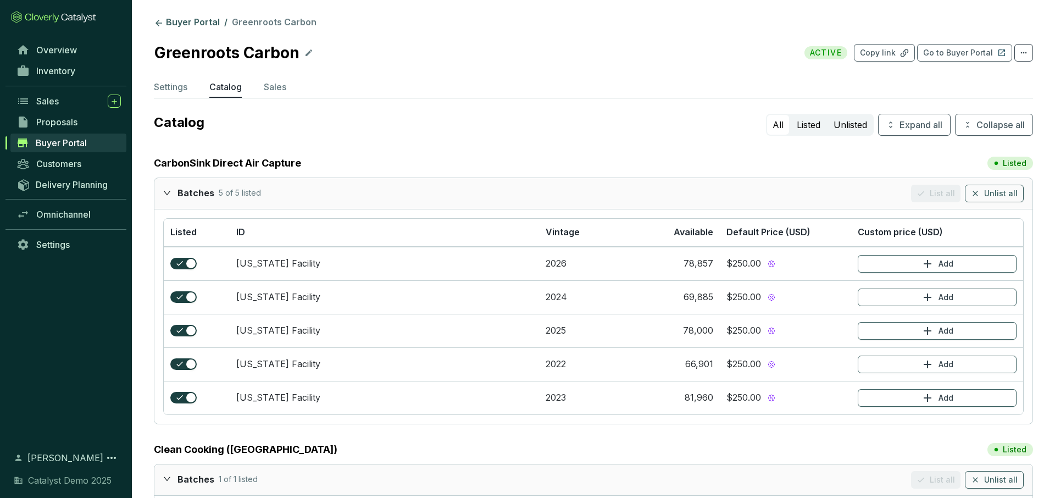
click at [166, 189] on icon "expanded" at bounding box center [167, 193] width 8 height 8
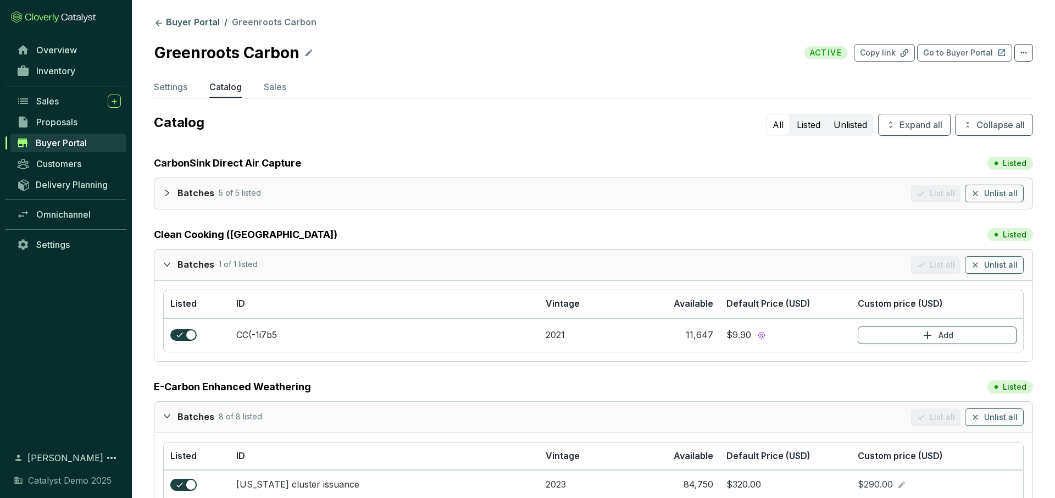
click at [168, 258] on div at bounding box center [170, 264] width 14 height 16
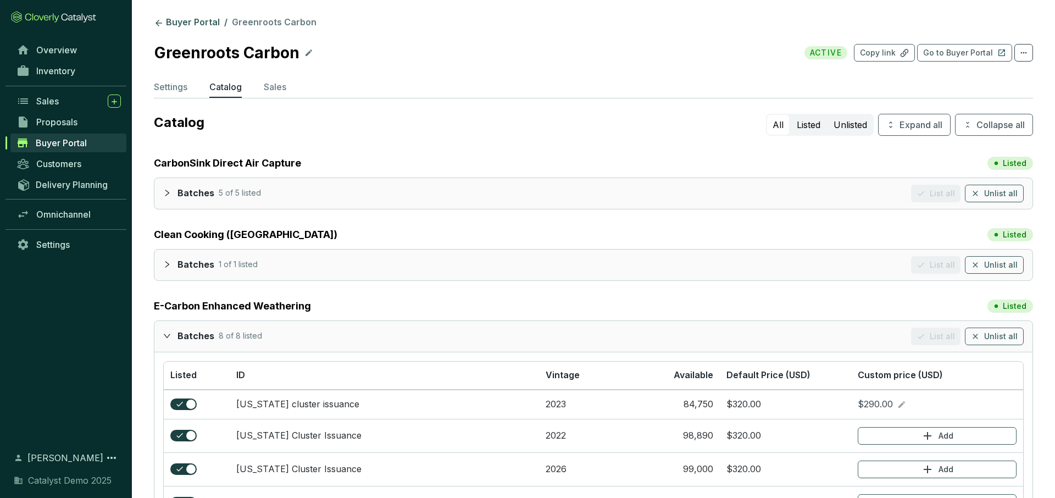
click at [169, 343] on div at bounding box center [170, 335] width 14 height 16
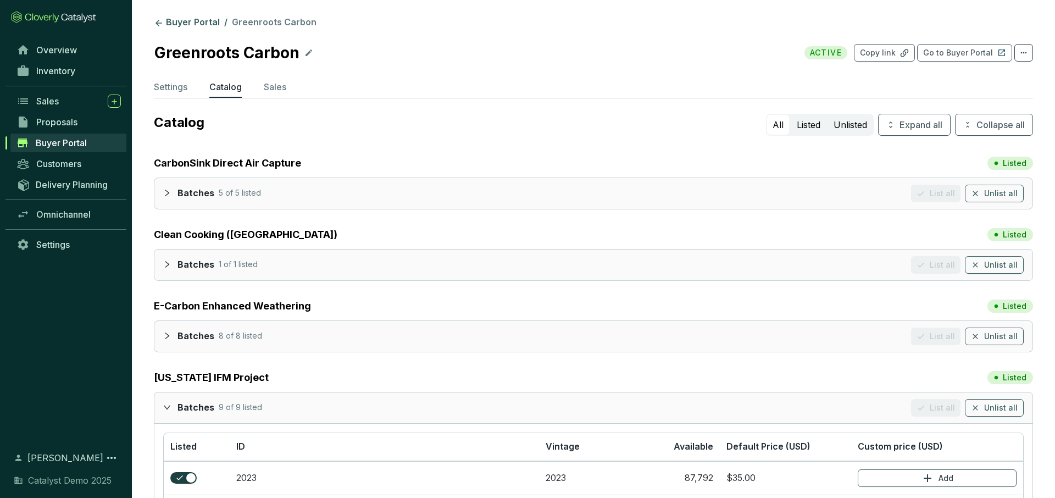
click at [166, 405] on icon "expanded" at bounding box center [167, 407] width 8 height 8
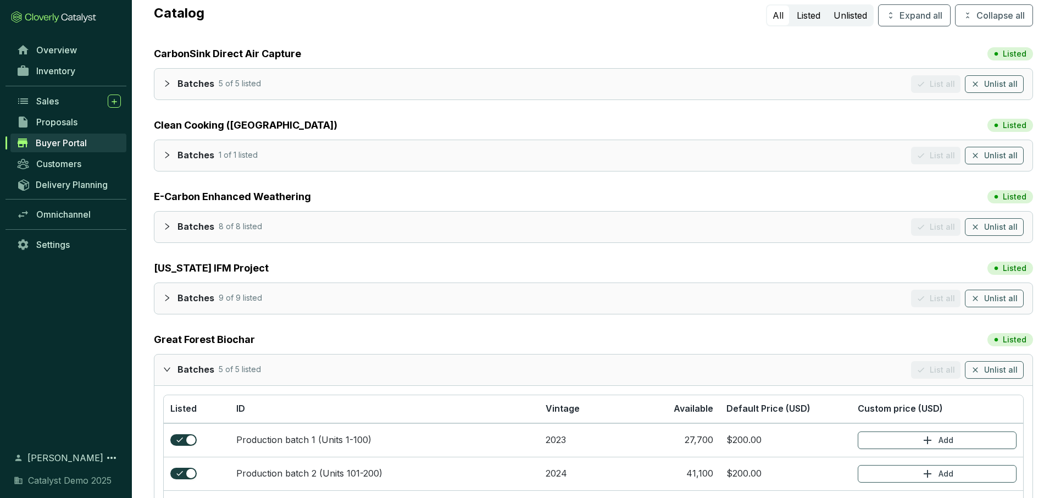
click at [163, 364] on div at bounding box center [170, 369] width 14 height 16
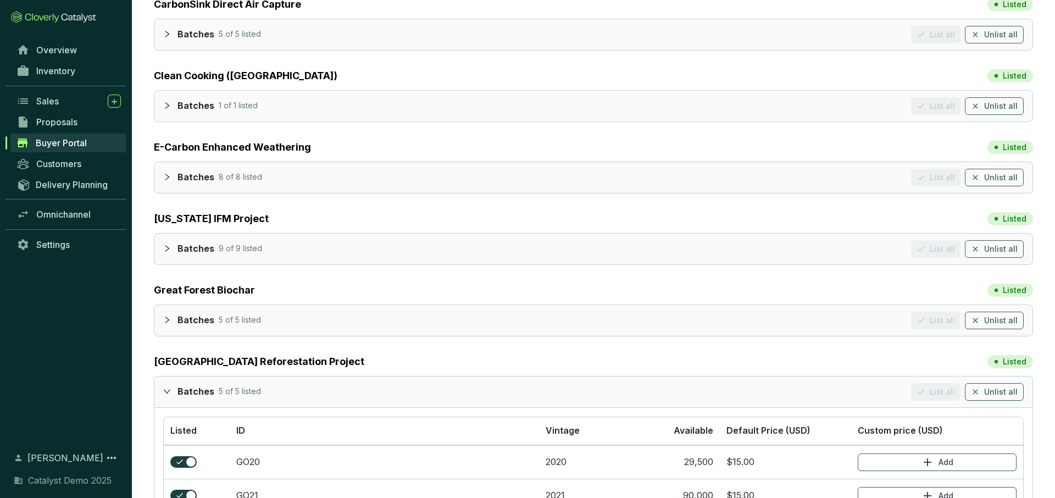
click at [170, 388] on icon "expanded" at bounding box center [167, 391] width 8 height 8
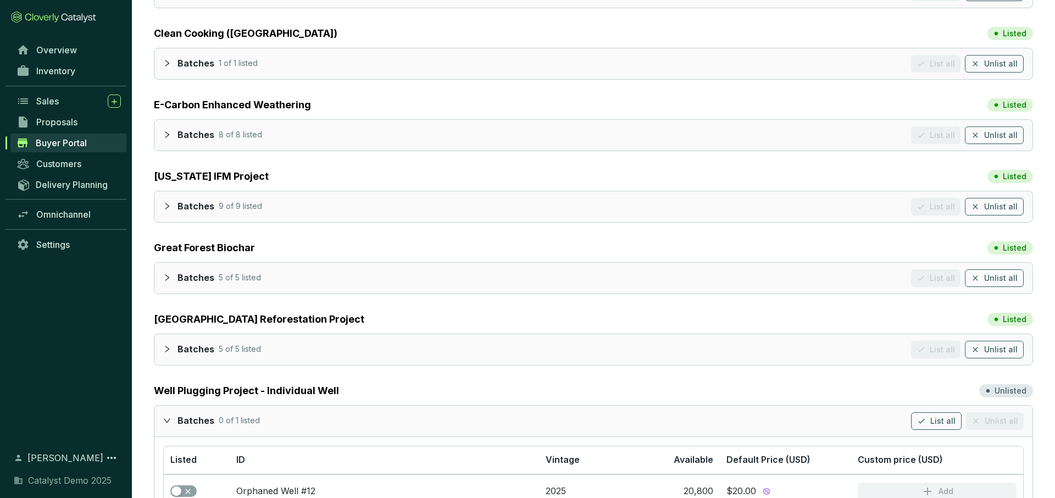
scroll to position [216, 0]
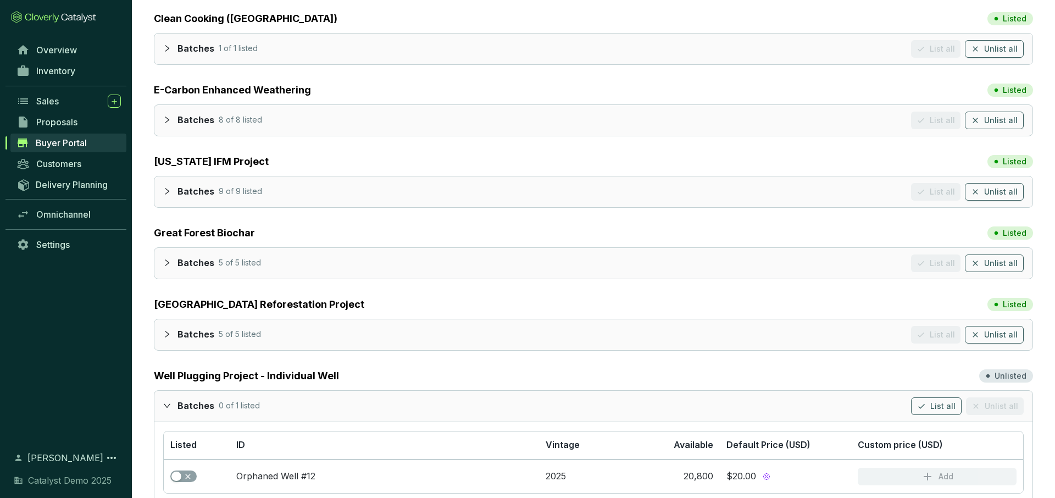
click at [166, 401] on span "expanded" at bounding box center [167, 405] width 8 height 8
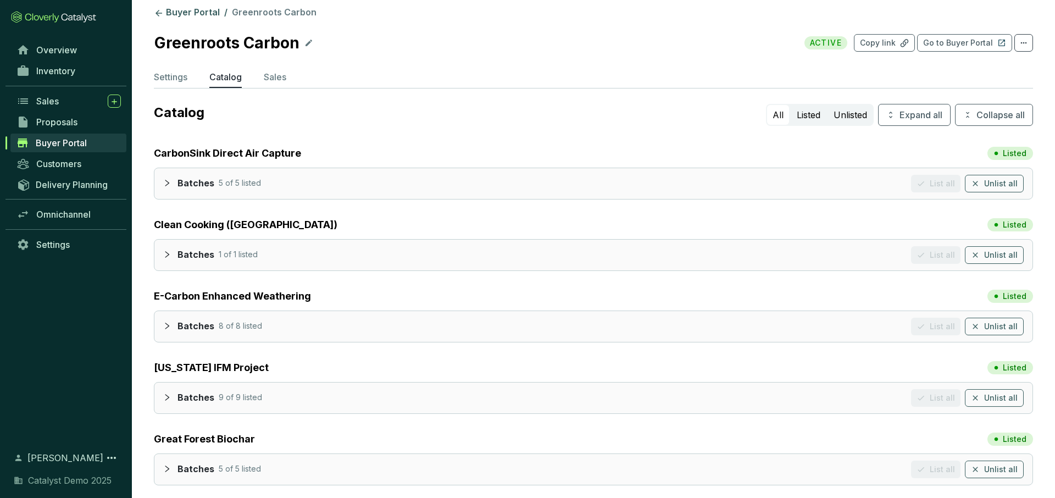
scroll to position [0, 0]
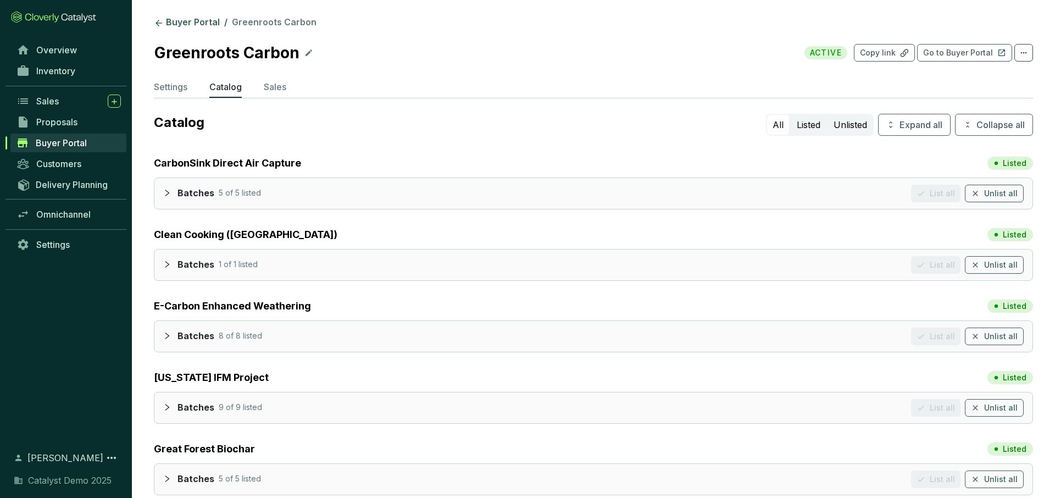
click at [170, 193] on icon "collapsed" at bounding box center [167, 193] width 8 height 8
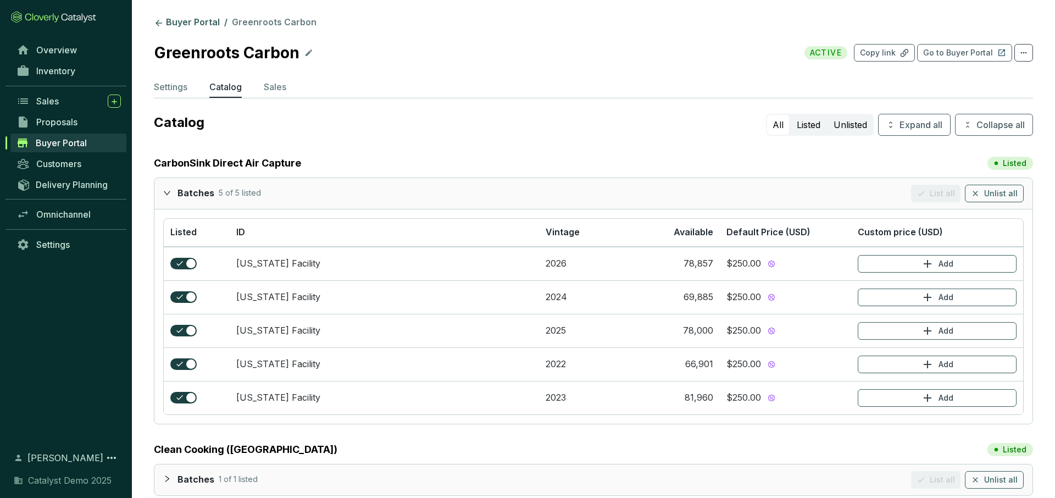
click at [166, 191] on icon "expanded" at bounding box center [167, 193] width 8 height 8
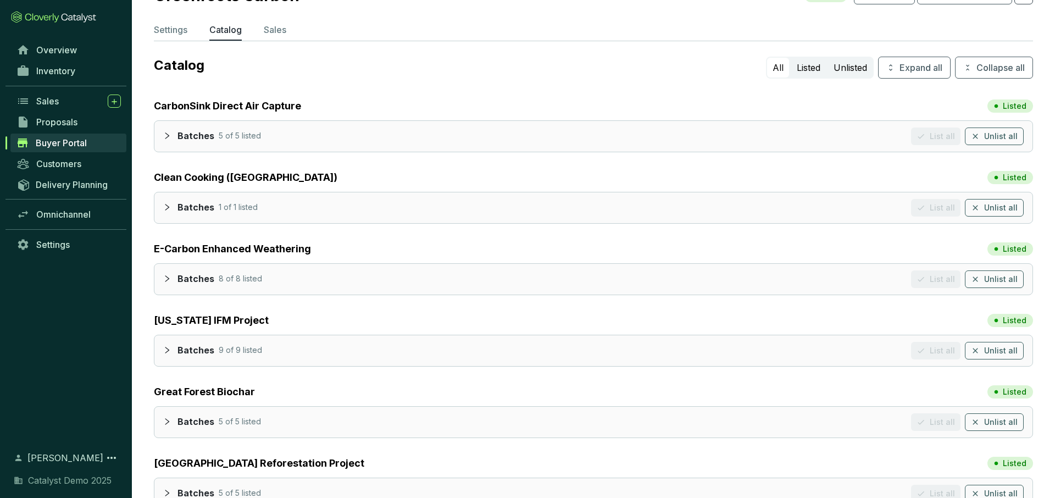
scroll to position [46, 0]
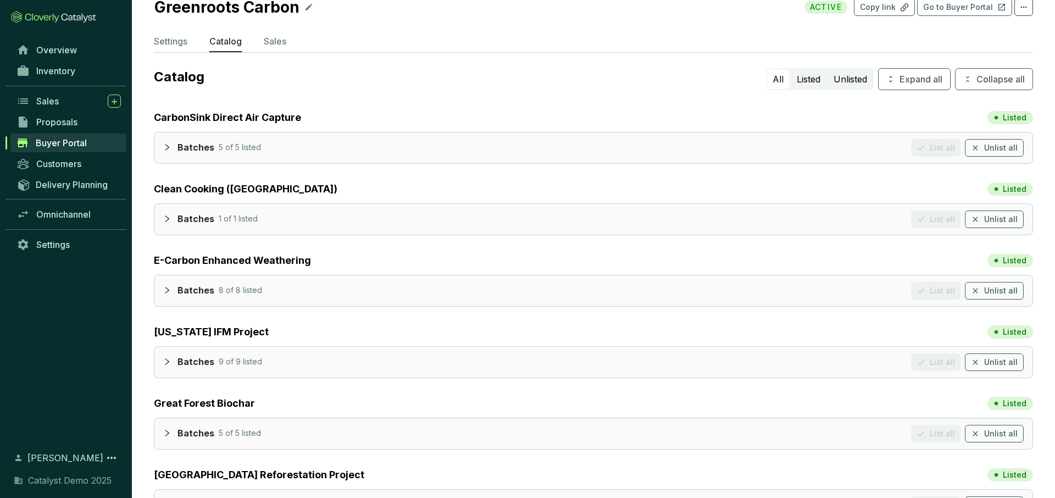
click at [171, 221] on div at bounding box center [170, 218] width 14 height 16
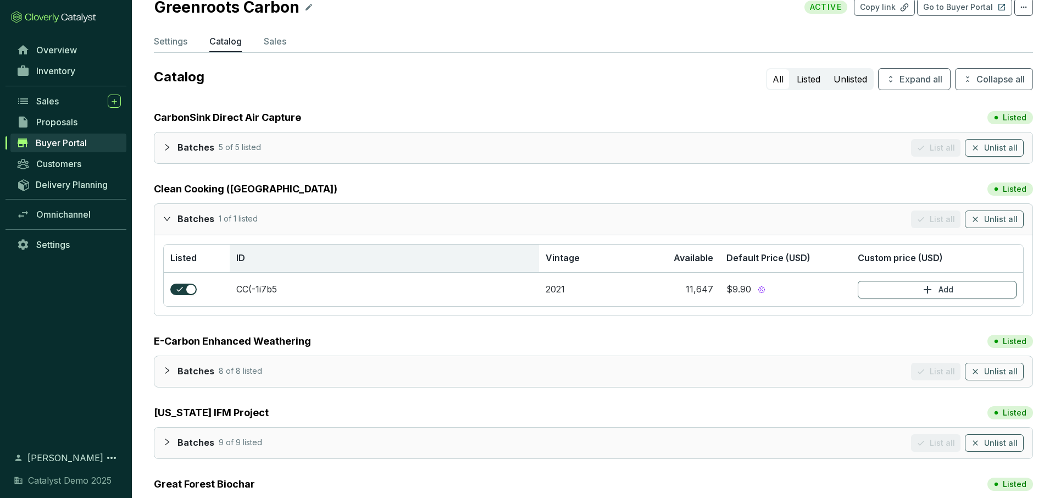
scroll to position [0, 0]
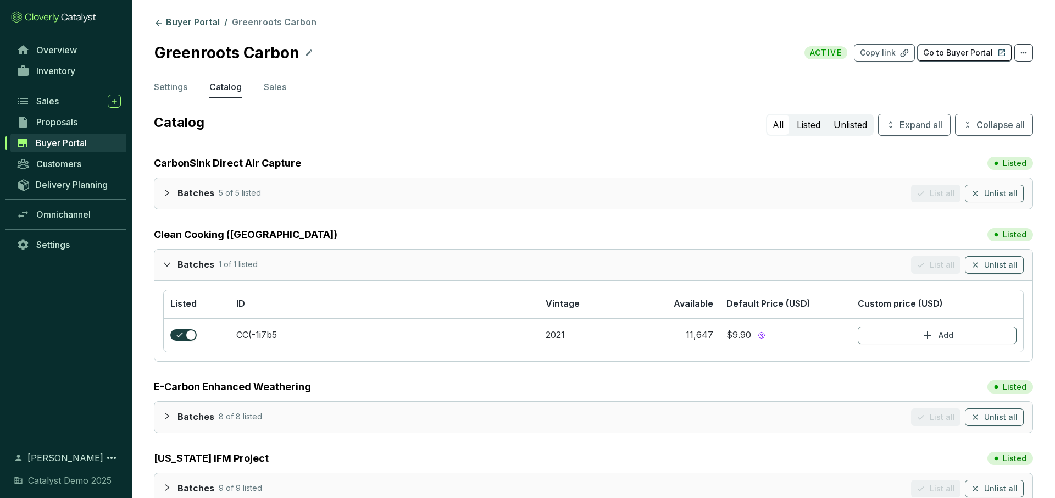
click at [957, 53] on p "Go to Buyer Portal" at bounding box center [958, 52] width 70 height 11
click at [70, 72] on span "Inventory" at bounding box center [55, 70] width 39 height 11
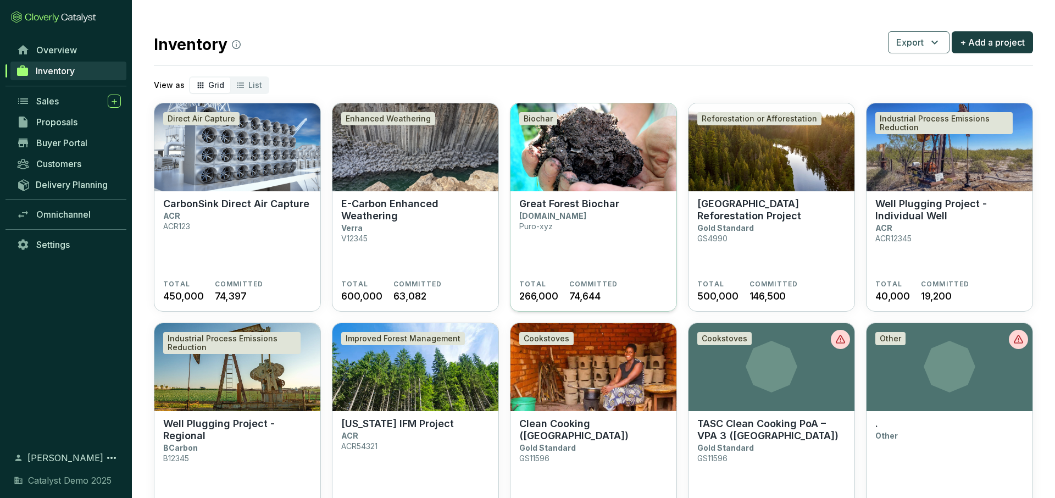
click at [582, 207] on p "Great Forest Biochar" at bounding box center [569, 204] width 100 height 12
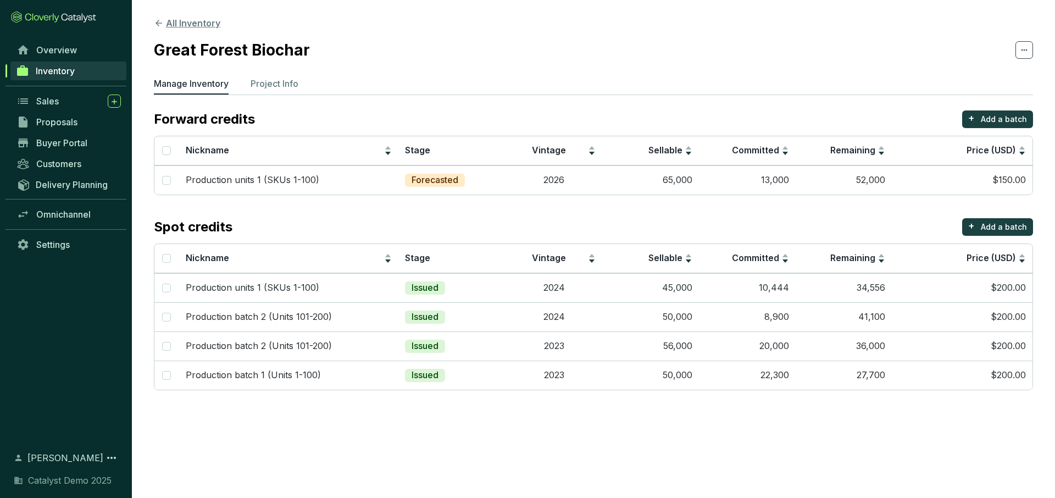
click at [172, 25] on button "All Inventory" at bounding box center [187, 22] width 66 height 13
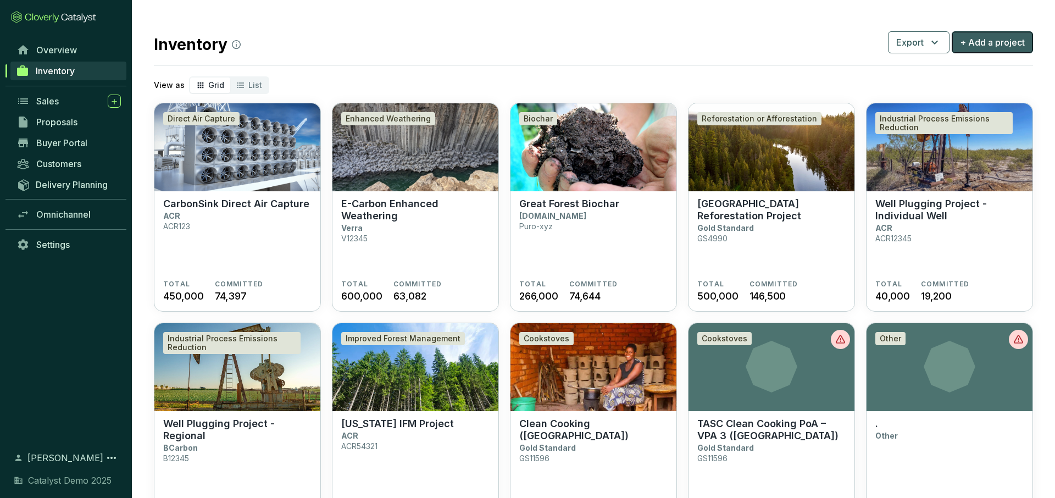
click at [997, 45] on span "+ Add a project" at bounding box center [992, 42] width 65 height 13
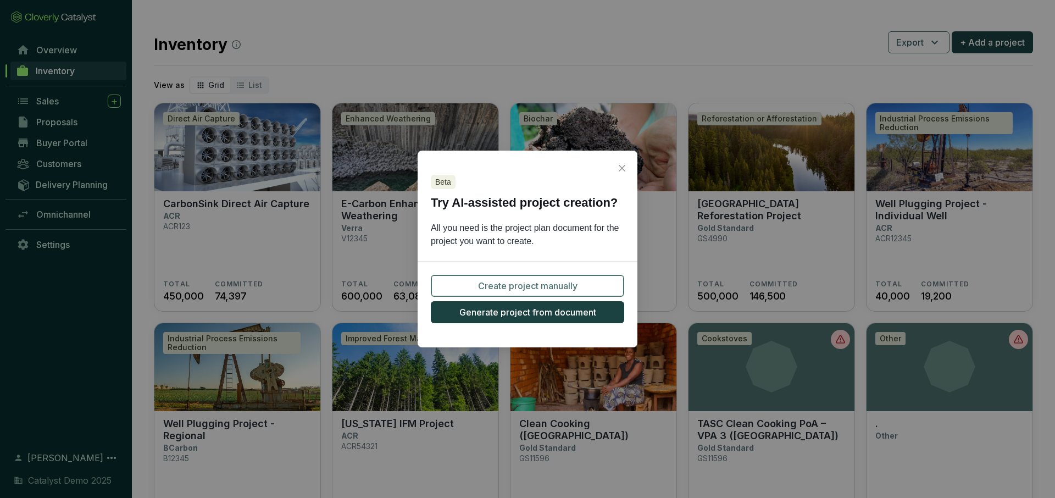
click at [511, 287] on span "Create project manually" at bounding box center [527, 285] width 99 height 13
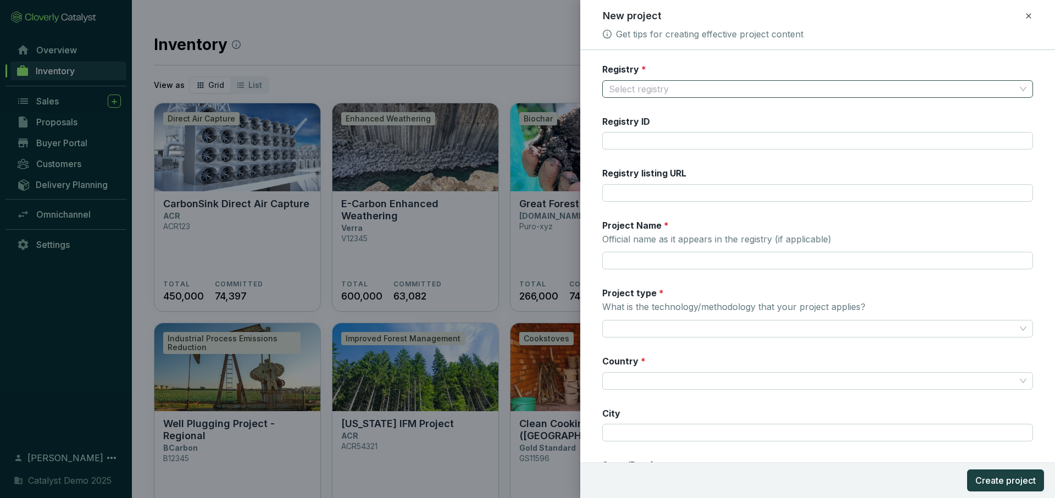
click at [718, 87] on input "Registry *" at bounding box center [812, 89] width 406 height 16
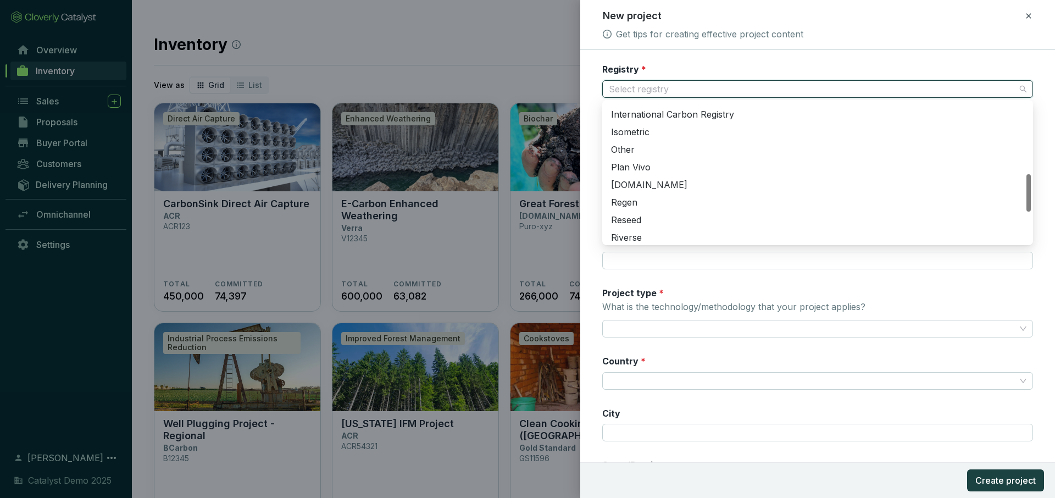
scroll to position [280, 0]
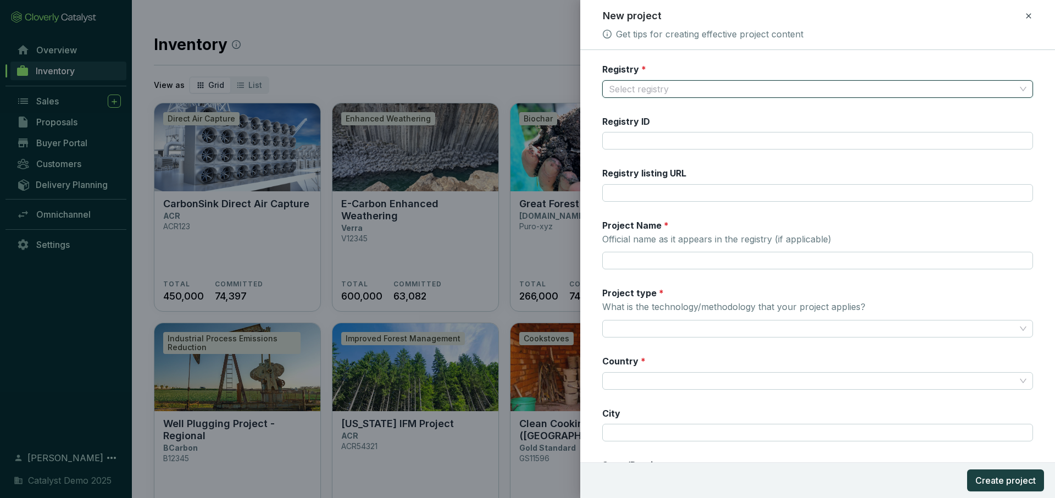
click at [63, 152] on div at bounding box center [527, 249] width 1055 height 498
click at [1026, 16] on icon at bounding box center [1028, 15] width 9 height 13
click at [950, 64] on span "Discard" at bounding box center [948, 63] width 29 height 11
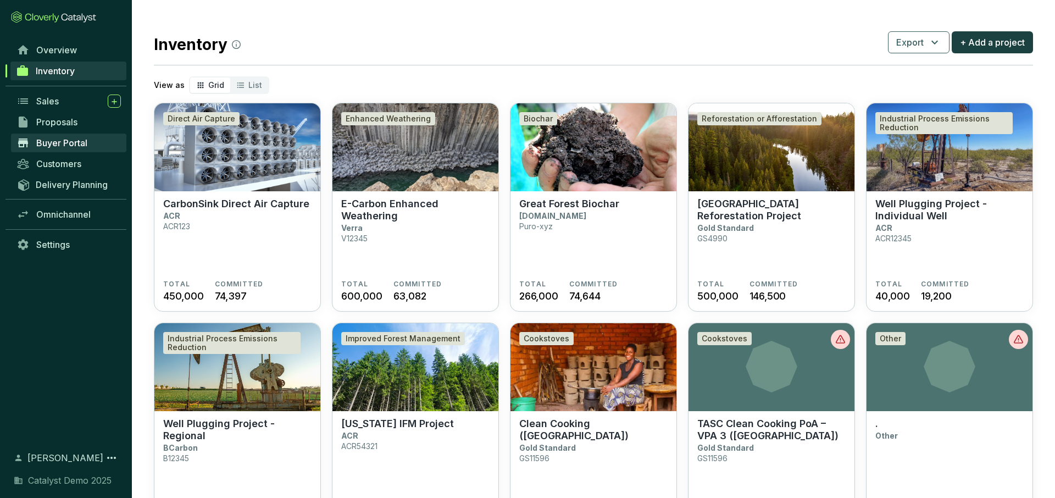
click at [48, 141] on span "Buyer Portal" at bounding box center [61, 142] width 51 height 11
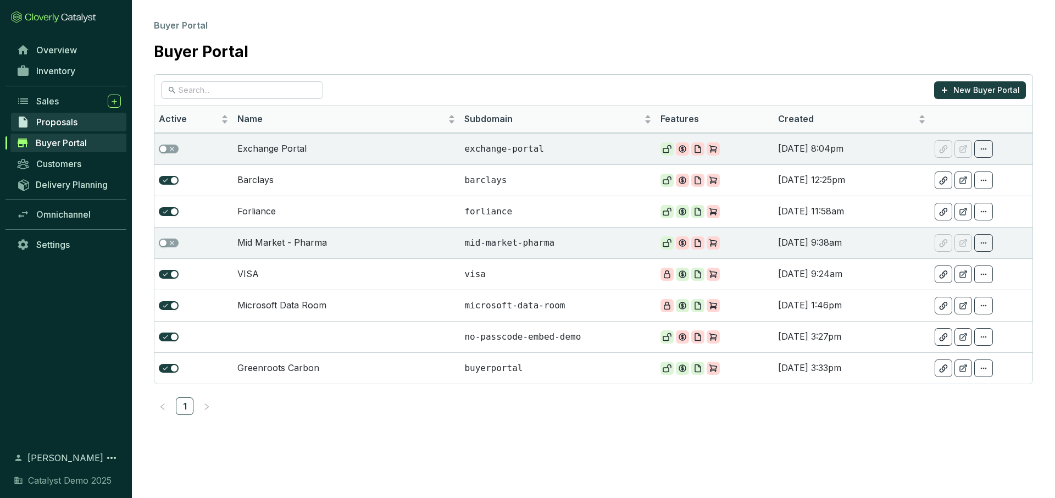
click at [63, 125] on span "Proposals" at bounding box center [56, 121] width 41 height 11
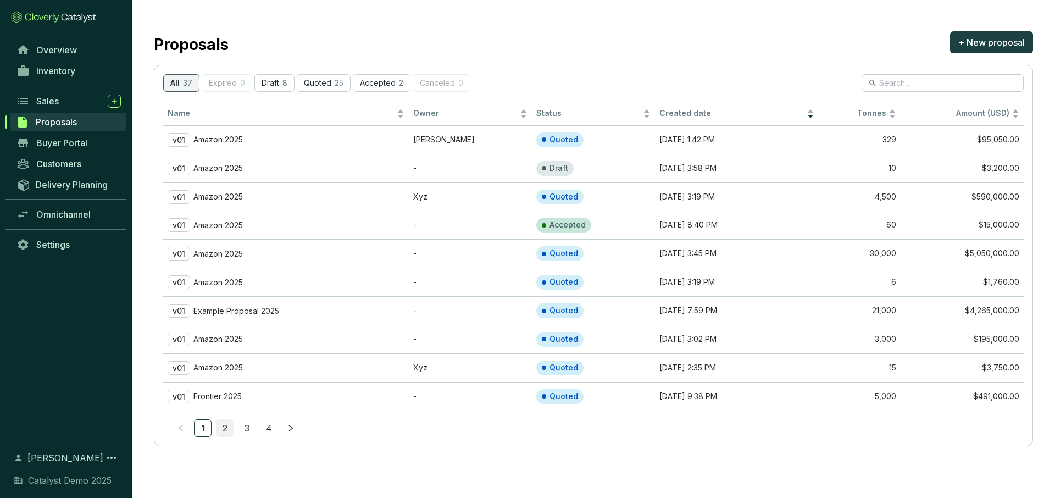
click at [229, 425] on link "2" at bounding box center [224, 428] width 16 height 16
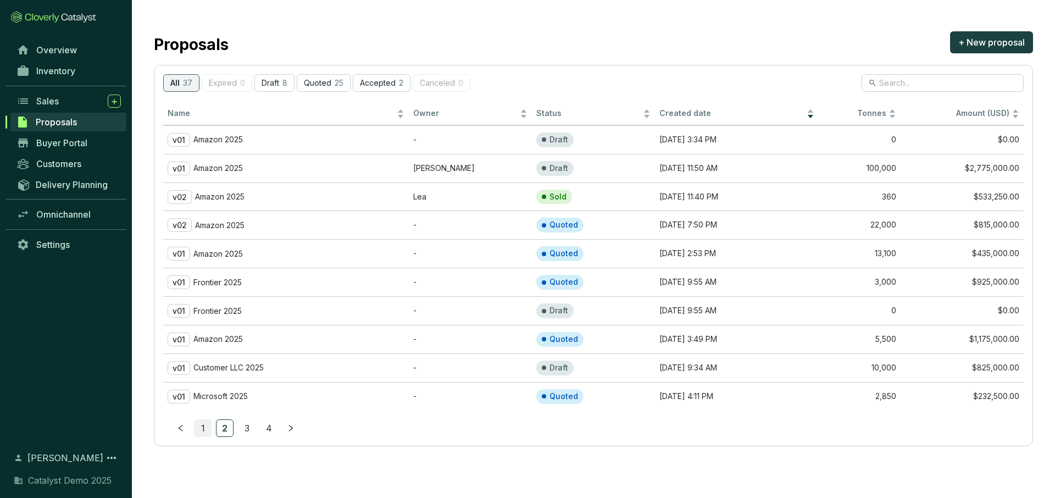
click at [204, 433] on link "1" at bounding box center [202, 428] width 16 height 16
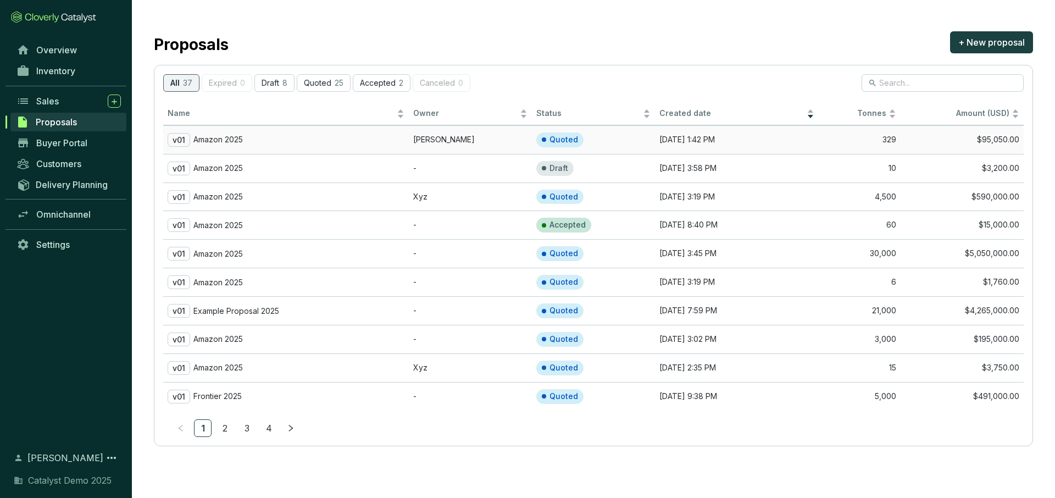
click at [337, 135] on div "v01 Amazon 2025" at bounding box center [286, 140] width 237 height 14
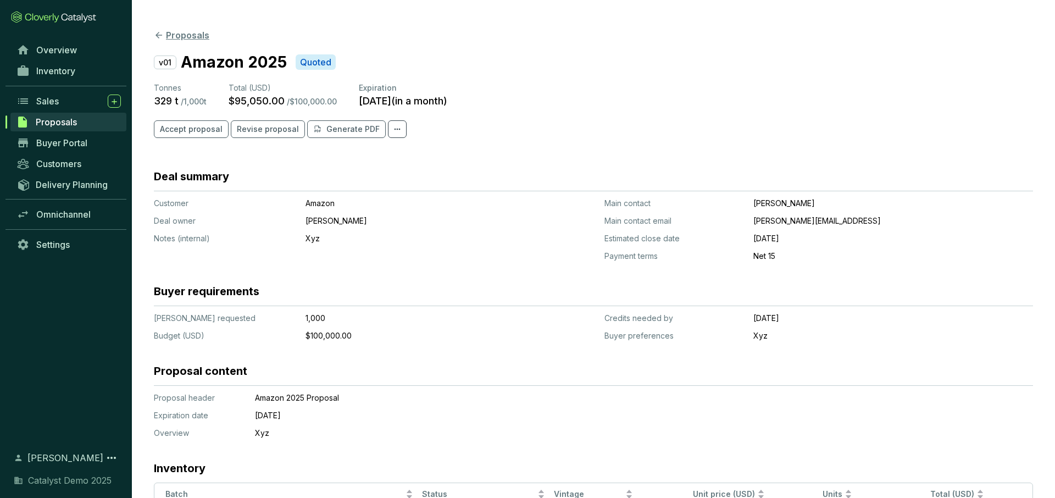
click at [177, 37] on button "Proposals" at bounding box center [181, 35] width 55 height 13
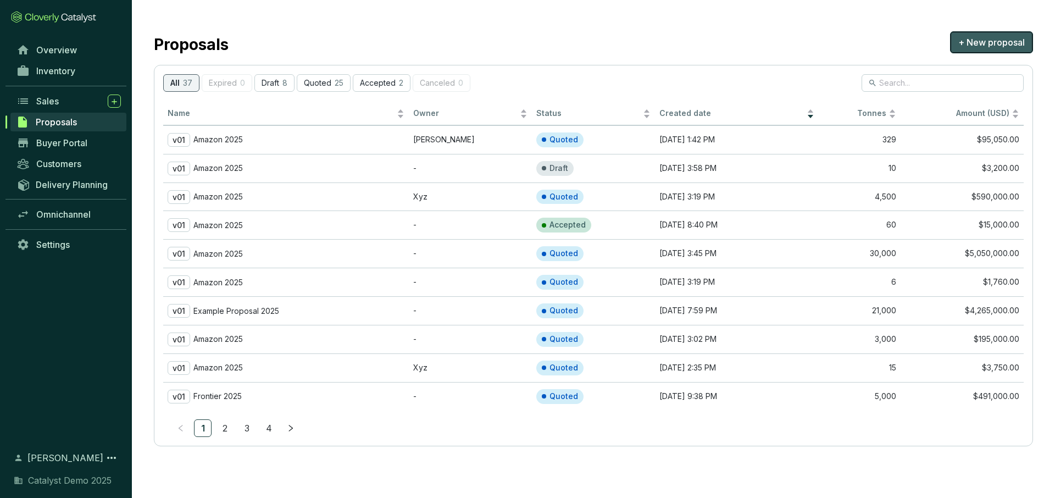
click at [985, 40] on span "+ New proposal" at bounding box center [991, 42] width 66 height 13
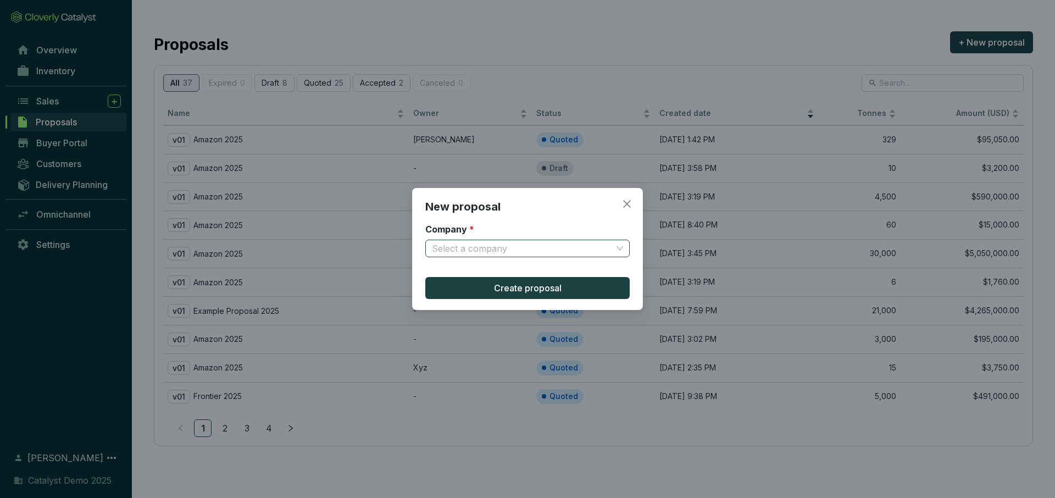
click at [532, 252] on input "Company *" at bounding box center [522, 248] width 180 height 16
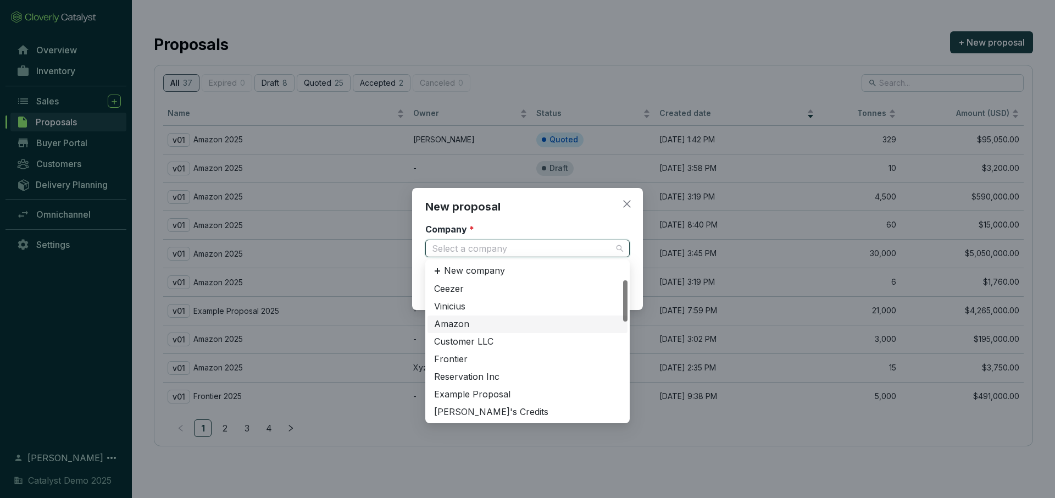
click at [460, 319] on div "Amazon" at bounding box center [527, 324] width 187 height 12
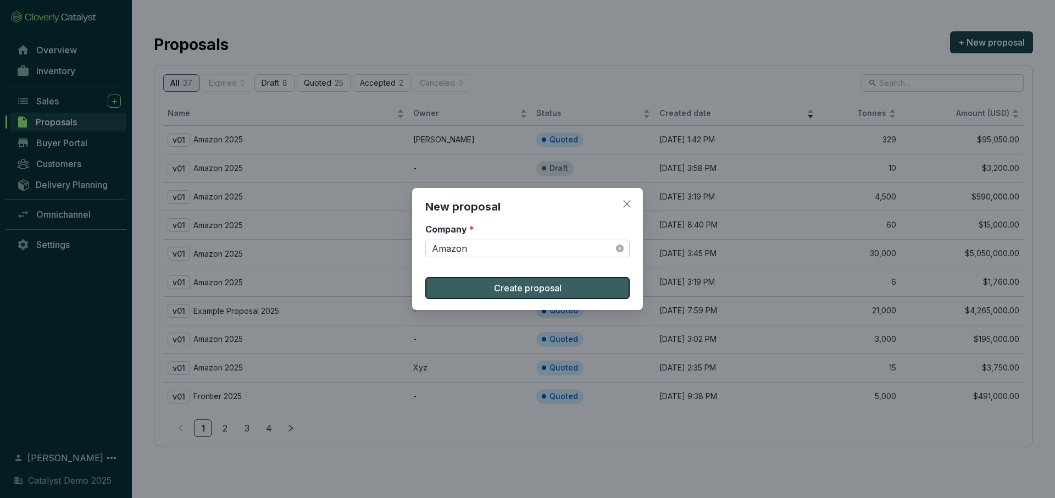
click at [489, 286] on button "Create proposal" at bounding box center [527, 288] width 204 height 22
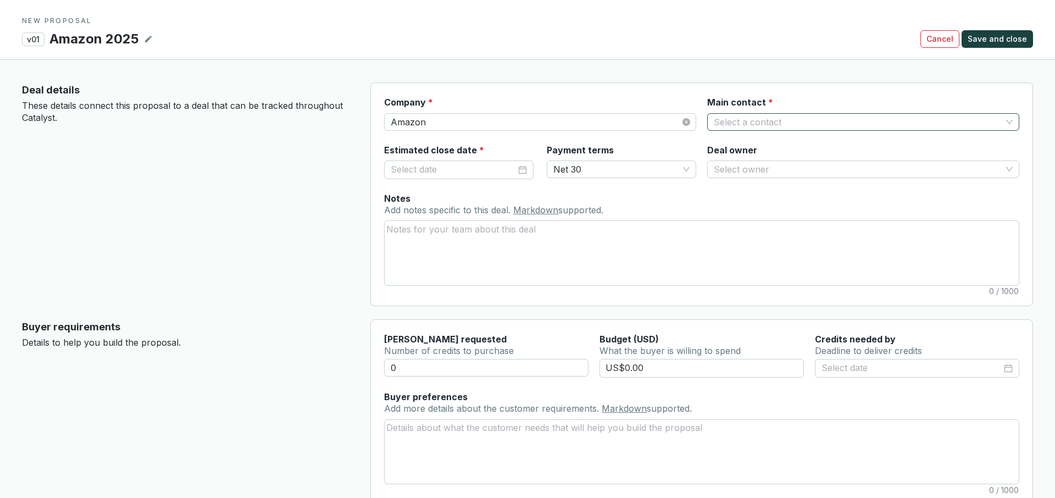
click at [846, 120] on input "Main contact *" at bounding box center [857, 122] width 288 height 16
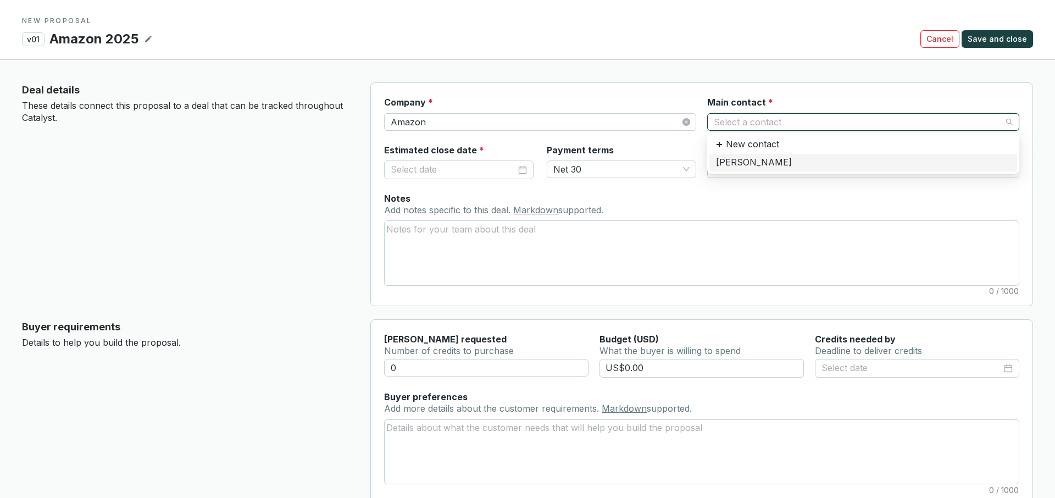
click at [771, 166] on div "Jeff Bezos" at bounding box center [863, 163] width 294 height 12
click at [780, 171] on input "Deal owner" at bounding box center [857, 169] width 288 height 16
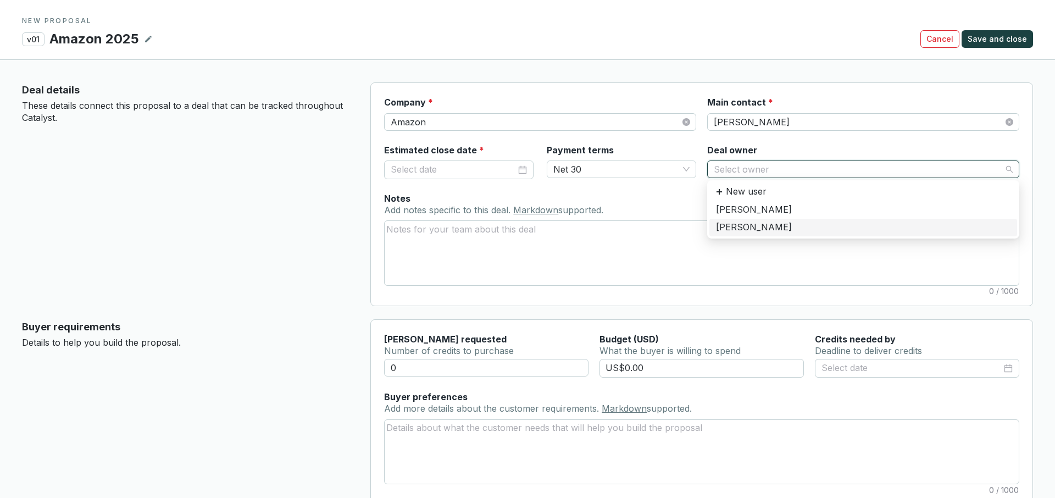
click at [659, 192] on div "Notes Add notes specific to this deal. Markdown supported. 0 / 1000" at bounding box center [701, 238] width 635 height 93
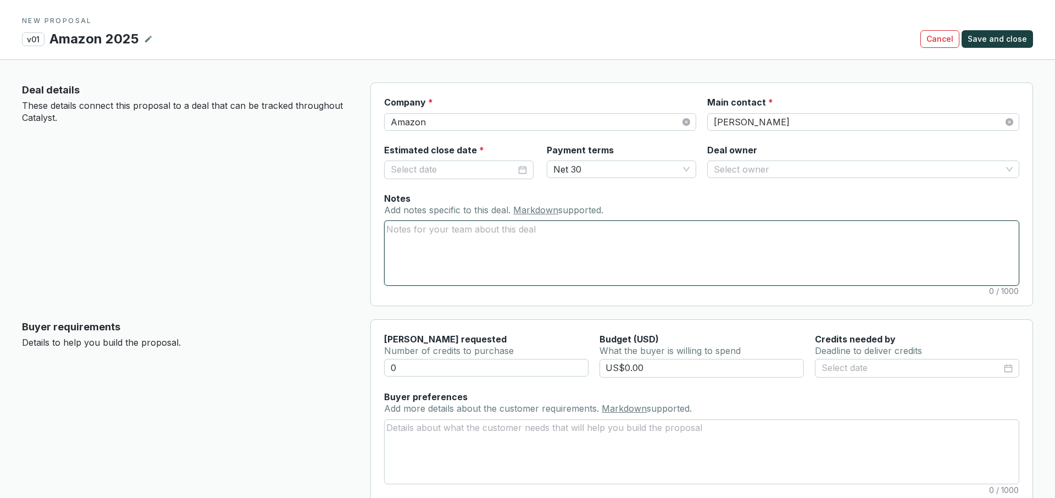
click at [603, 255] on textarea "Notes Add notes specific to this deal. Markdown supported." at bounding box center [701, 253] width 634 height 64
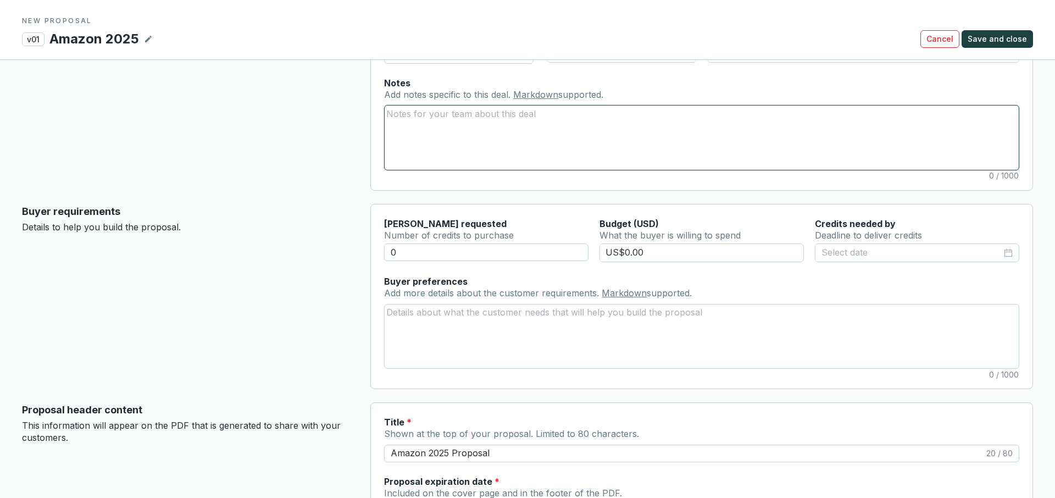
scroll to position [120, 0]
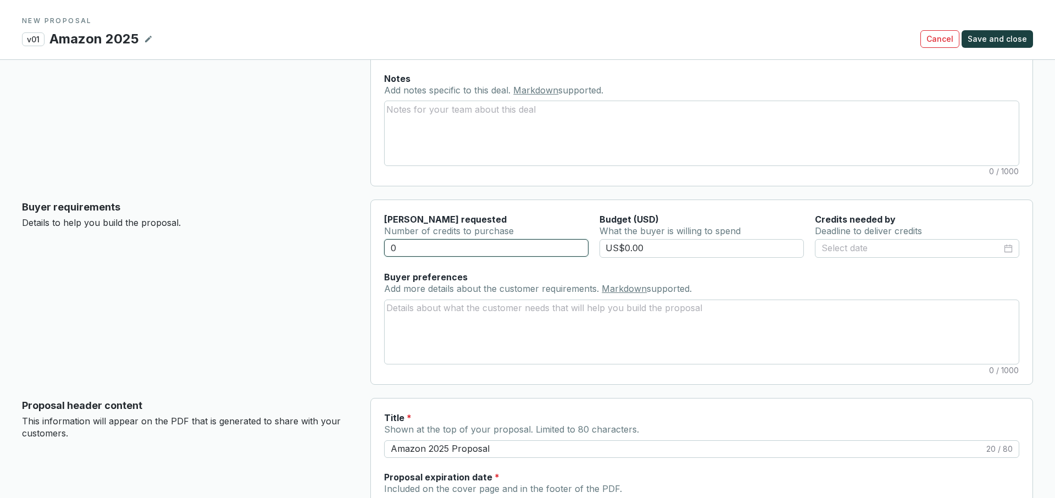
click at [422, 249] on input "0" at bounding box center [486, 248] width 204 height 18
type input "30000"
click at [840, 252] on input at bounding box center [911, 248] width 180 height 14
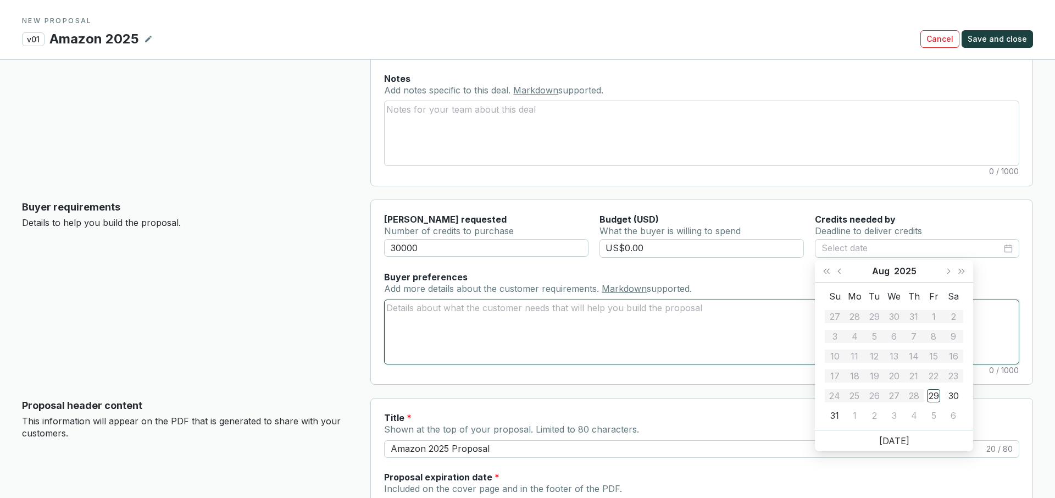
click at [582, 331] on textarea "Buyer preferences Add more details about the customer requirements. Markdown su…" at bounding box center [701, 332] width 634 height 64
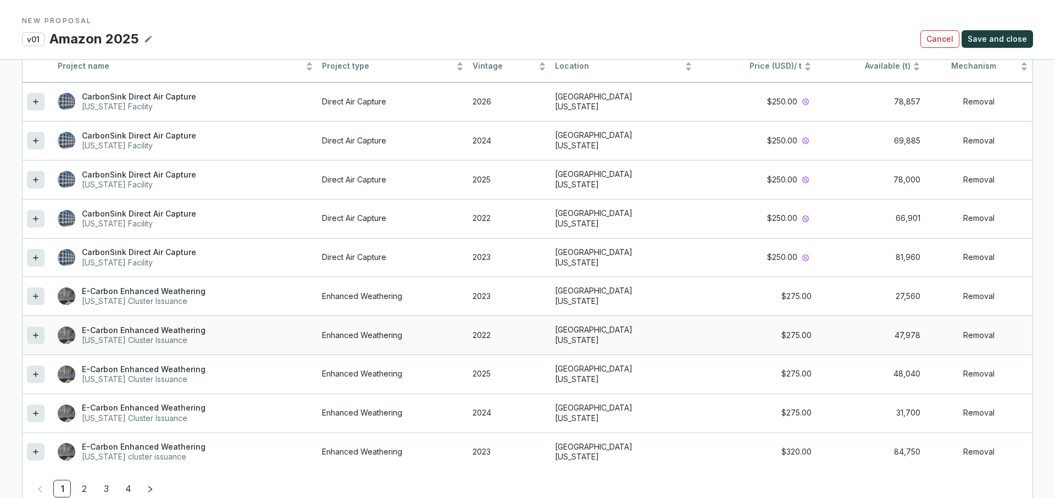
scroll to position [988, 0]
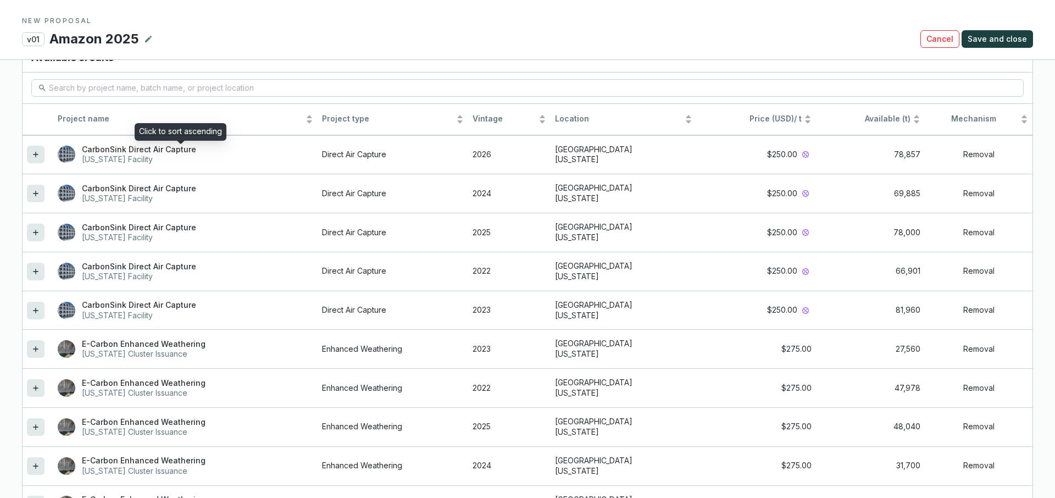
click at [146, 123] on div "Click to sort ascending" at bounding box center [181, 132] width 92 height 18
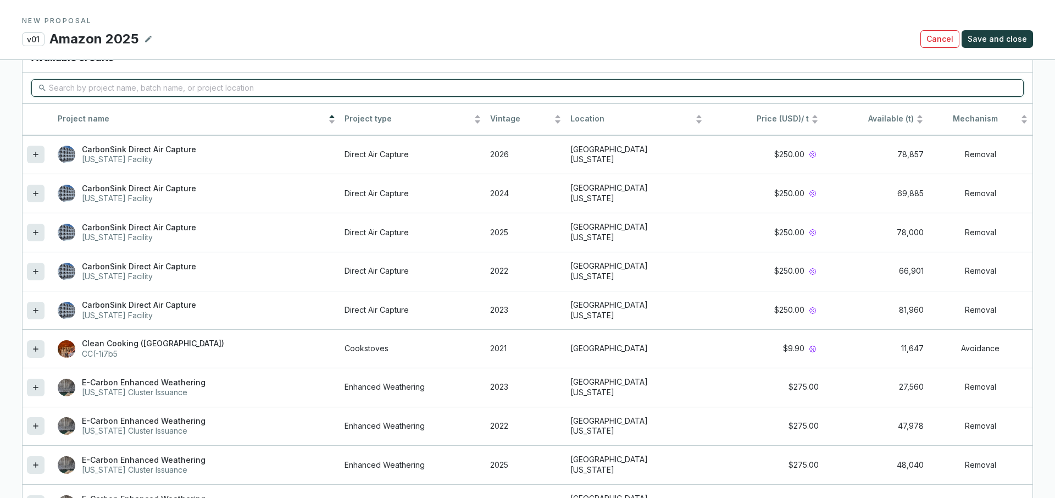
click at [98, 93] on input "search" at bounding box center [528, 88] width 958 height 12
type input "biochar"
click at [961, 30] on button "Save and close" at bounding box center [996, 39] width 71 height 18
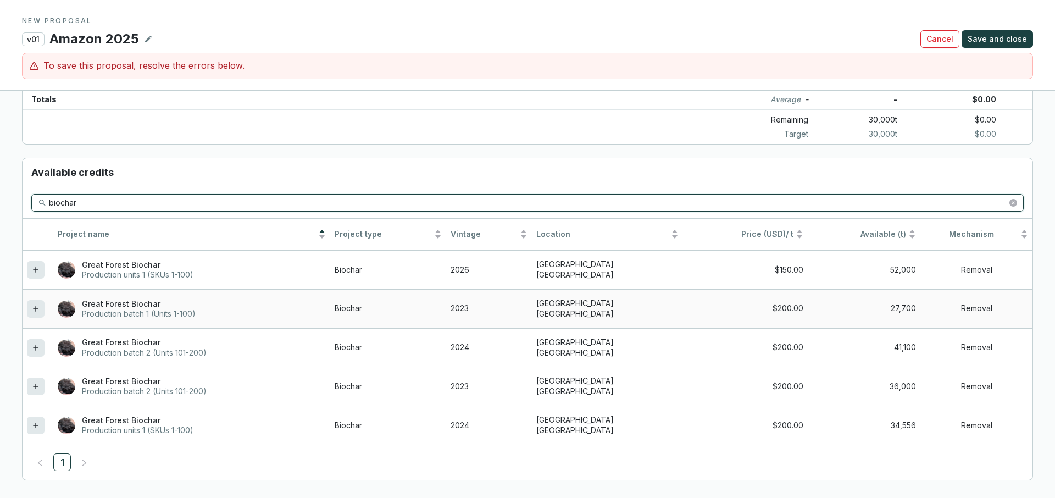
scroll to position [884, 0]
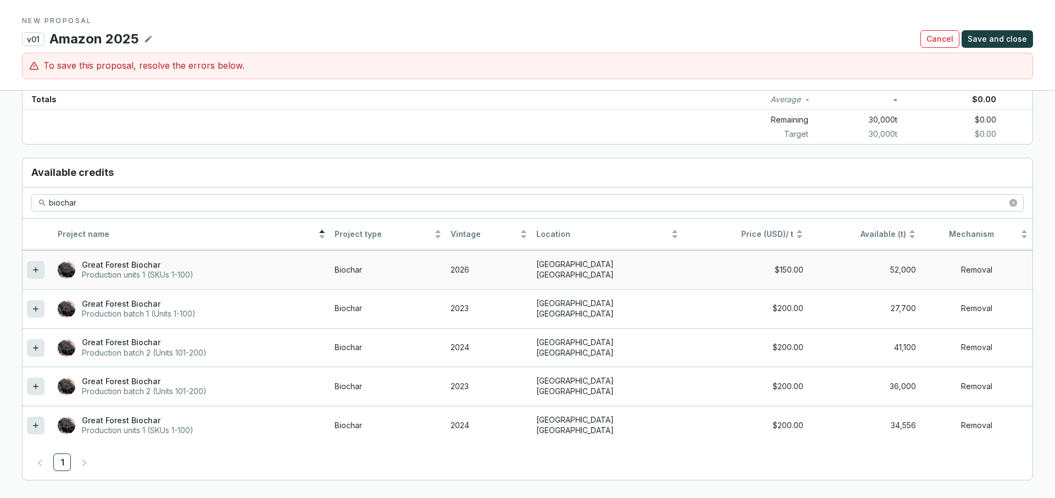
click at [40, 266] on div at bounding box center [36, 270] width 18 height 18
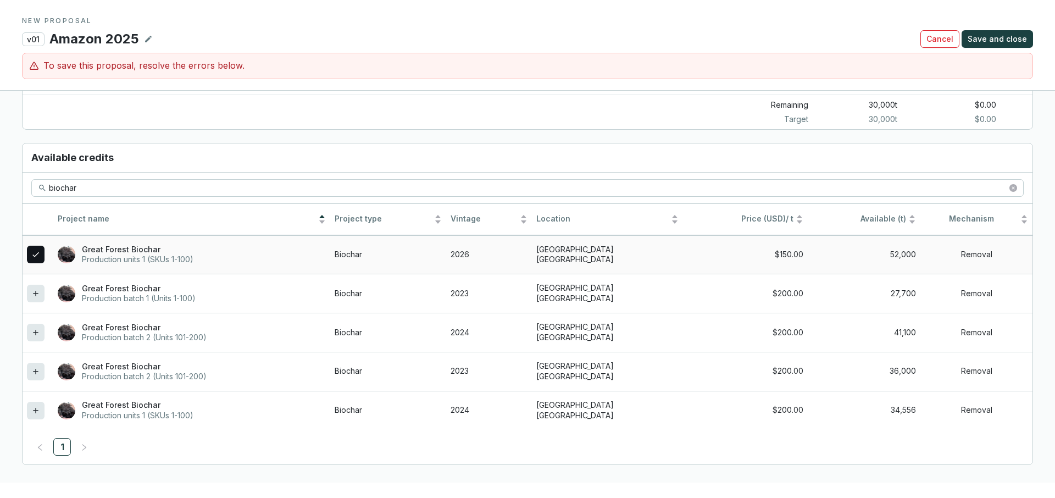
scroll to position [869, 0]
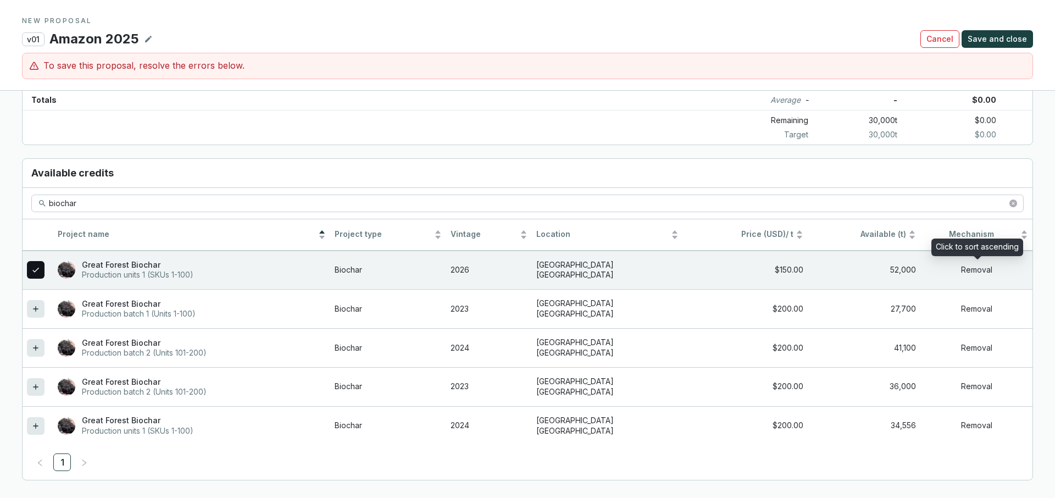
click at [1012, 238] on div "Click to sort ascending" at bounding box center [977, 247] width 92 height 18
click at [720, 214] on div "biochar" at bounding box center [528, 203] width 1010 height 31
click at [1012, 202] on icon "close-circle" at bounding box center [1013, 203] width 8 height 8
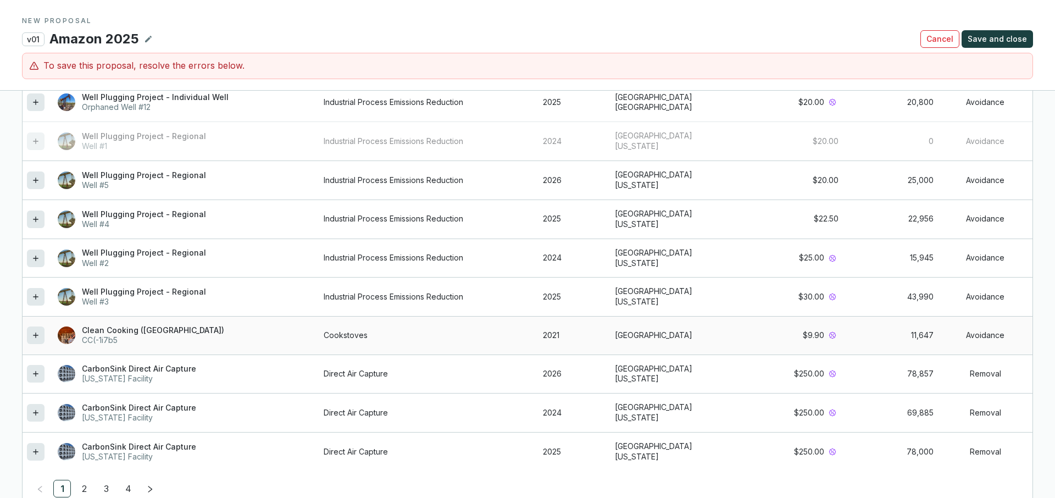
click at [35, 332] on icon at bounding box center [35, 334] width 9 height 13
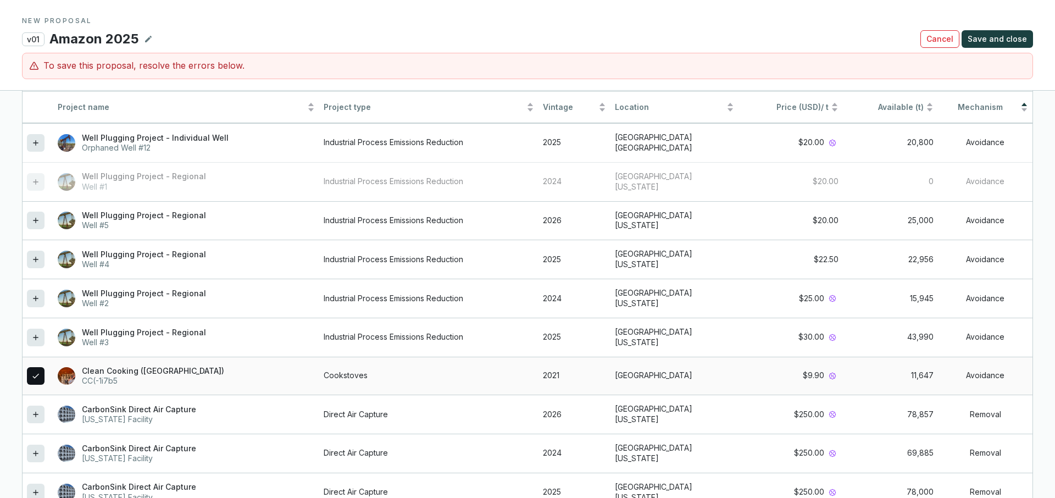
scroll to position [1077, 0]
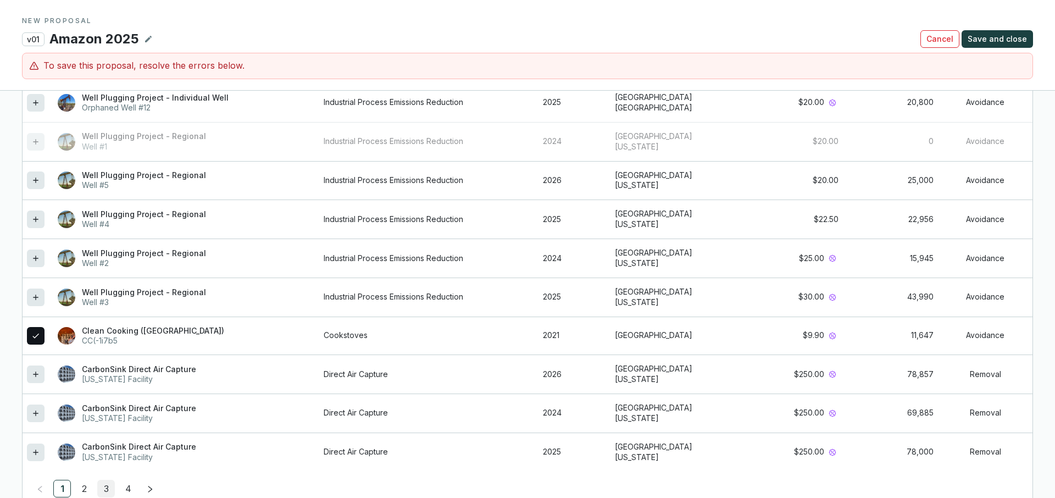
click at [108, 485] on link "3" at bounding box center [106, 488] width 16 height 16
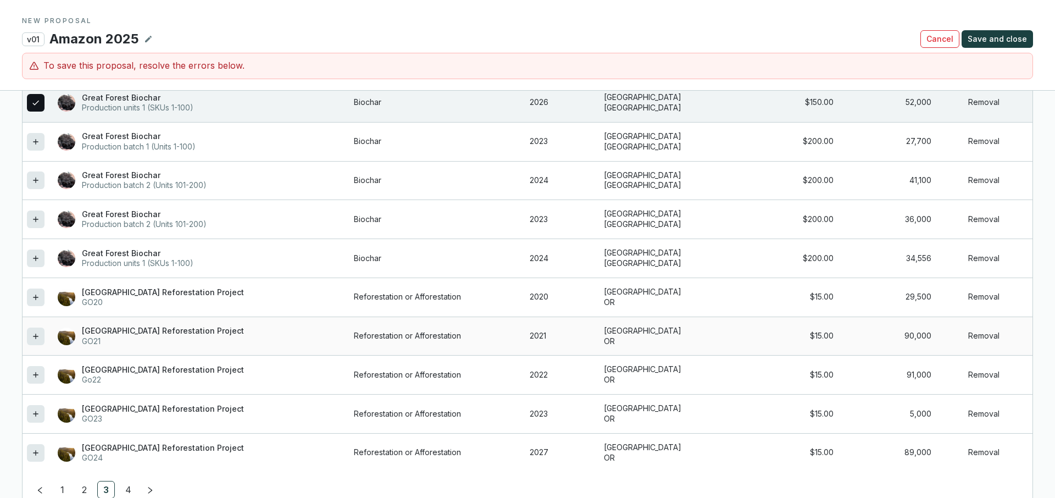
click at [30, 336] on div at bounding box center [36, 336] width 18 height 18
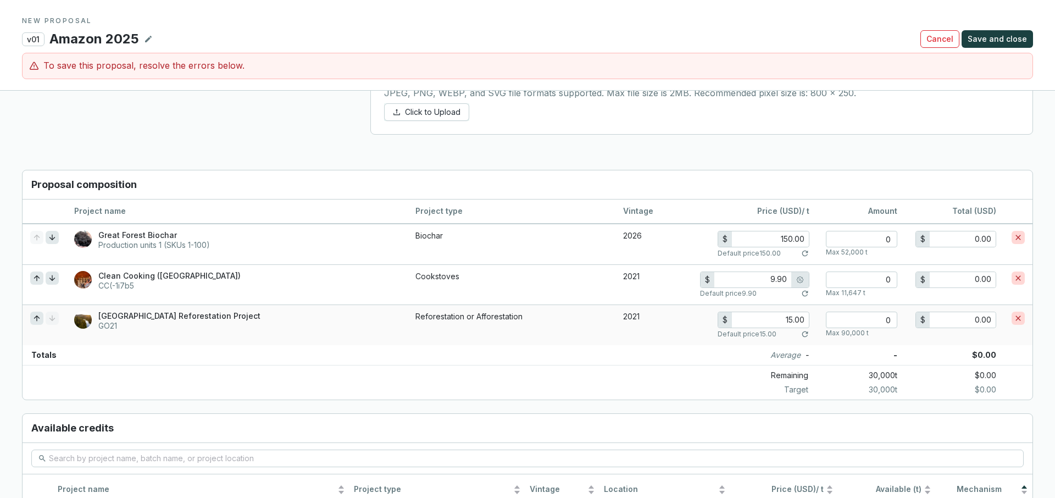
scroll to position [684, 0]
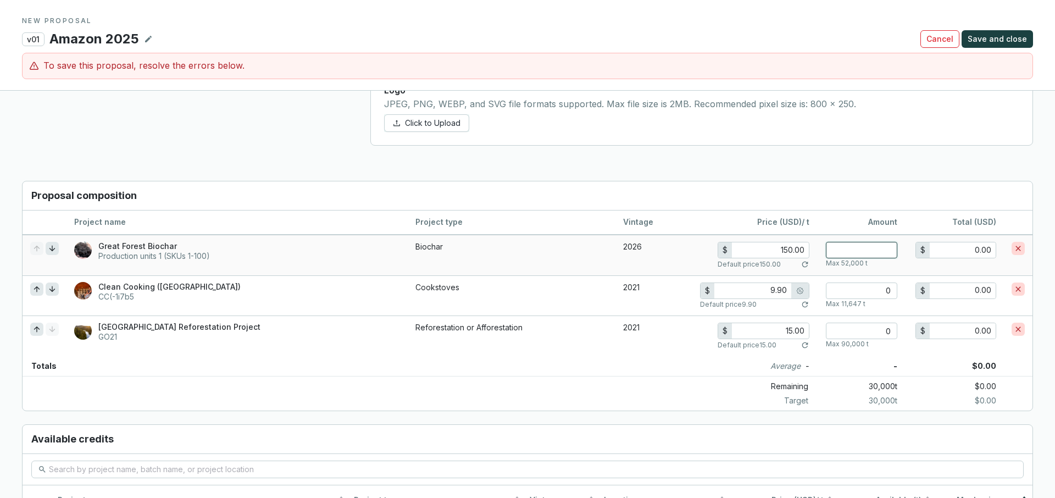
click at [865, 248] on input "number" at bounding box center [861, 250] width 71 height 16
type input "3"
type input "450.00"
type input "30"
type input "4,500.00"
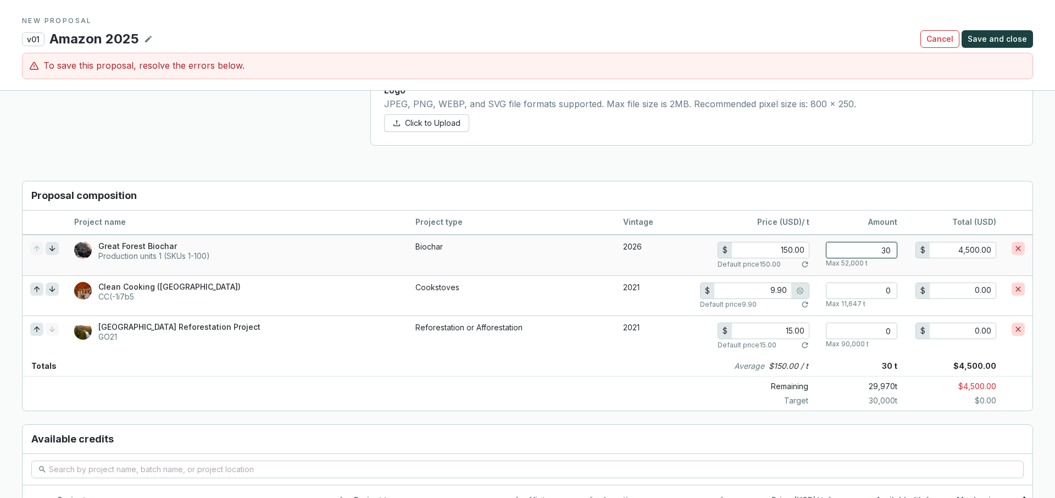
type input "300"
type input "45,000.00"
type input "3000"
type input "450,000.00"
type input "3000"
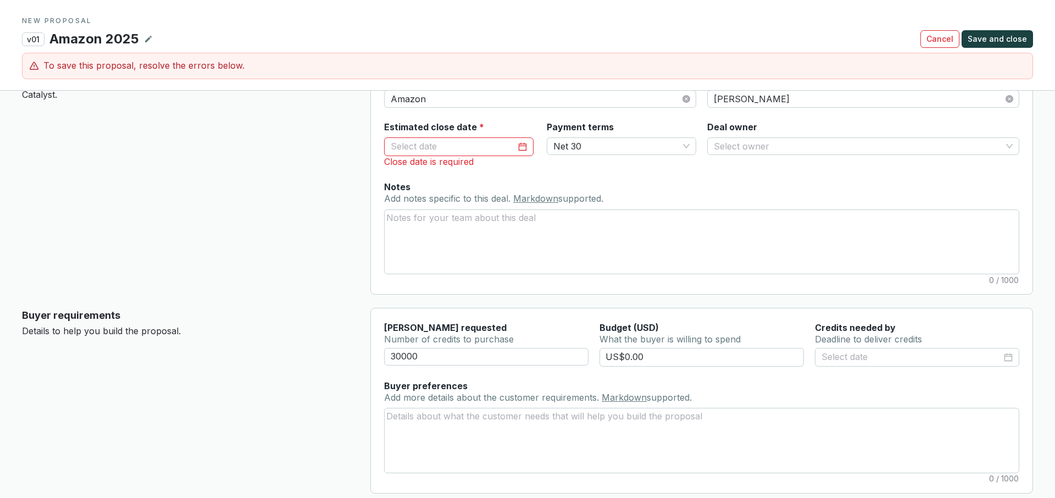
scroll to position [0, 0]
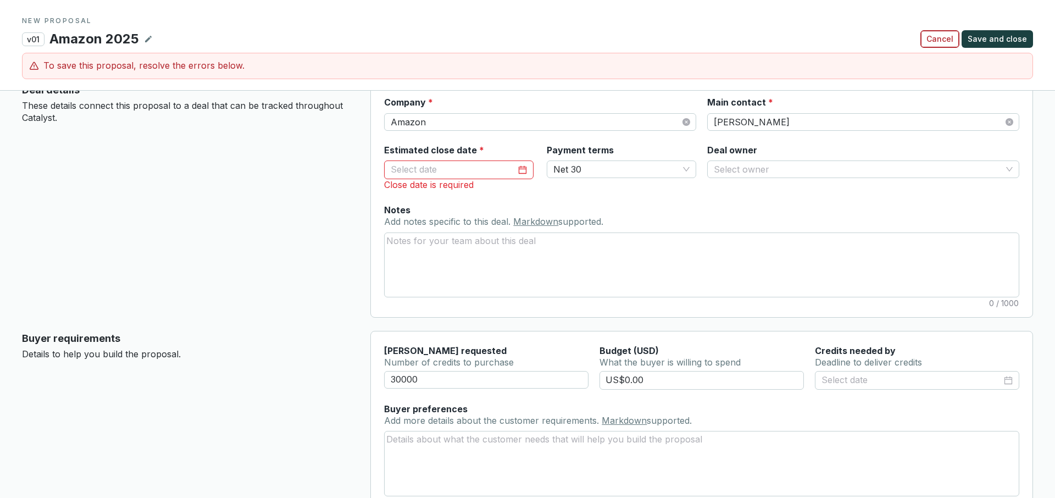
click at [949, 40] on span "Cancel" at bounding box center [939, 39] width 27 height 11
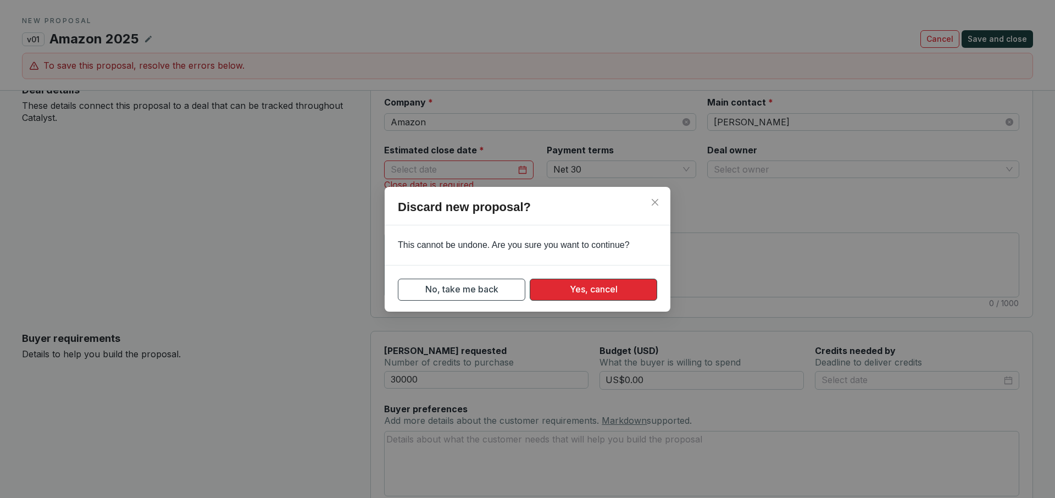
click at [616, 287] on span "Yes, cancel" at bounding box center [594, 289] width 48 height 14
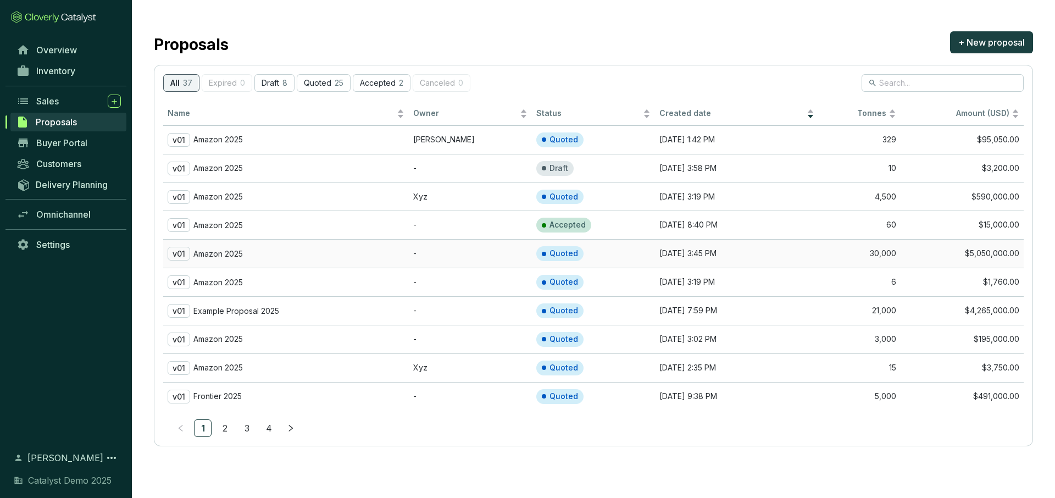
click at [355, 258] on div "v01 Amazon 2025" at bounding box center [286, 254] width 237 height 14
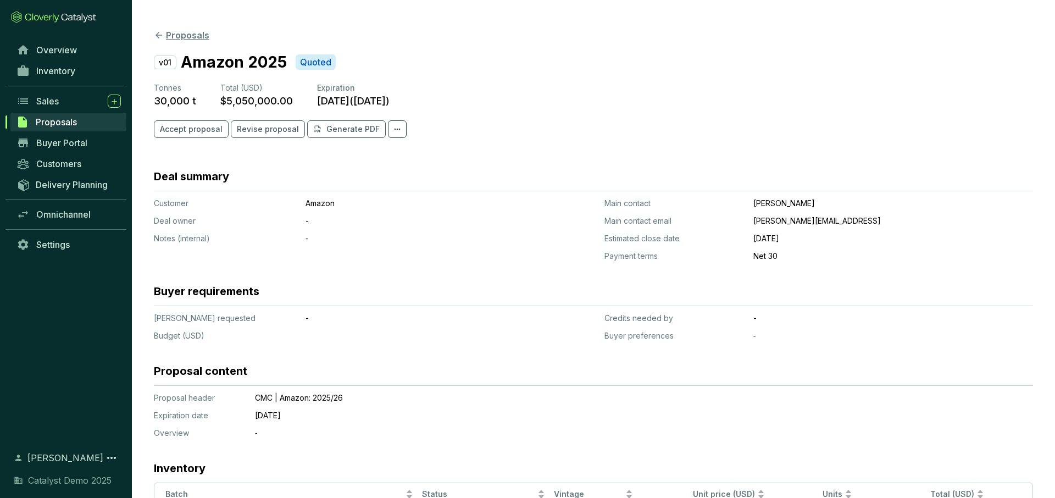
click at [154, 37] on icon at bounding box center [159, 35] width 10 height 10
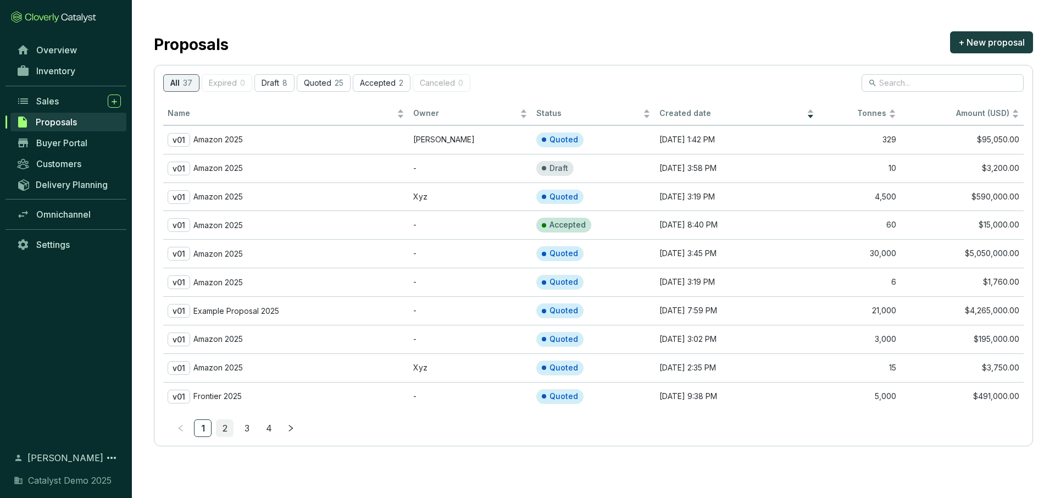
click at [227, 428] on link "2" at bounding box center [224, 428] width 16 height 16
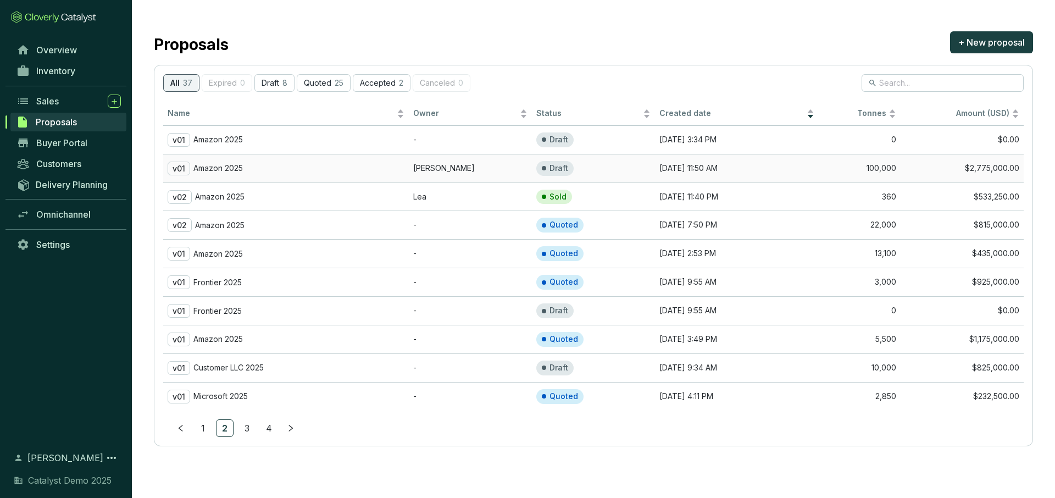
click at [327, 159] on td "v01 Amazon 2025" at bounding box center [286, 168] width 246 height 29
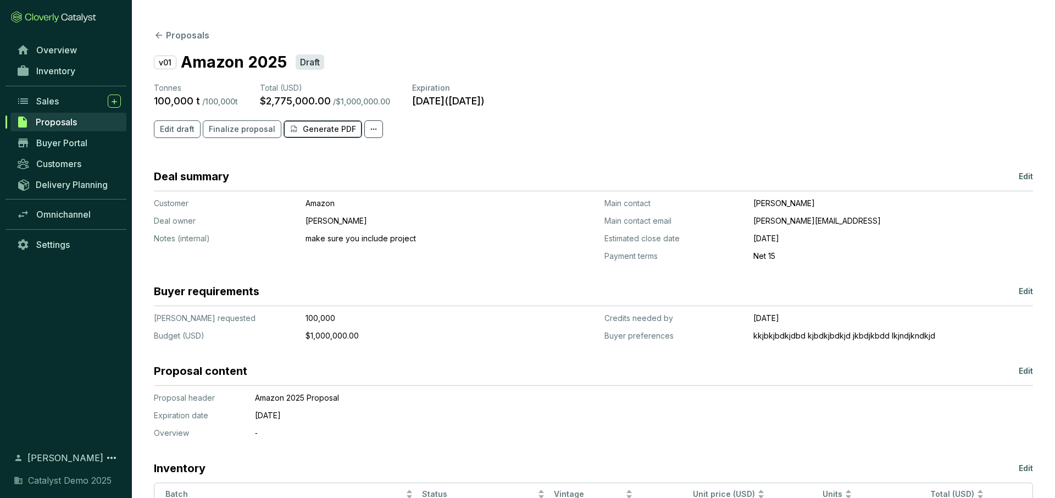
click at [307, 126] on p "Generate PDF" at bounding box center [329, 129] width 53 height 11
click at [173, 34] on button "Proposals" at bounding box center [181, 35] width 55 height 13
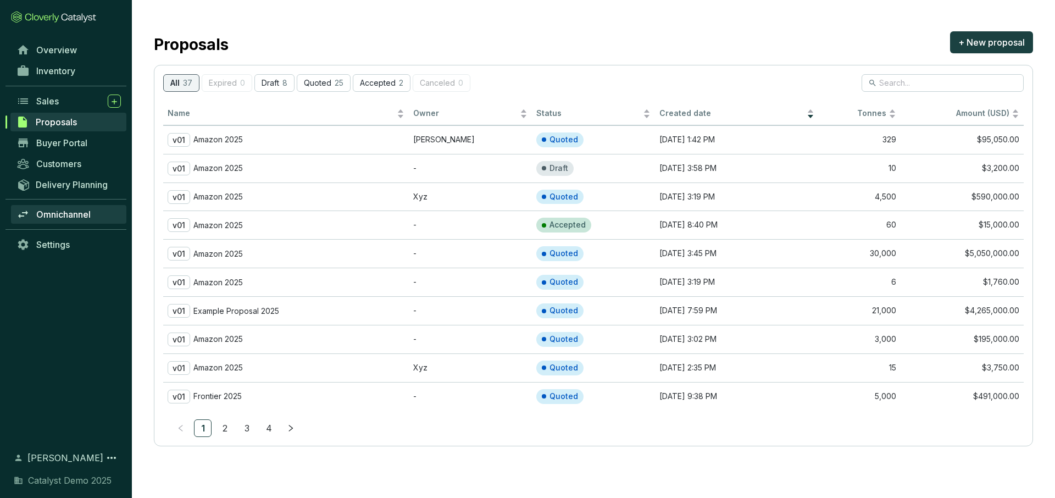
click at [64, 215] on span "Omnichannel" at bounding box center [63, 214] width 54 height 11
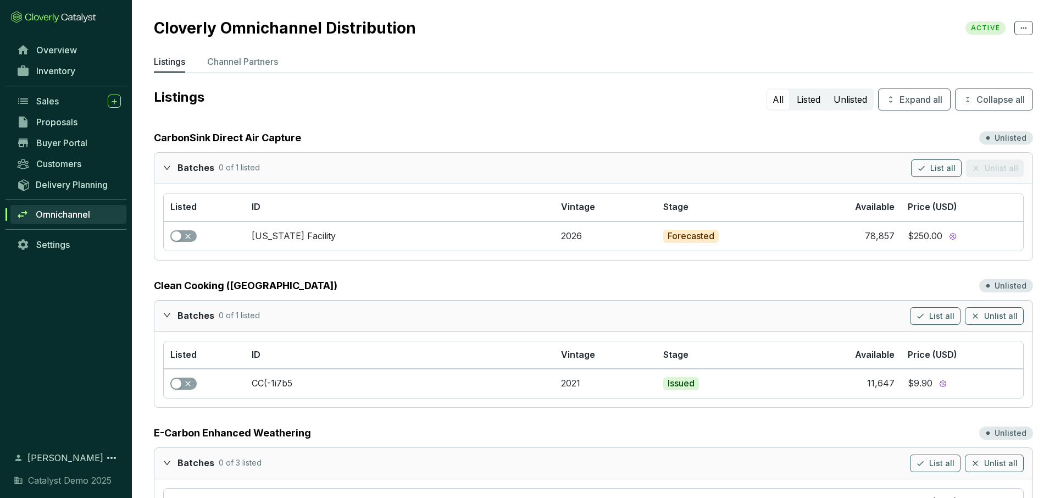
click at [166, 168] on icon "expanded" at bounding box center [167, 167] width 7 height 4
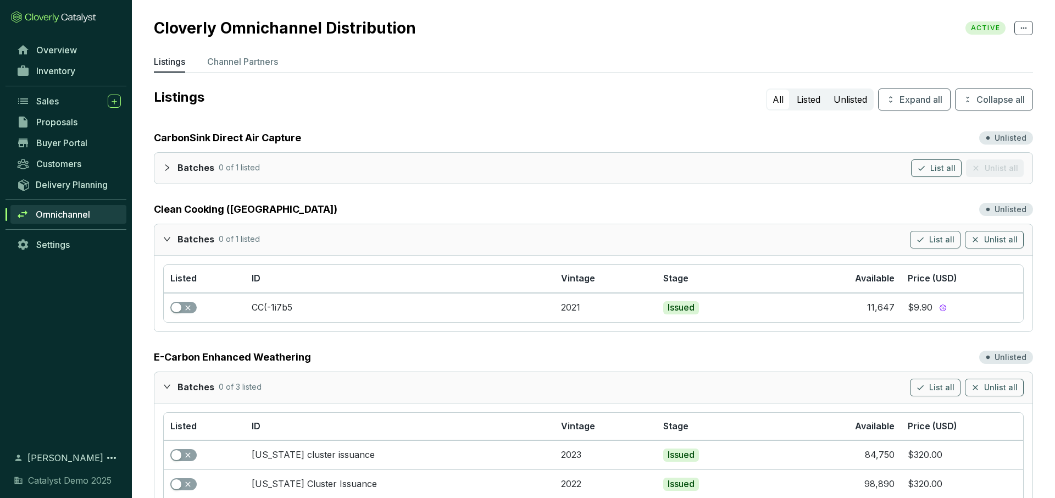
click at [164, 237] on icon "expanded" at bounding box center [167, 239] width 7 height 4
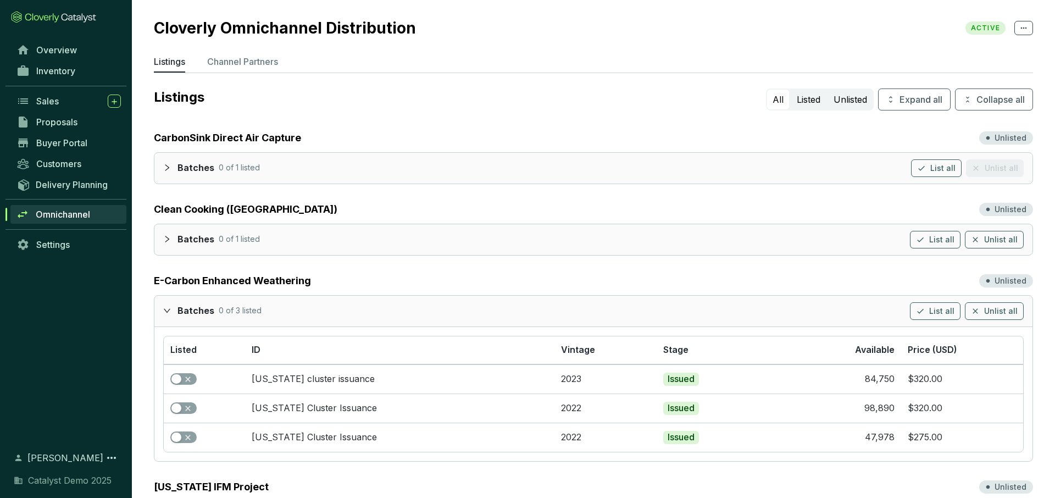
click at [160, 313] on div "Batches 0 of 3 listed List all Unlist all" at bounding box center [593, 310] width 878 height 31
click at [166, 313] on icon "expanded" at bounding box center [167, 310] width 8 height 8
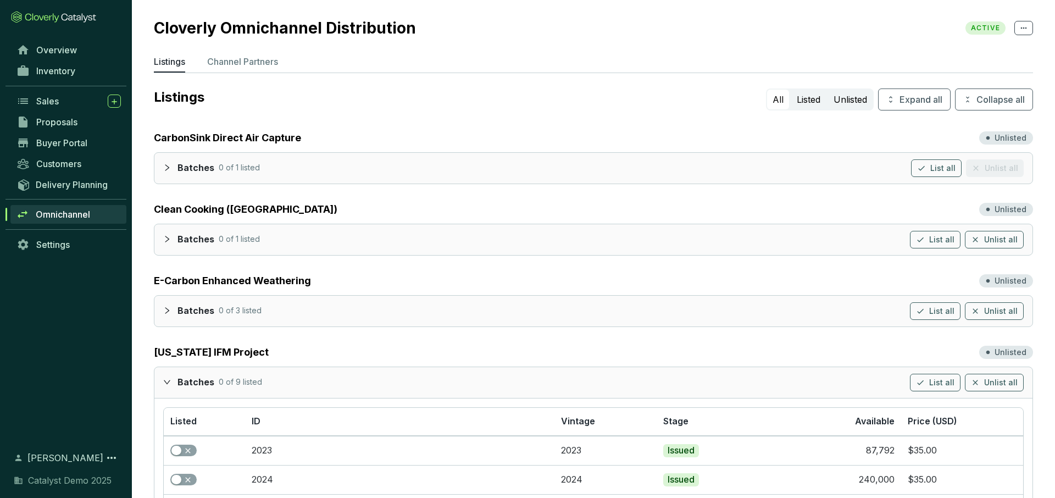
scroll to position [87, 0]
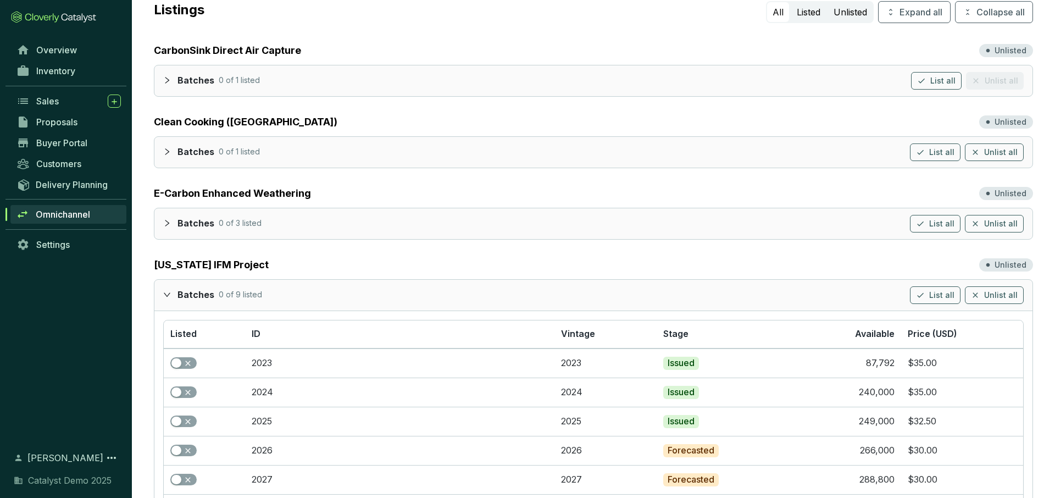
click at [172, 291] on div at bounding box center [170, 294] width 14 height 16
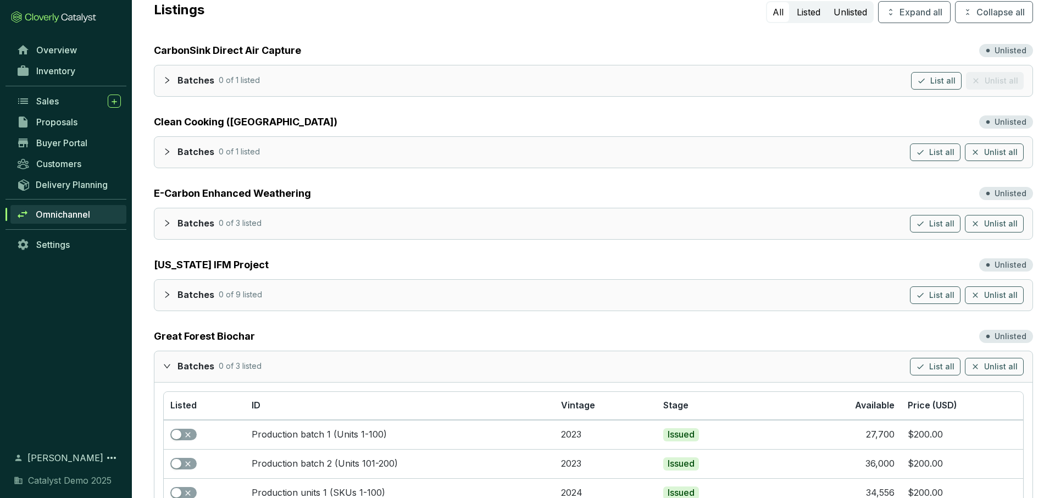
click at [169, 369] on icon "expanded" at bounding box center [167, 366] width 8 height 8
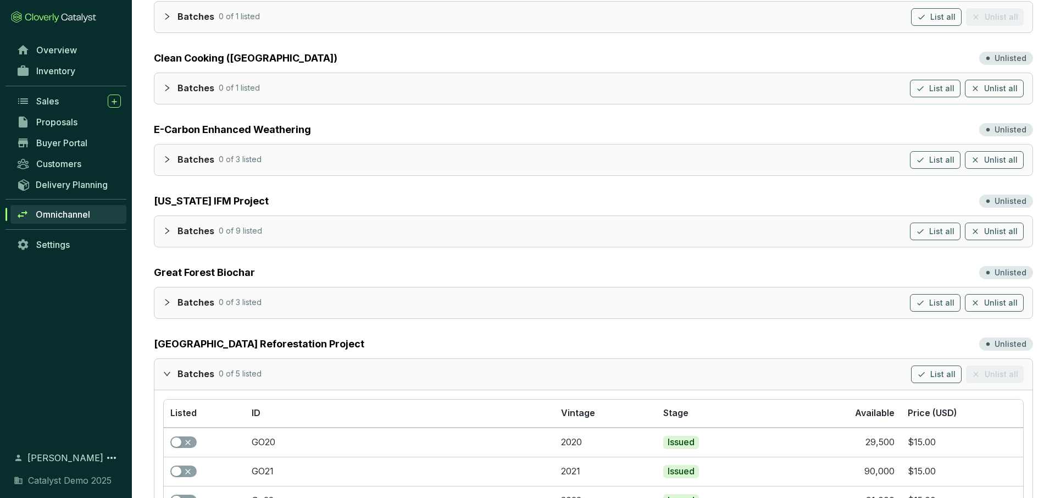
click at [168, 368] on div at bounding box center [170, 373] width 14 height 16
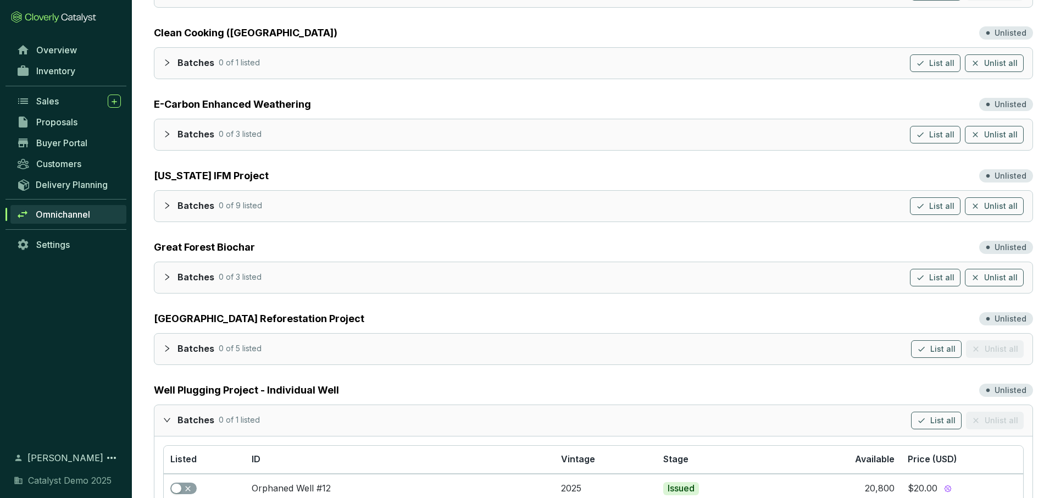
scroll to position [178, 0]
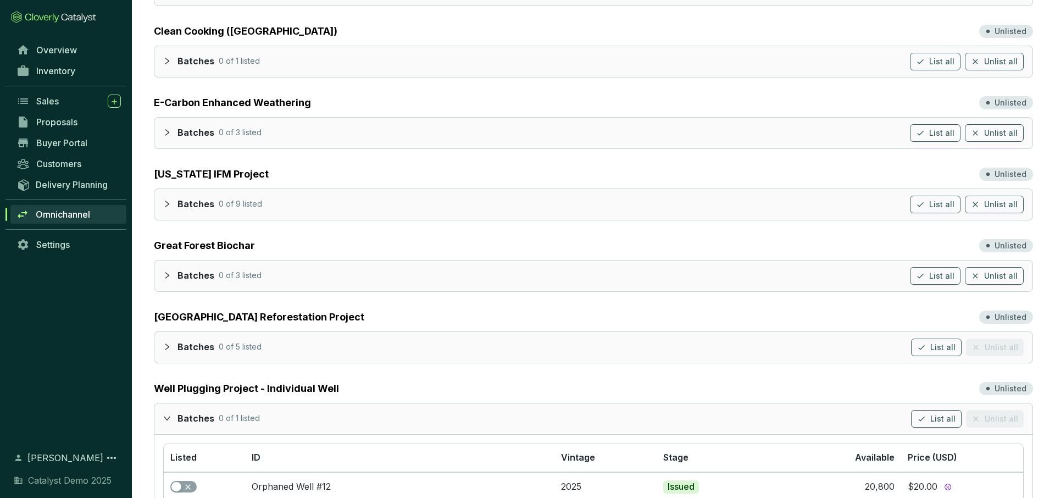
click at [169, 425] on div at bounding box center [170, 418] width 14 height 16
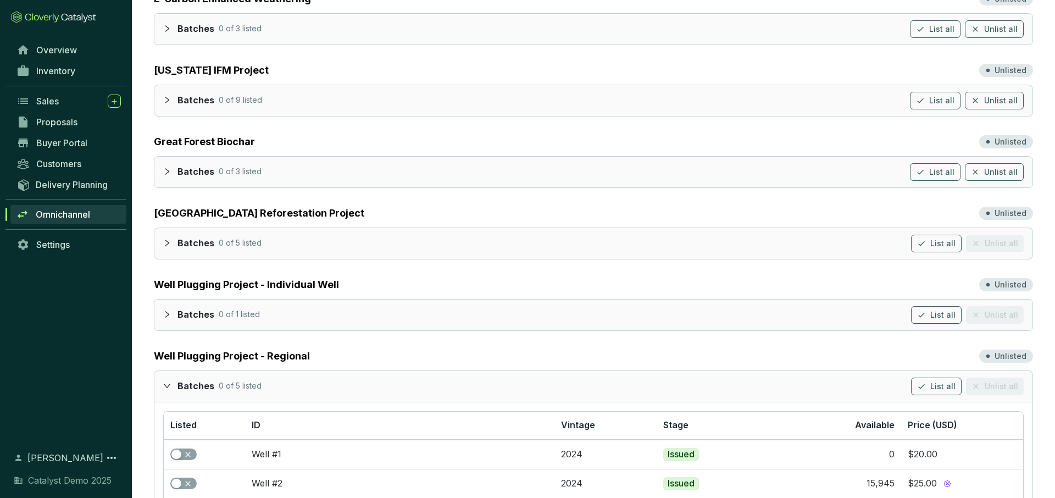
click at [168, 382] on icon "expanded" at bounding box center [167, 386] width 8 height 8
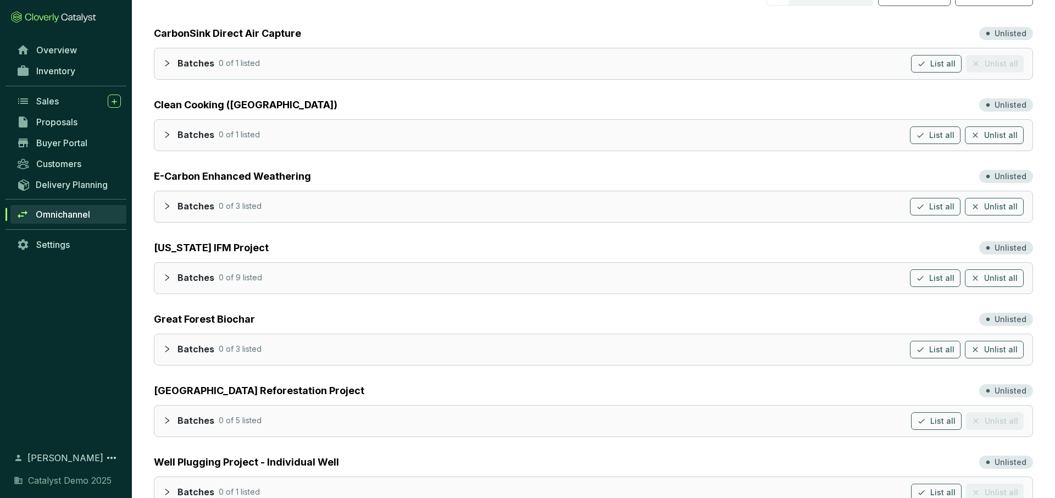
scroll to position [0, 0]
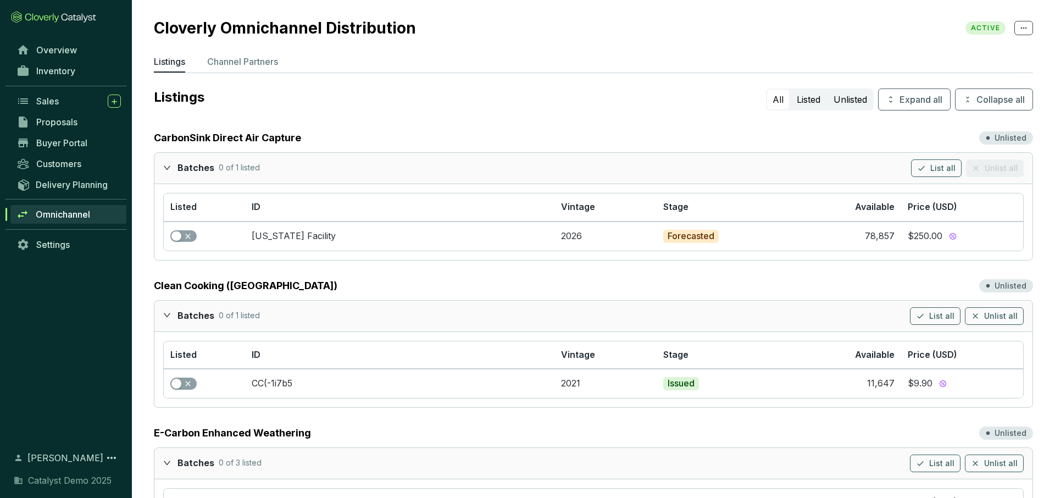
click at [170, 165] on icon "expanded" at bounding box center [167, 168] width 8 height 8
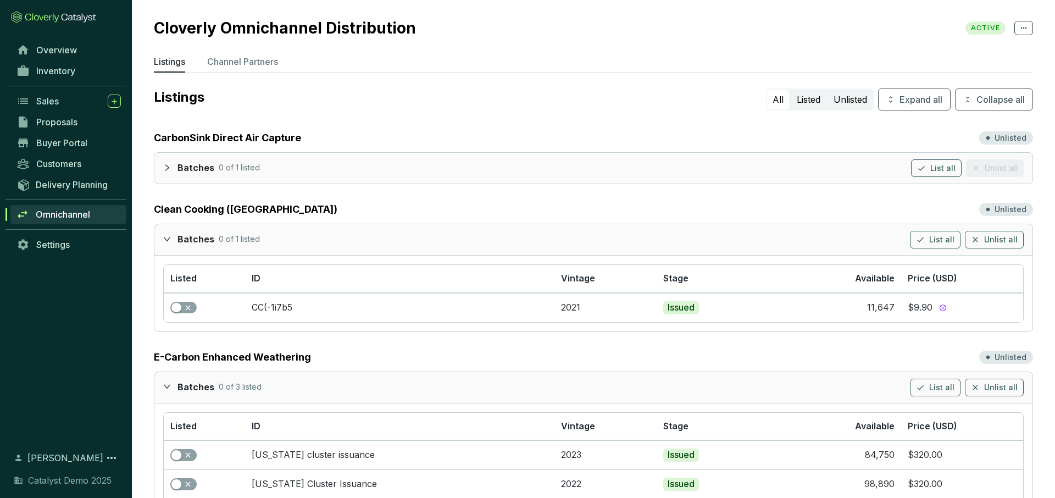
click at [168, 240] on icon "expanded" at bounding box center [167, 239] width 8 height 8
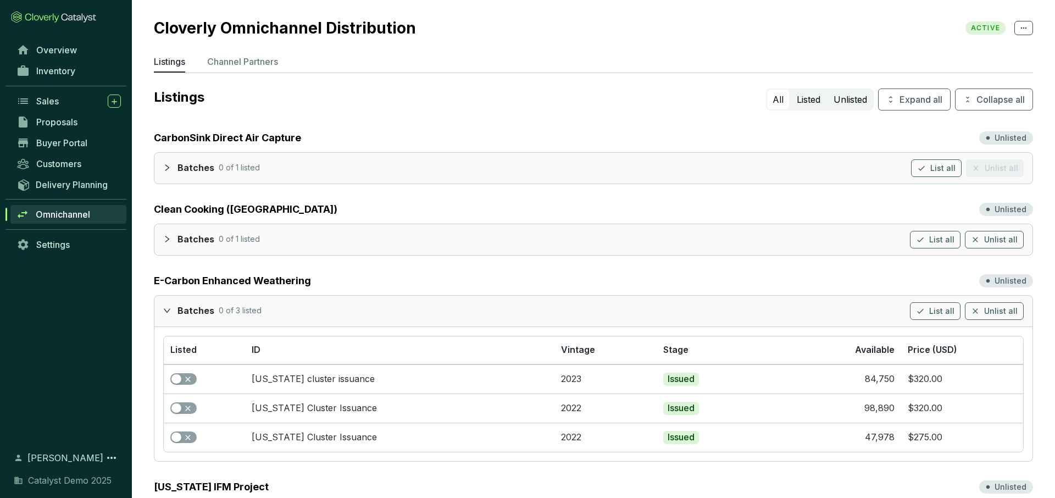
click at [164, 310] on icon "expanded" at bounding box center [167, 310] width 8 height 8
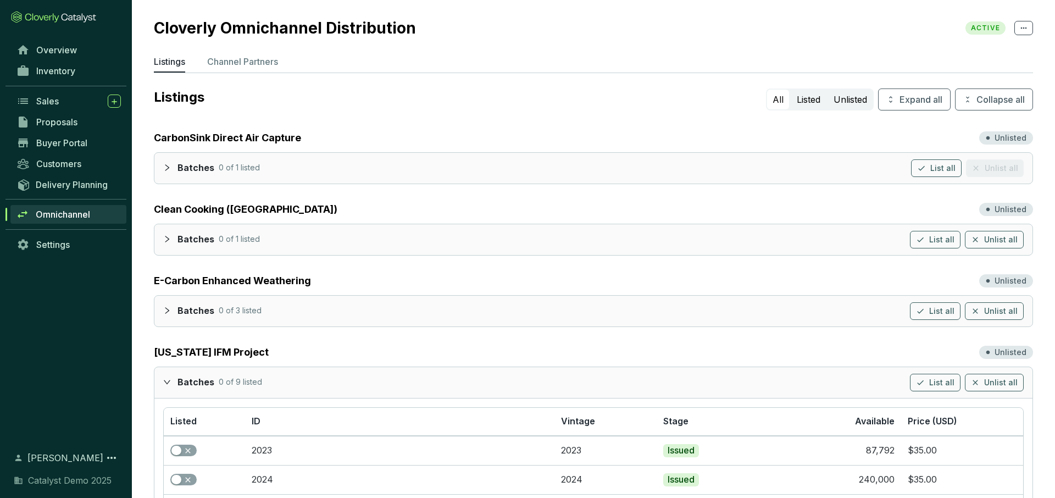
click at [171, 383] on div at bounding box center [170, 381] width 14 height 16
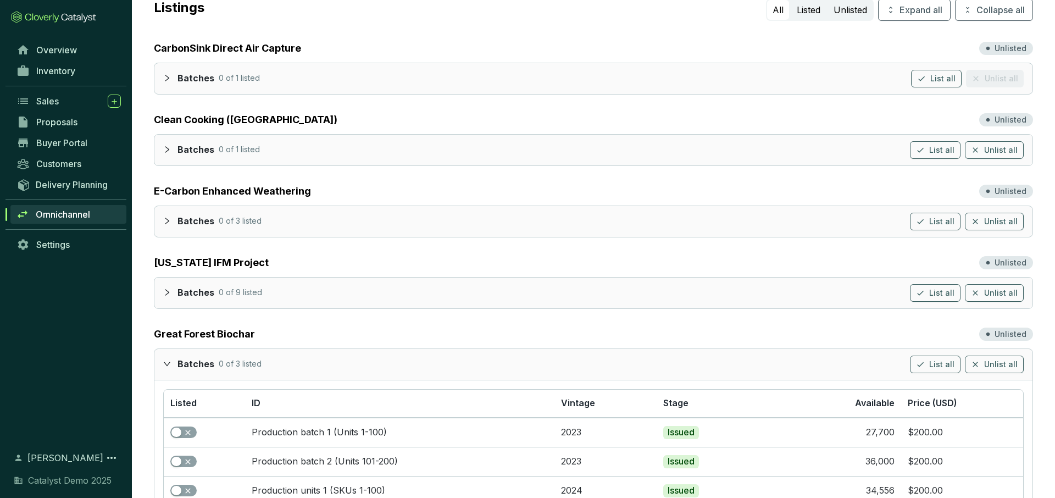
scroll to position [105, 0]
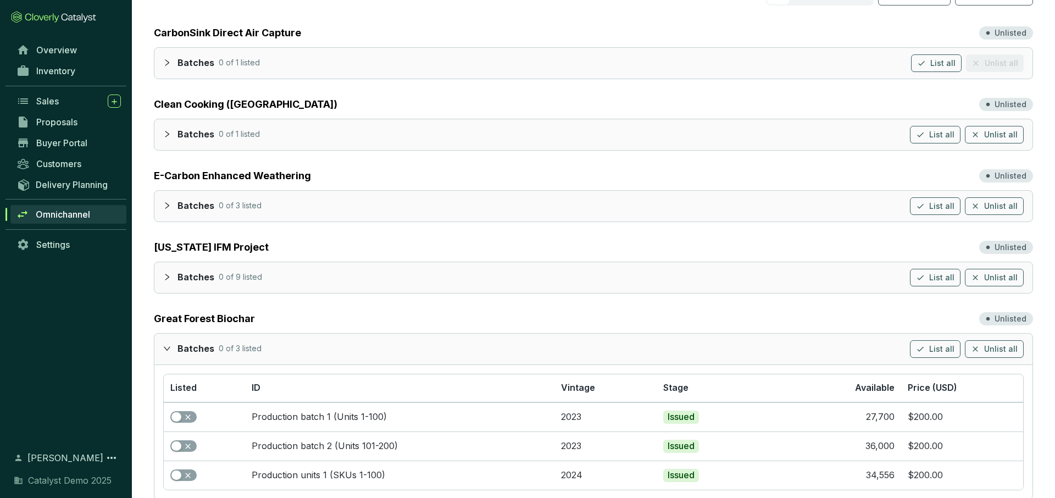
click at [168, 344] on icon "expanded" at bounding box center [167, 348] width 8 height 8
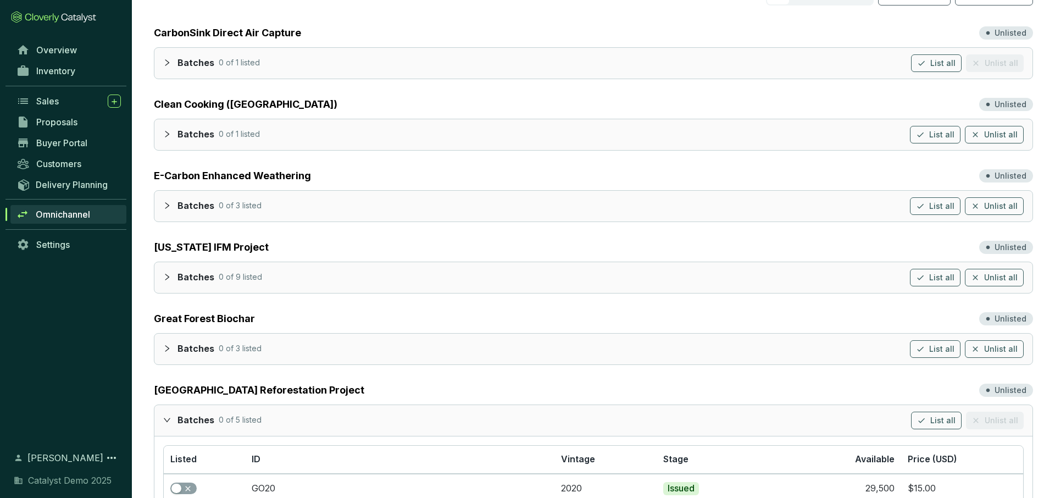
click at [166, 427] on div "Batches 0 of 5 listed List all Unlist all" at bounding box center [593, 420] width 878 height 31
click at [166, 412] on div at bounding box center [170, 419] width 14 height 16
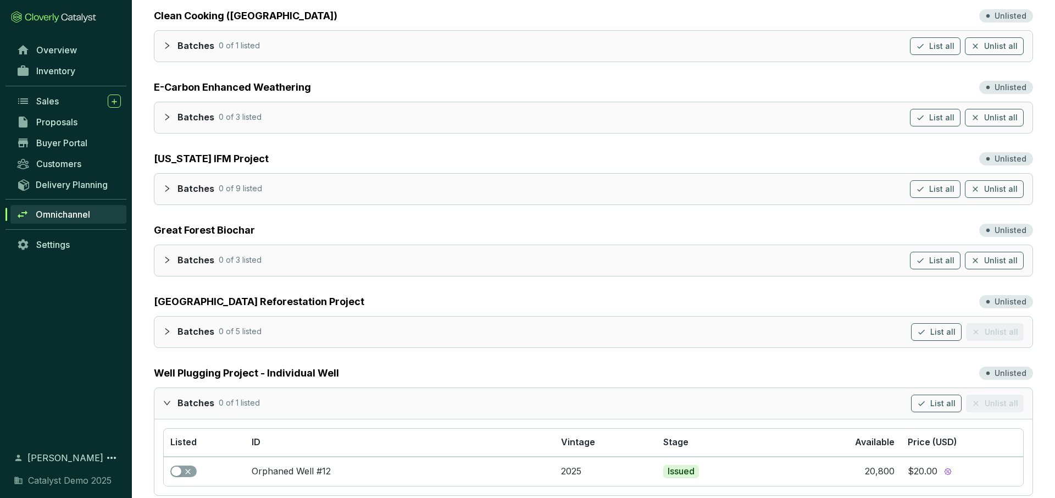
click at [167, 400] on icon "expanded" at bounding box center [167, 403] width 8 height 8
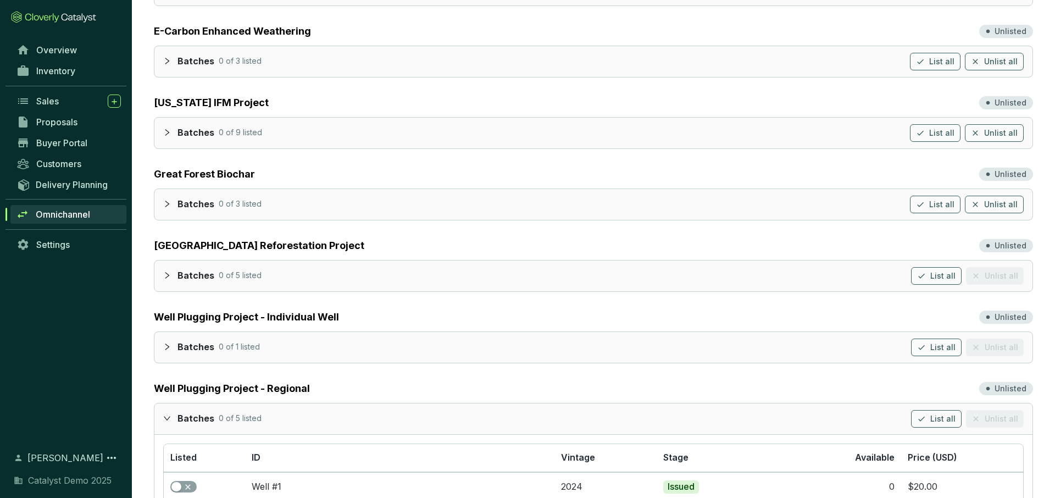
click at [166, 416] on icon "expanded" at bounding box center [167, 418] width 8 height 8
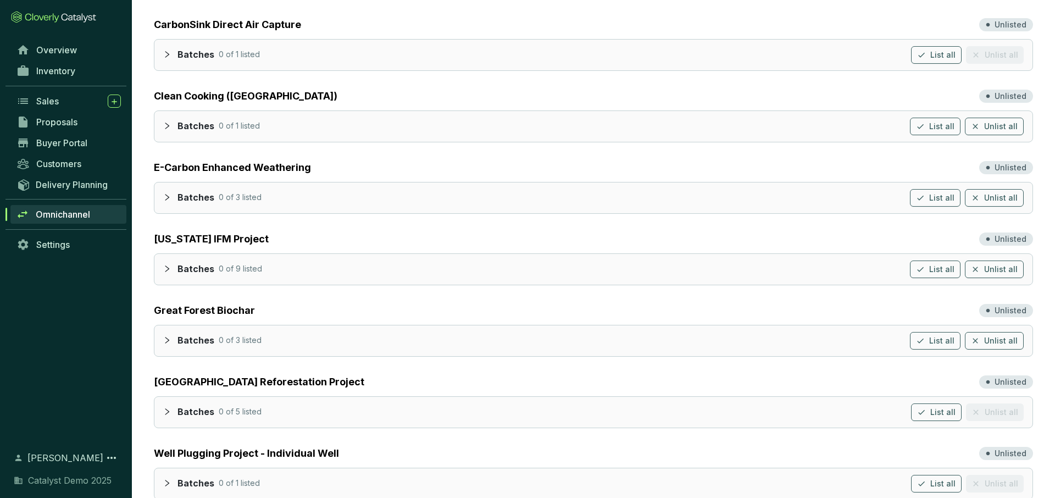
scroll to position [0, 0]
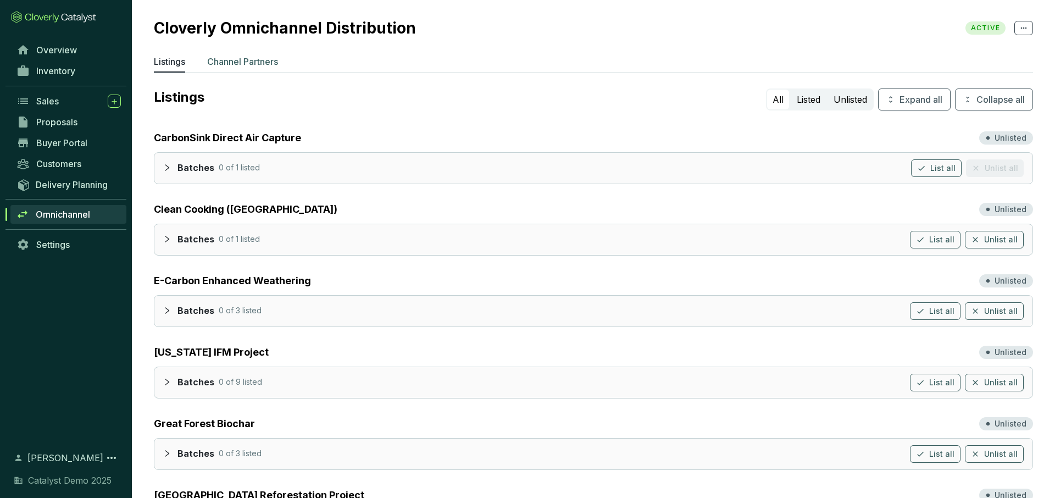
click at [243, 68] on li "Channel Partners" at bounding box center [242, 64] width 71 height 18
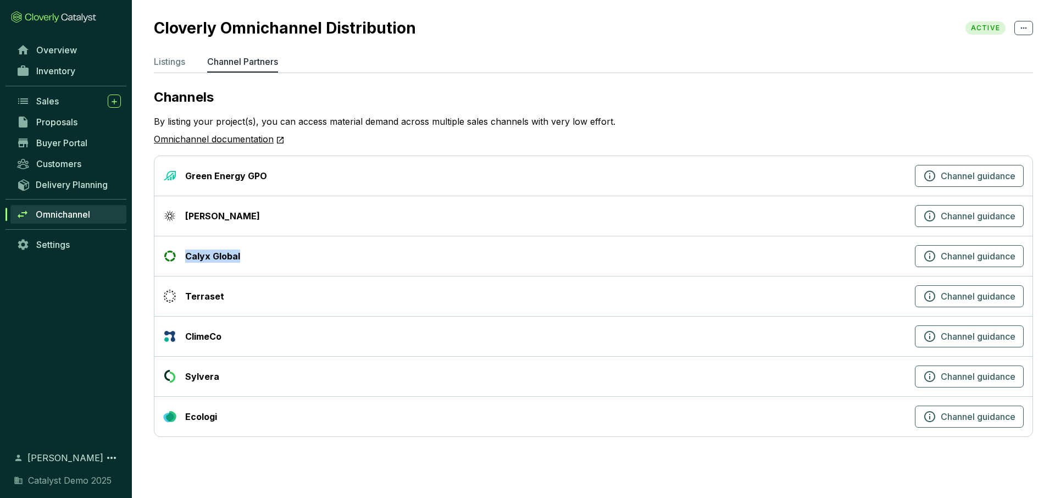
drag, startPoint x: 186, startPoint y: 257, endPoint x: 242, endPoint y: 256, distance: 56.0
click at [242, 256] on div "Calyx Global" at bounding box center [536, 255] width 747 height 13
drag, startPoint x: 225, startPoint y: 379, endPoint x: 183, endPoint y: 378, distance: 41.8
click at [183, 378] on div "Sylvera" at bounding box center [536, 376] width 747 height 13
click at [274, 371] on div "Sylvera" at bounding box center [536, 376] width 747 height 13
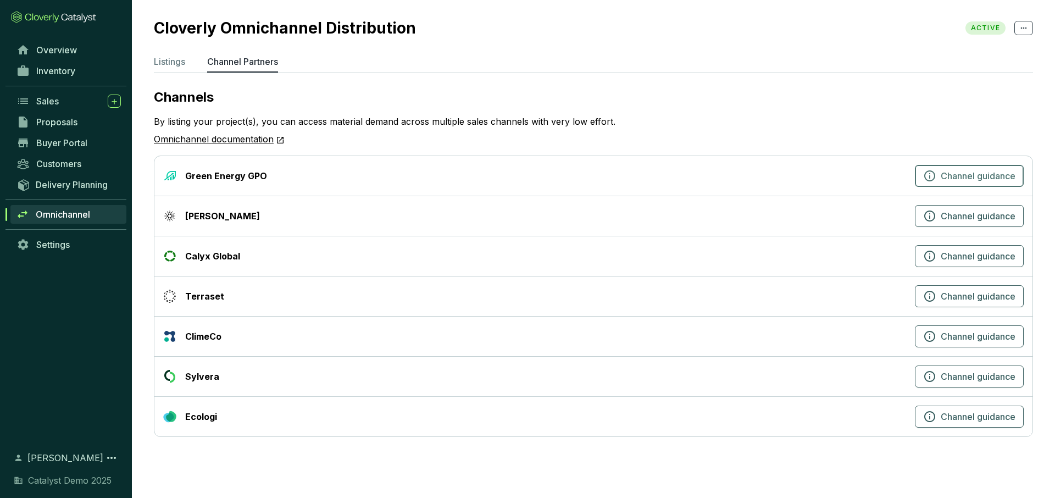
click at [929, 178] on icon "button" at bounding box center [929, 175] width 13 height 13
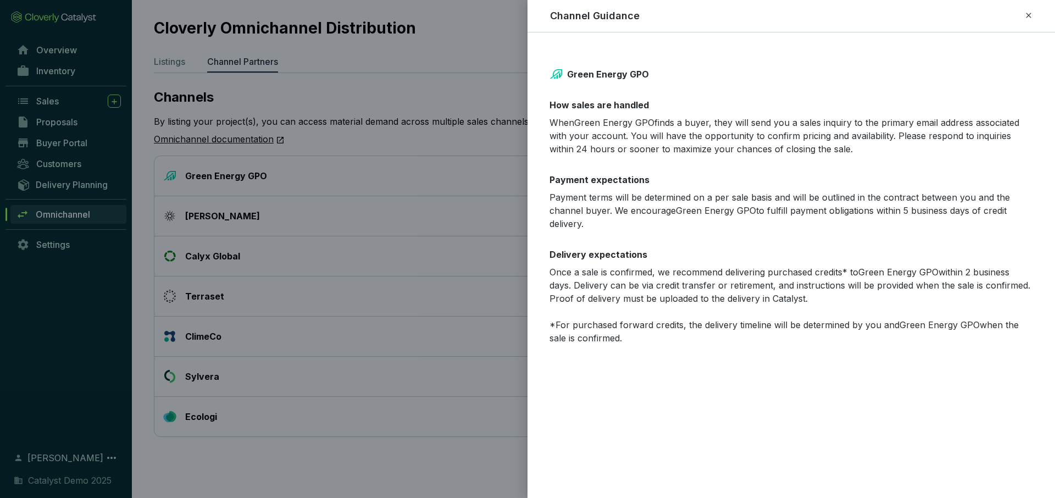
click at [1029, 14] on icon at bounding box center [1027, 15] width 5 height 5
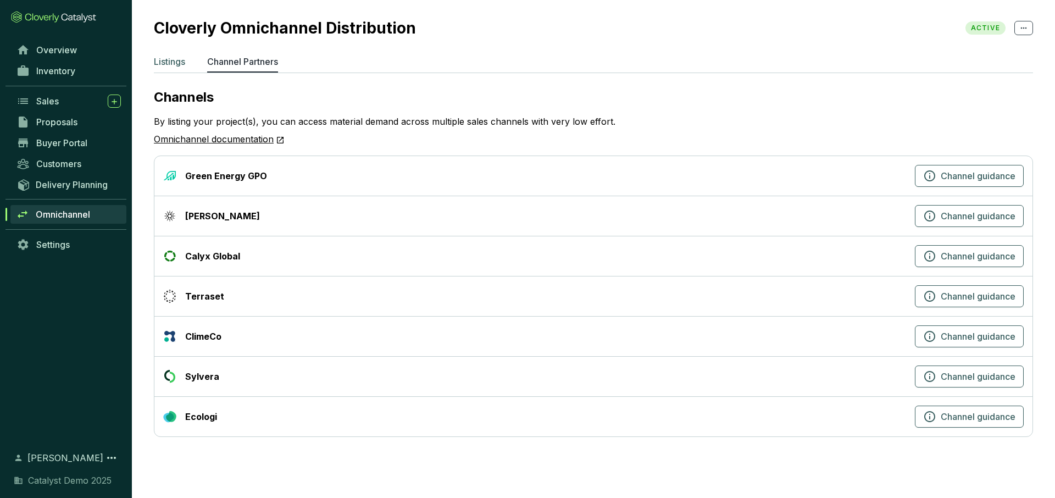
click at [183, 68] on li "Listings" at bounding box center [169, 64] width 31 height 18
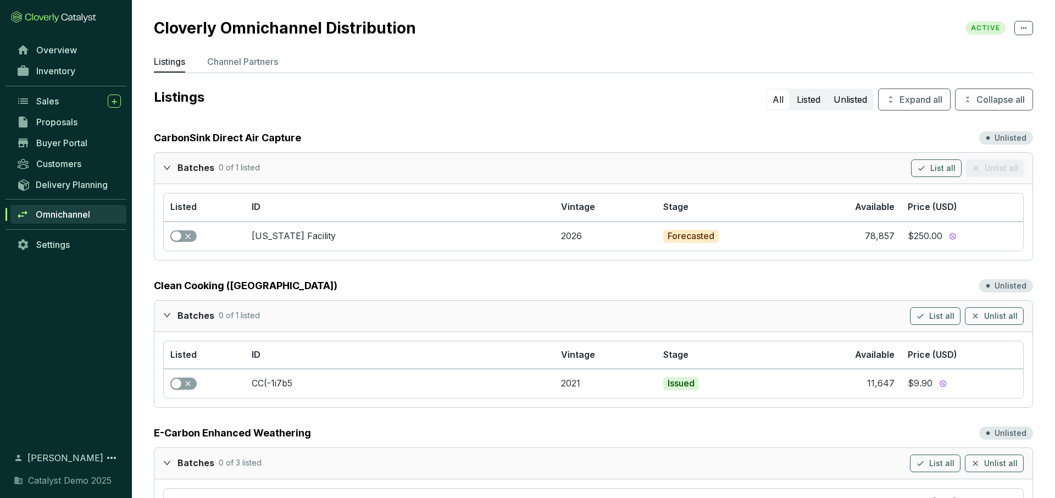
click at [168, 165] on icon "expanded" at bounding box center [167, 168] width 8 height 8
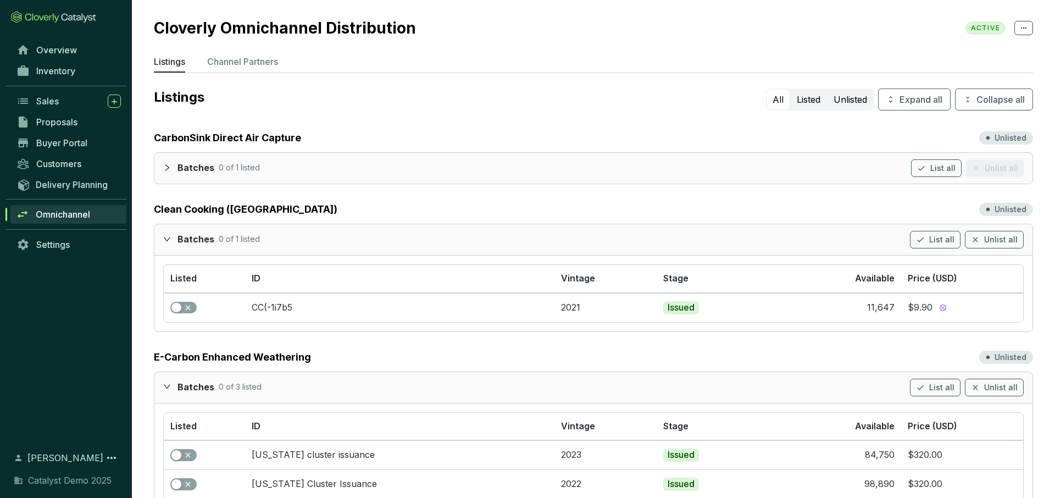
click at [165, 233] on div at bounding box center [170, 239] width 14 height 16
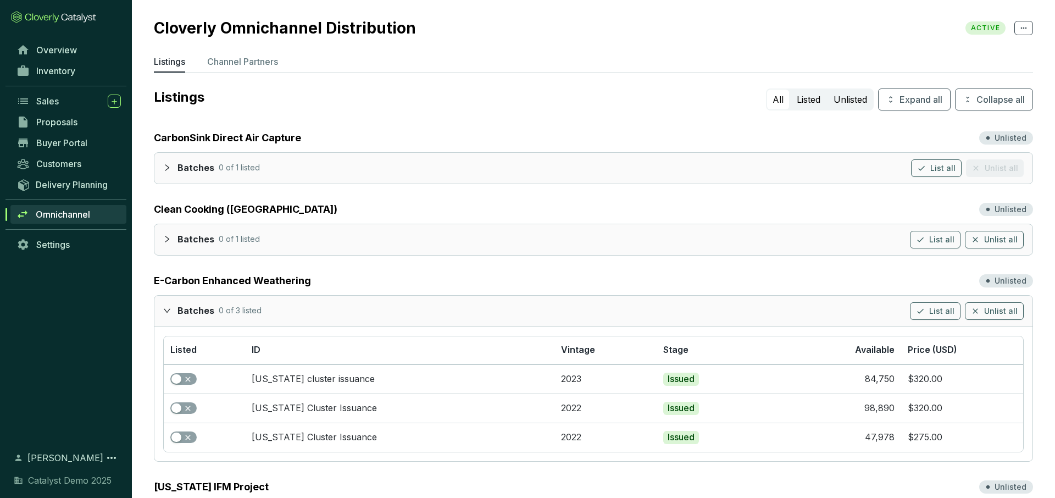
click at [169, 308] on icon "expanded" at bounding box center [167, 310] width 8 height 8
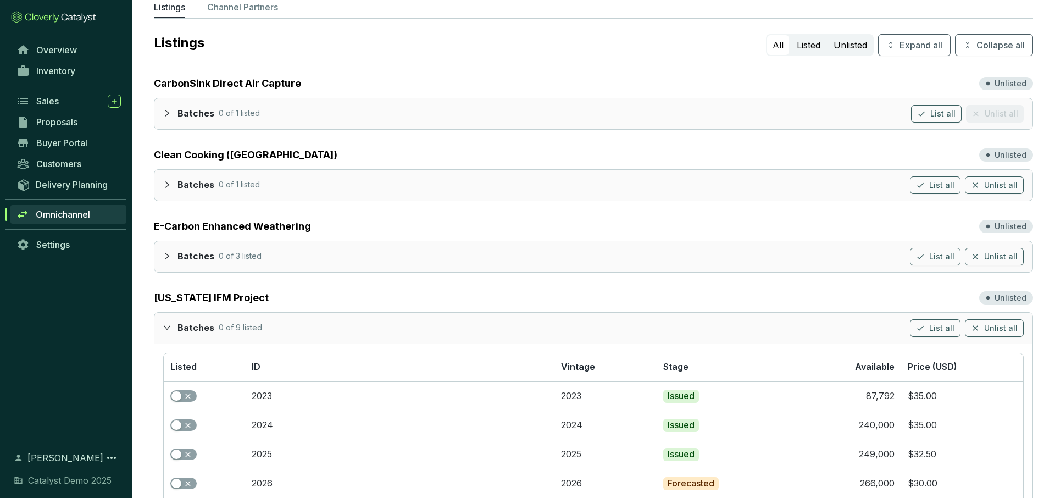
scroll to position [65, 0]
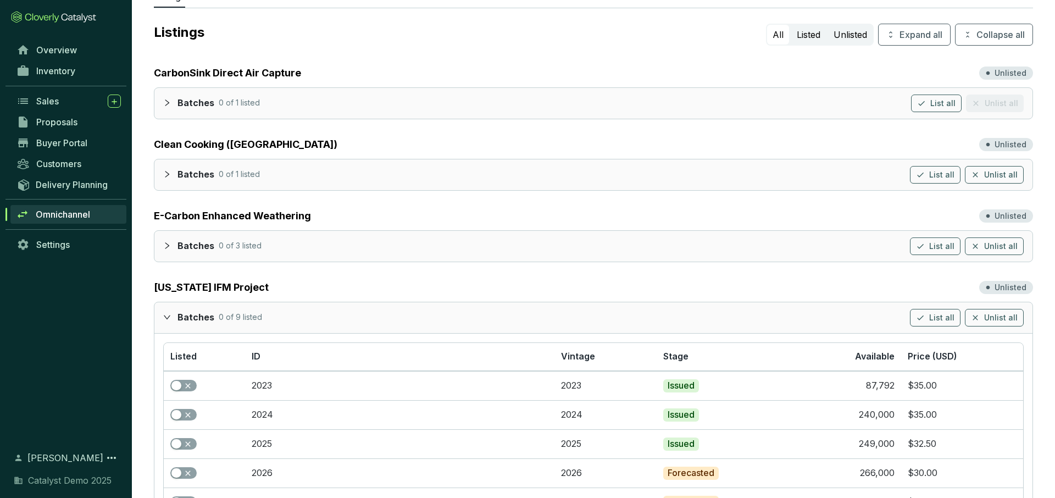
click at [168, 312] on div at bounding box center [170, 317] width 14 height 16
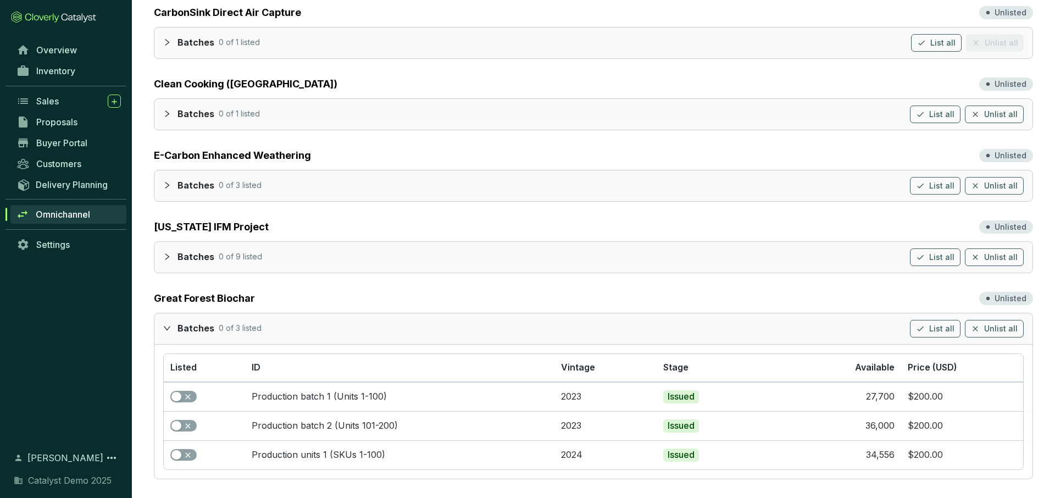
scroll to position [138, 0]
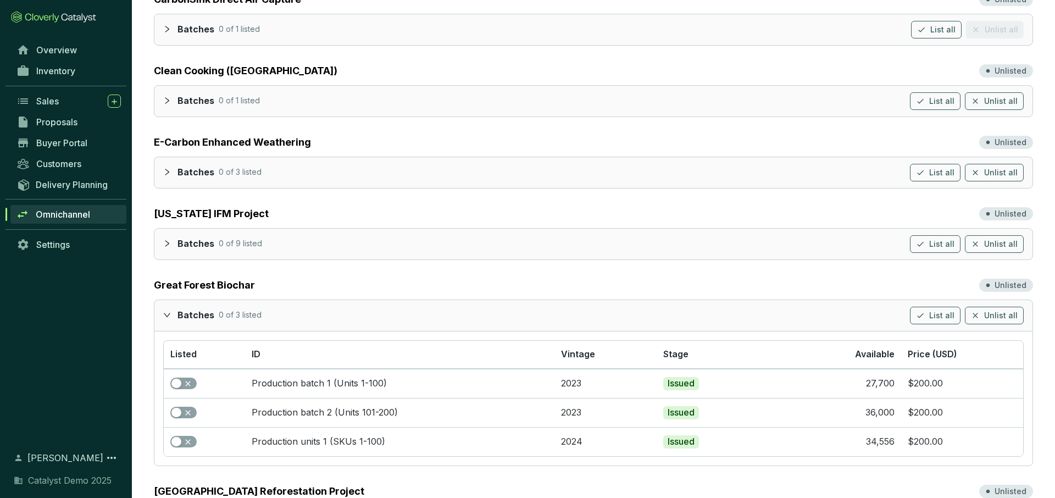
click at [171, 309] on div at bounding box center [170, 314] width 14 height 16
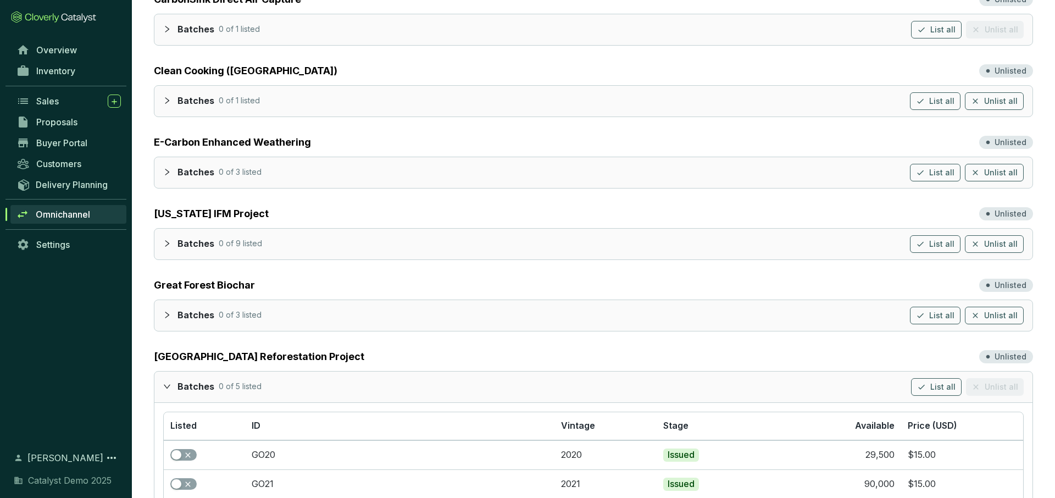
scroll to position [232, 0]
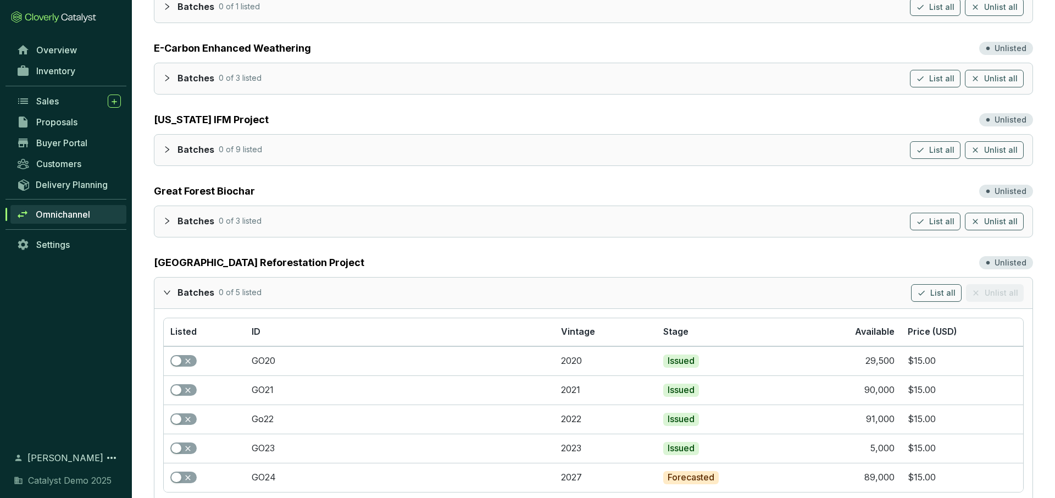
click at [162, 292] on div "Batches 0 of 5 listed List all Unlist all" at bounding box center [593, 292] width 878 height 31
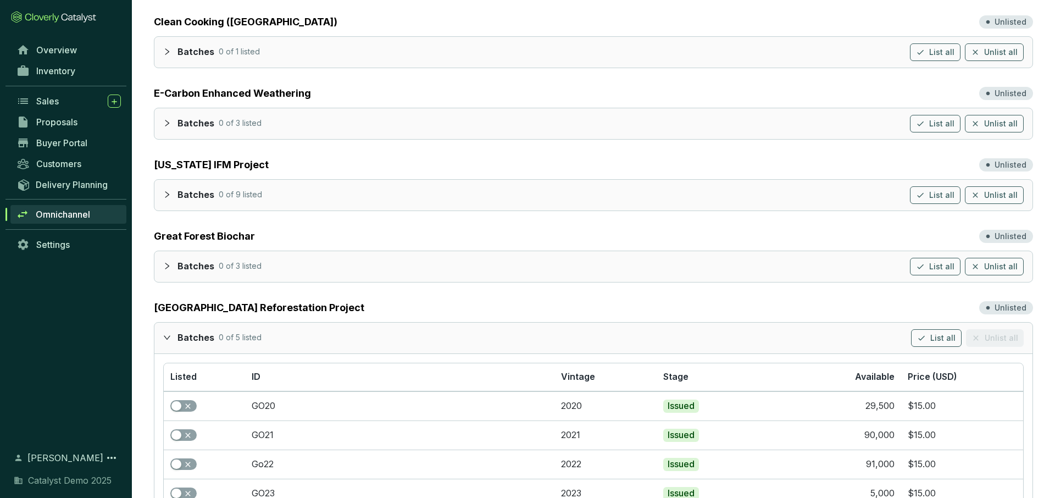
click at [164, 341] on icon "expanded" at bounding box center [167, 337] width 8 height 8
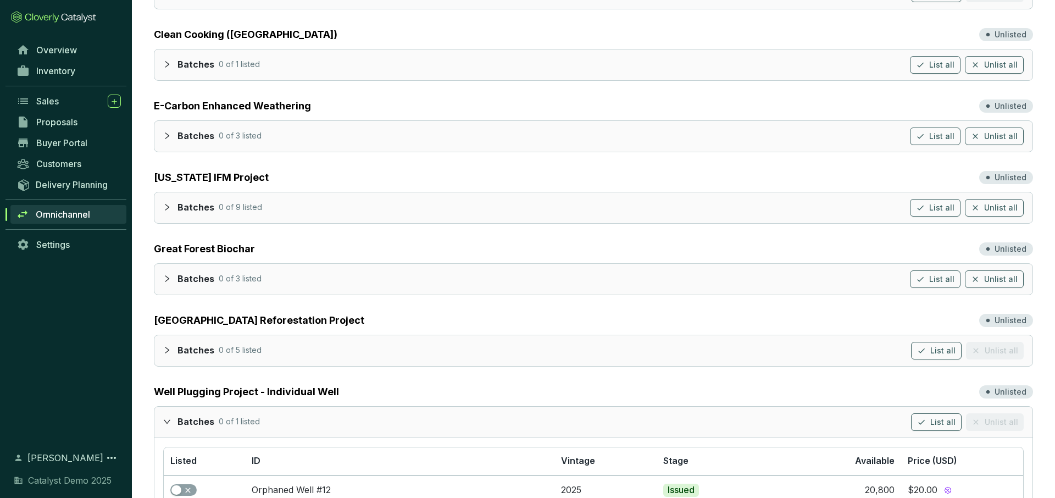
scroll to position [174, 0]
click at [171, 416] on div at bounding box center [170, 422] width 14 height 16
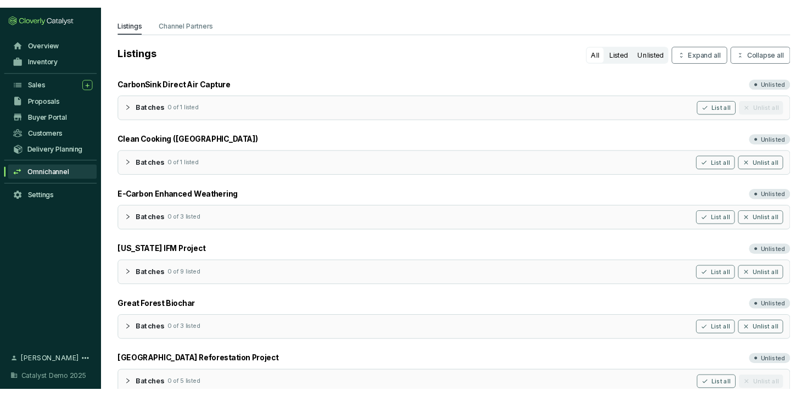
scroll to position [0, 0]
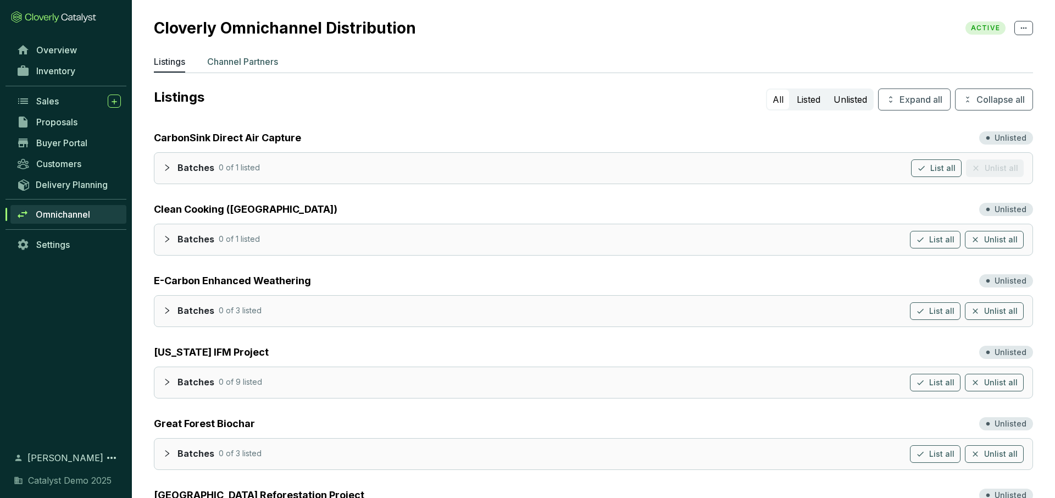
click at [259, 62] on p "Channel Partners" at bounding box center [242, 61] width 71 height 13
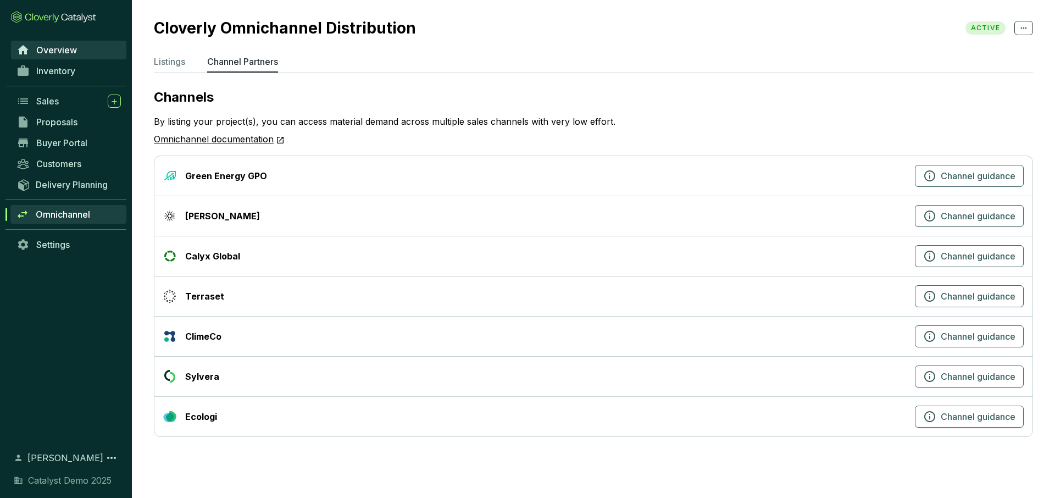
click at [58, 53] on span "Overview" at bounding box center [56, 49] width 41 height 11
